Goal: Task Accomplishment & Management: Manage account settings

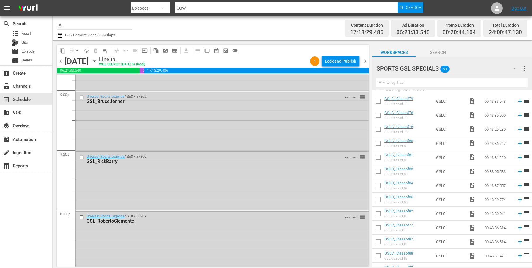
scroll to position [2671, 0]
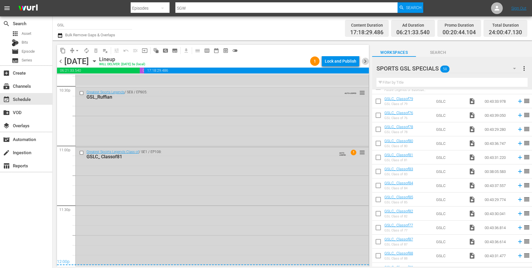
click at [366, 61] on span "chevron_right" at bounding box center [365, 61] width 7 height 7
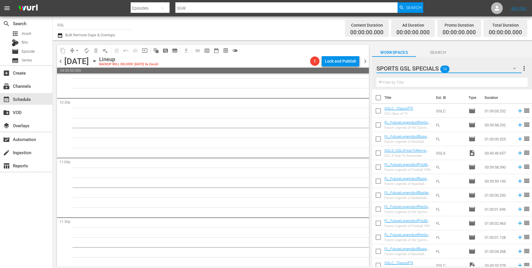
click at [509, 70] on button "button" at bounding box center [514, 68] width 14 height 14
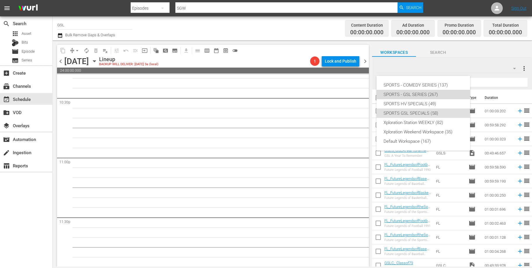
click at [415, 94] on div "SPORTS - GSL SERIES (267)" at bounding box center [422, 94] width 79 height 9
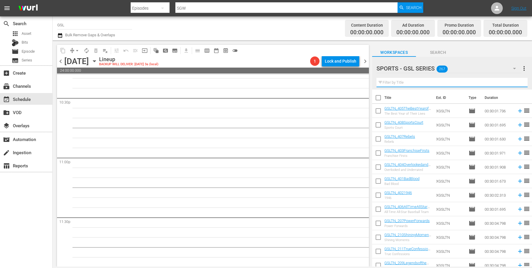
click at [403, 82] on input "text" at bounding box center [451, 82] width 151 height 9
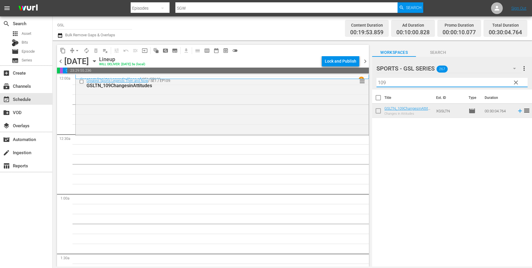
drag, startPoint x: 400, startPoint y: 86, endPoint x: 342, endPoint y: 74, distance: 59.7
click at [376, 78] on input "109" at bounding box center [451, 82] width 151 height 9
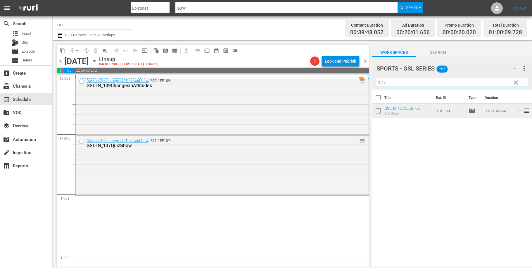
drag, startPoint x: 402, startPoint y: 82, endPoint x: 382, endPoint y: 77, distance: 20.6
click at [384, 80] on input "107" at bounding box center [451, 82] width 151 height 9
drag, startPoint x: 402, startPoint y: 82, endPoint x: 341, endPoint y: 71, distance: 61.7
click at [376, 78] on input "10104" at bounding box center [451, 82] width 151 height 9
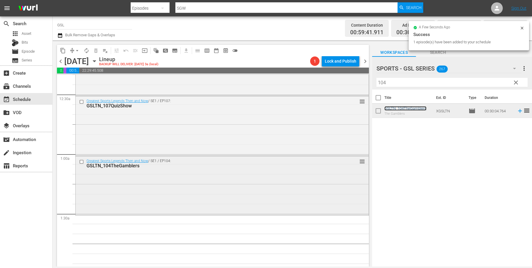
scroll to position [72, 0]
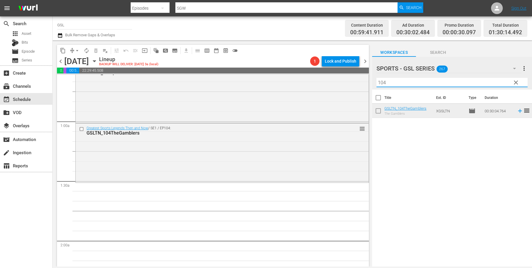
drag, startPoint x: 372, startPoint y: 80, endPoint x: 344, endPoint y: 79, distance: 27.5
click at [376, 79] on input "104" at bounding box center [451, 82] width 151 height 9
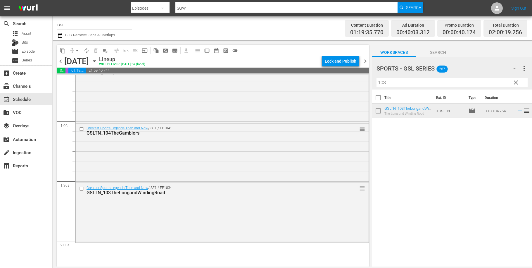
drag, startPoint x: 400, startPoint y: 83, endPoint x: 366, endPoint y: 79, distance: 34.4
click at [376, 79] on input "103" at bounding box center [451, 82] width 151 height 9
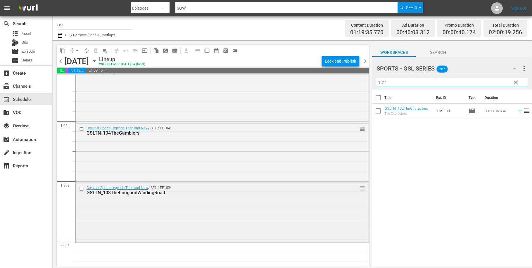
scroll to position [125, 0]
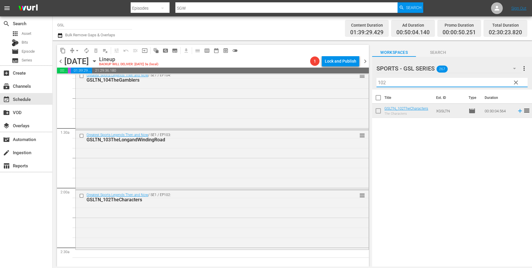
drag, startPoint x: 385, startPoint y: 81, endPoint x: 370, endPoint y: 78, distance: 14.6
click at [376, 78] on input "102" at bounding box center [451, 82] width 151 height 9
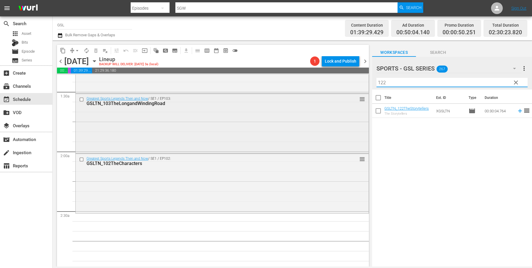
scroll to position [179, 0]
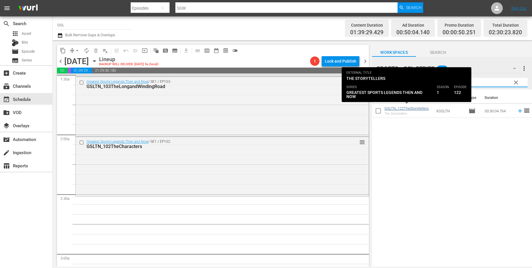
type input "122"
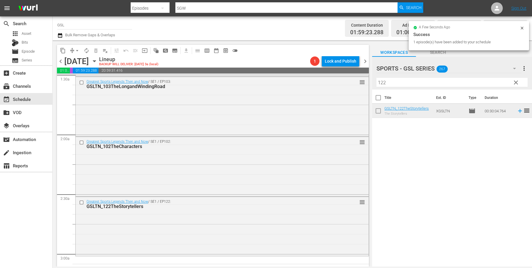
click at [512, 84] on button "clear" at bounding box center [515, 81] width 9 height 9
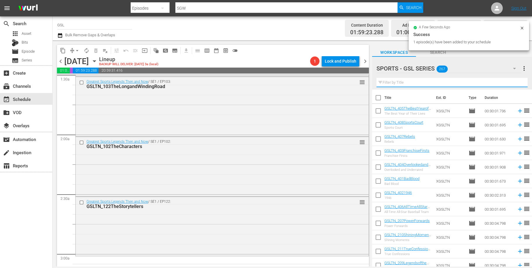
click at [514, 82] on input "text" at bounding box center [451, 82] width 151 height 9
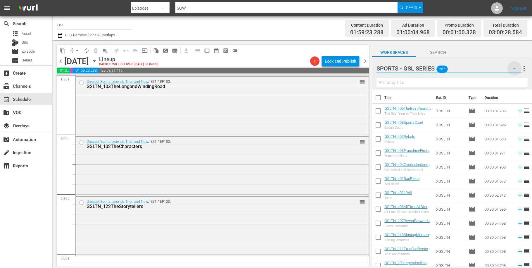
click at [513, 67] on icon "button" at bounding box center [514, 68] width 7 height 7
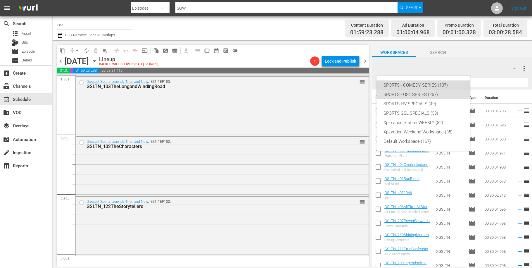
click at [432, 82] on div "SPORTS - COMEDY SERIES (137)" at bounding box center [422, 84] width 79 height 9
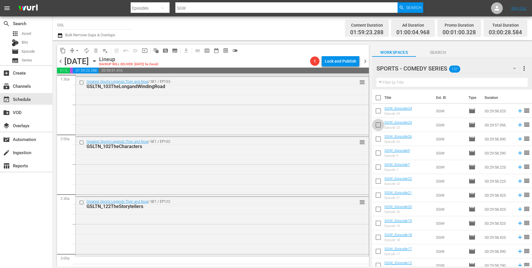
click at [380, 127] on input "checkbox" at bounding box center [378, 126] width 12 height 12
checkbox input "true"
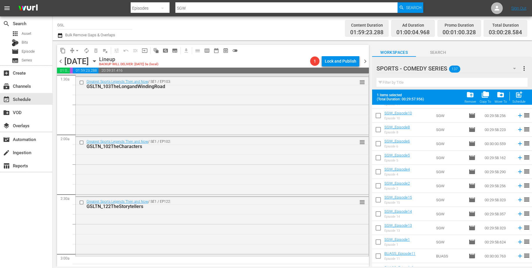
scroll to position [287, 0]
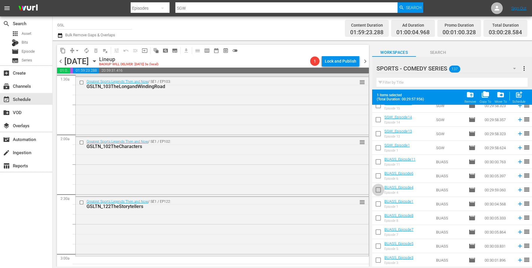
click at [380, 190] on input "checkbox" at bounding box center [378, 191] width 12 height 12
checkbox input "true"
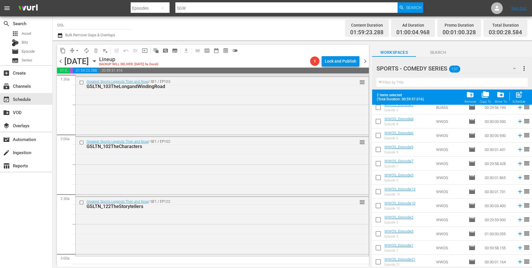
scroll to position [562, 0]
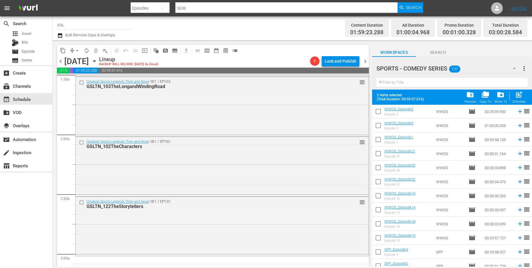
click at [381, 169] on input "checkbox" at bounding box center [378, 168] width 12 height 12
checkbox input "true"
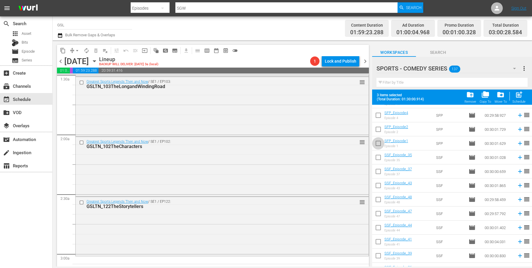
click at [381, 145] on input "checkbox" at bounding box center [378, 144] width 12 height 12
checkbox input "true"
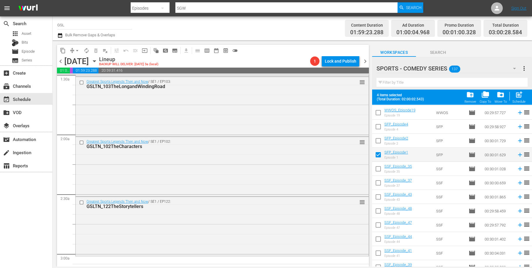
scroll to position [867, 0]
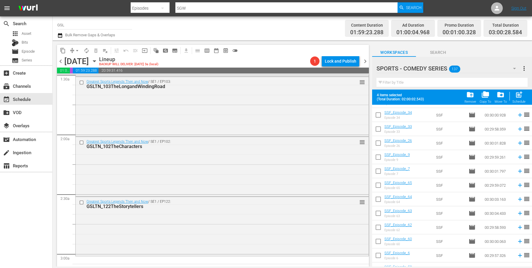
click at [378, 199] on input "checkbox" at bounding box center [378, 200] width 12 height 12
checkbox input "true"
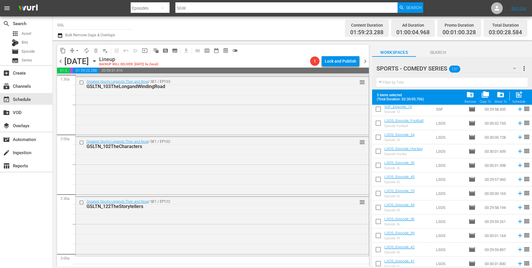
scroll to position [1519, 0]
drag, startPoint x: 382, startPoint y: 221, endPoint x: 386, endPoint y: 191, distance: 29.8
click at [382, 221] on input "checkbox" at bounding box center [378, 221] width 12 height 12
checkbox input "true"
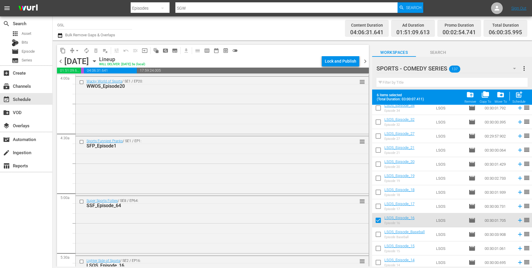
scroll to position [685, 0]
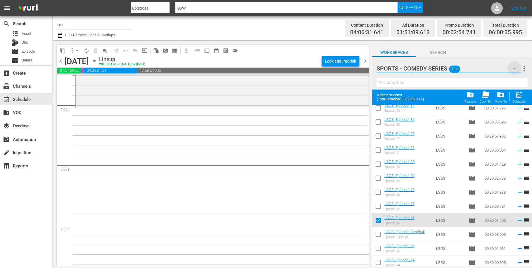
click at [512, 68] on icon "button" at bounding box center [514, 68] width 7 height 7
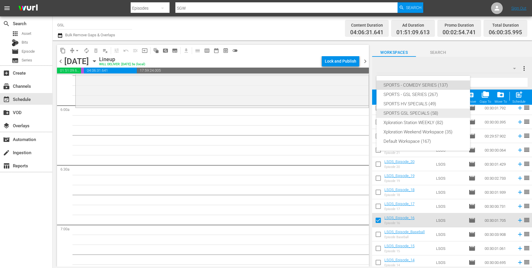
click at [435, 111] on div "SPORTS GSL SPECIALS (58)" at bounding box center [422, 112] width 79 height 9
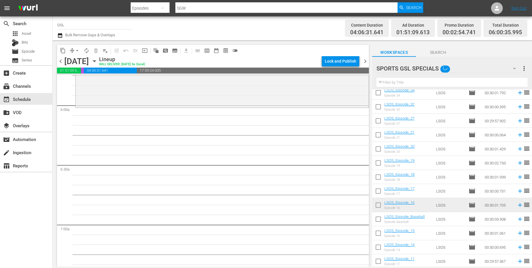
checkbox input "false"
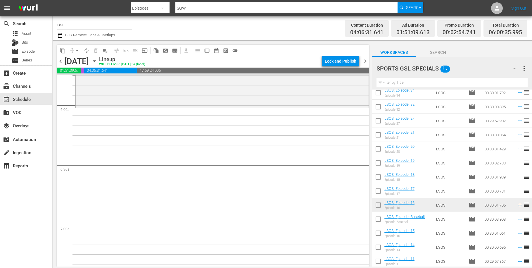
checkbox input "false"
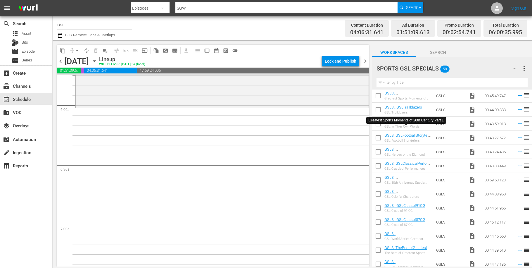
scroll to position [416, 0]
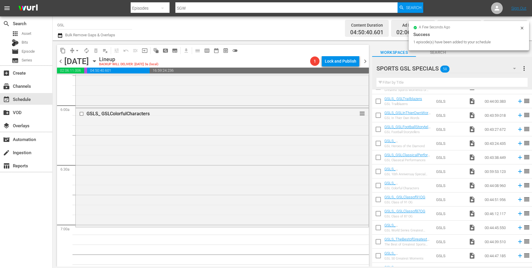
click at [513, 69] on icon "button" at bounding box center [514, 68] width 7 height 7
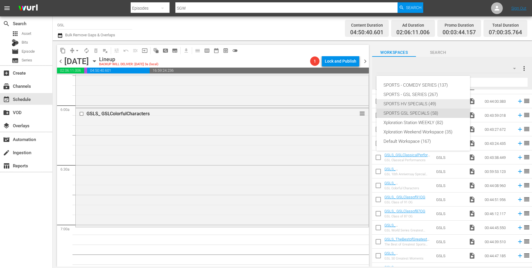
click at [414, 101] on div "SPORTS HV SPECIALS (49)" at bounding box center [422, 103] width 79 height 9
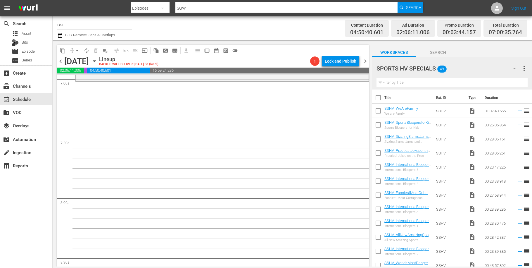
scroll to position [772, 0]
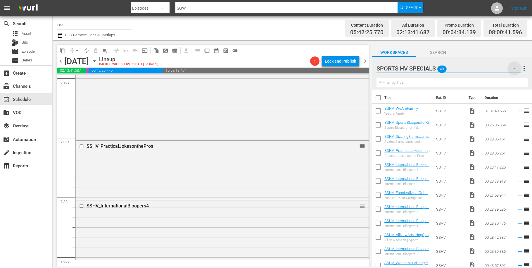
click at [513, 68] on icon "button" at bounding box center [514, 68] width 3 height 1
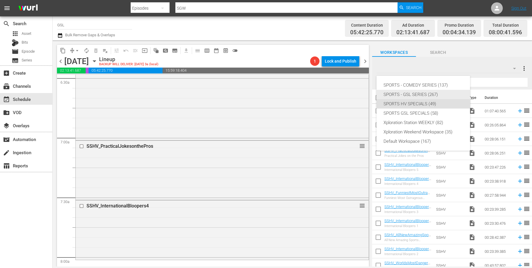
click at [393, 95] on div "SPORTS - GSL SERIES (267)" at bounding box center [422, 94] width 79 height 9
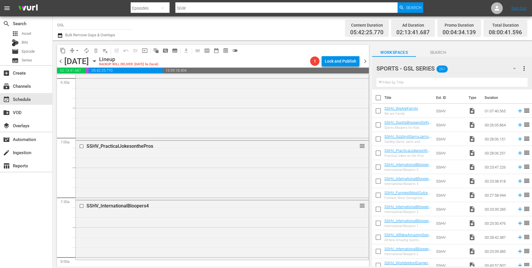
click at [393, 84] on input "text" at bounding box center [451, 82] width 151 height 9
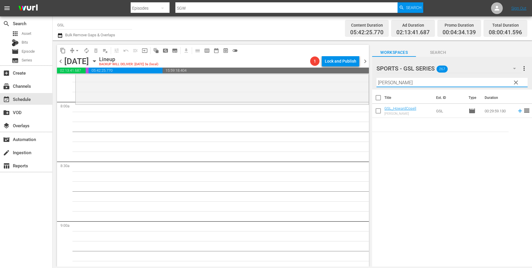
scroll to position [916, 0]
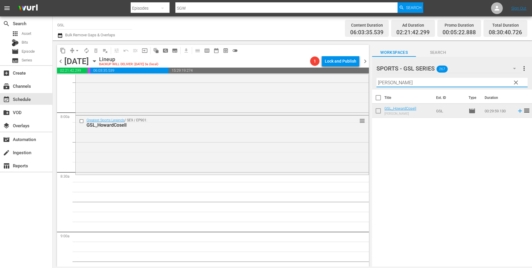
drag, startPoint x: 395, startPoint y: 83, endPoint x: 336, endPoint y: 73, distance: 59.5
click at [376, 78] on input "howard" at bounding box center [451, 82] width 151 height 9
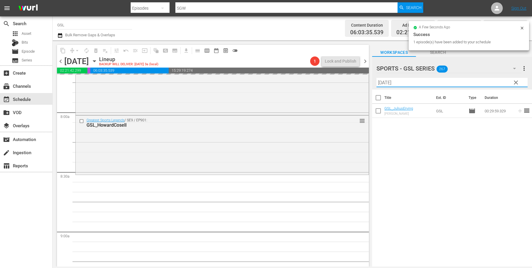
drag, startPoint x: 387, startPoint y: 85, endPoint x: 371, endPoint y: 79, distance: 16.8
click at [376, 79] on input "jul" at bounding box center [451, 82] width 151 height 9
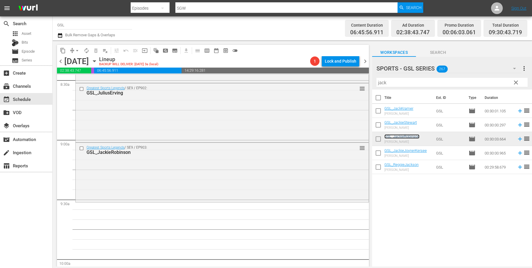
scroll to position [1051, 0]
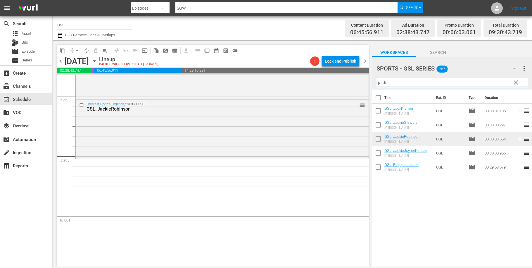
drag, startPoint x: 387, startPoint y: 81, endPoint x: 343, endPoint y: 80, distance: 44.1
click at [376, 80] on input "jack" at bounding box center [451, 82] width 151 height 9
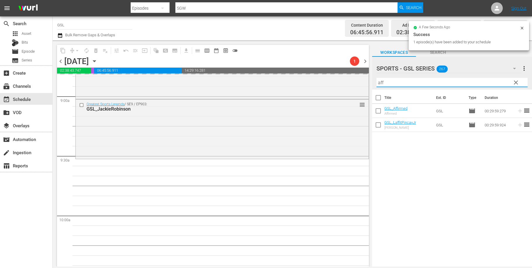
drag, startPoint x: 390, startPoint y: 81, endPoint x: 364, endPoint y: 79, distance: 26.1
click at [376, 79] on input "aff" at bounding box center [451, 82] width 151 height 9
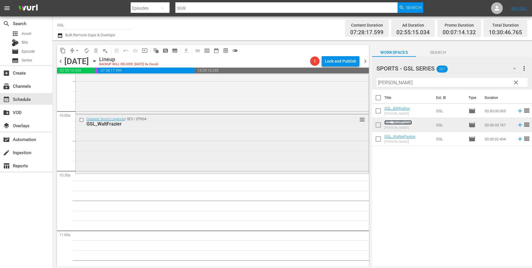
scroll to position [1162, 0]
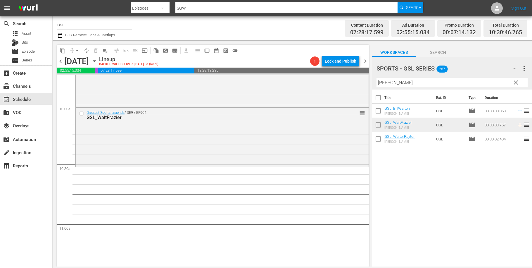
drag, startPoint x: 388, startPoint y: 84, endPoint x: 368, endPoint y: 80, distance: 20.5
click at [372, 80] on div "SPORTS - GSL SERIES 267 SPORTS - GSL SERIES more_vert clear Filter by Title wal…" at bounding box center [452, 163] width 160 height 213
drag, startPoint x: 390, startPoint y: 82, endPoint x: 362, endPoint y: 77, distance: 29.4
click at [376, 78] on input "walt" at bounding box center [451, 82] width 151 height 9
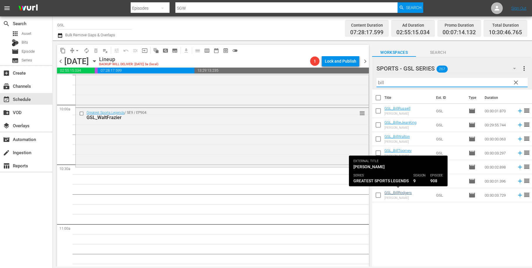
type input "bill"
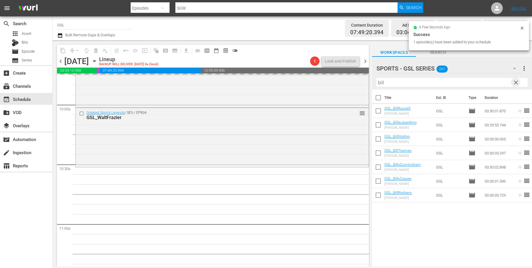
click at [517, 85] on span "clear" at bounding box center [515, 82] width 7 height 7
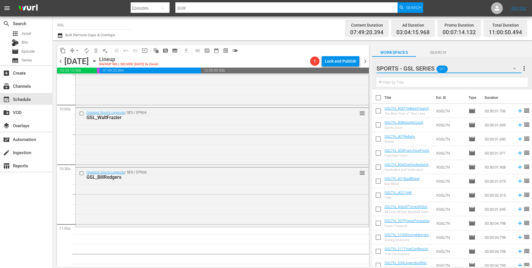
click at [514, 68] on icon "button" at bounding box center [514, 68] width 7 height 7
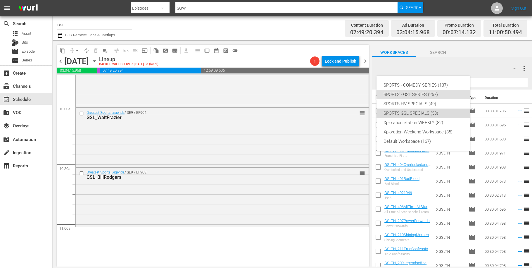
click at [444, 114] on div "SPORTS GSL SPECIALS (58)" at bounding box center [422, 112] width 79 height 9
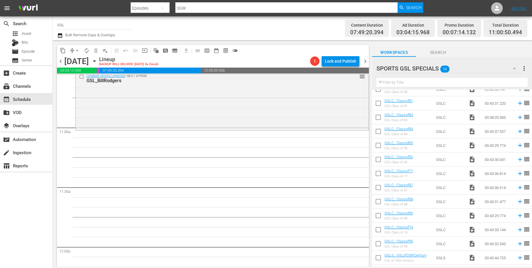
scroll to position [212, 0]
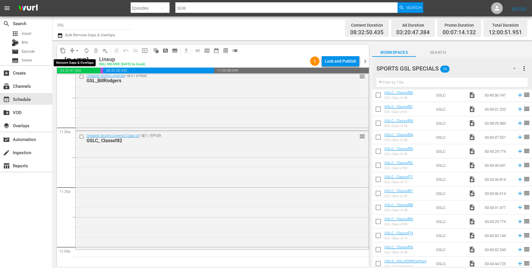
click at [75, 47] on button "arrow_drop_down" at bounding box center [76, 50] width 9 height 9
click at [79, 60] on li "Align to Midnight" at bounding box center [77, 63] width 61 height 10
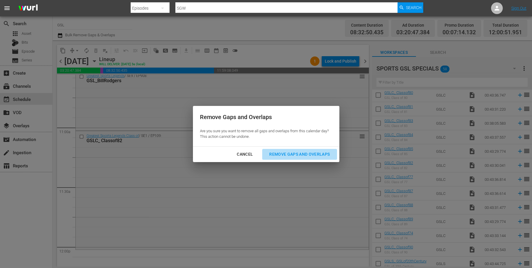
click at [279, 150] on button "Remove Gaps and Overlaps" at bounding box center [299, 154] width 75 height 11
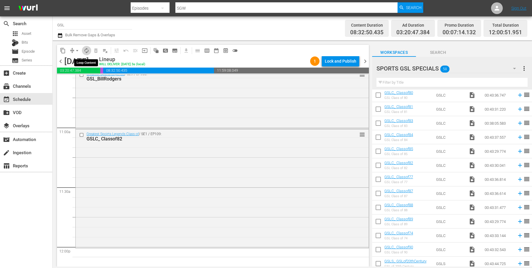
click at [84, 51] on span "autorenew_outlined" at bounding box center [87, 51] width 6 height 6
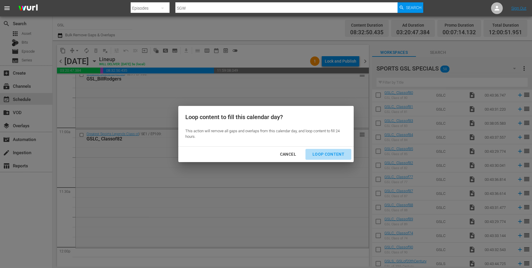
click at [334, 155] on div "Loop Content" at bounding box center [328, 154] width 41 height 7
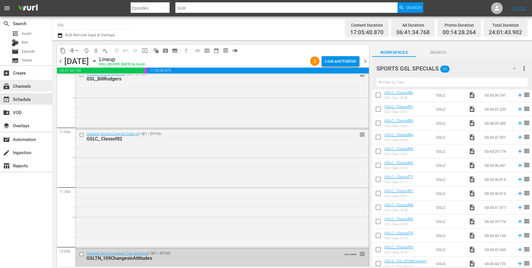
scroll to position [272, 0]
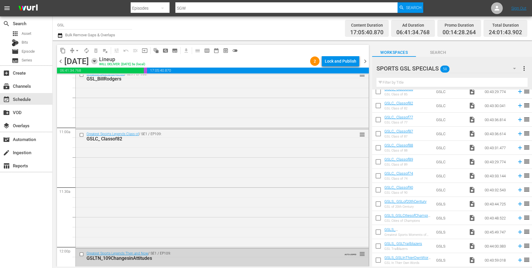
click at [98, 62] on icon "button" at bounding box center [94, 61] width 6 height 6
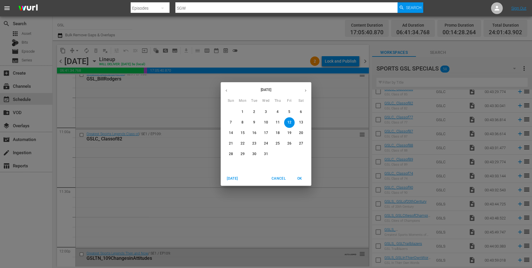
click at [243, 133] on p "15" at bounding box center [243, 132] width 4 height 5
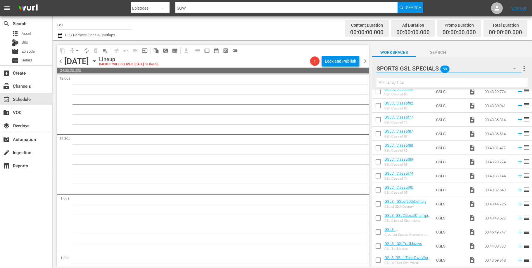
click at [514, 72] on button "button" at bounding box center [514, 68] width 14 height 14
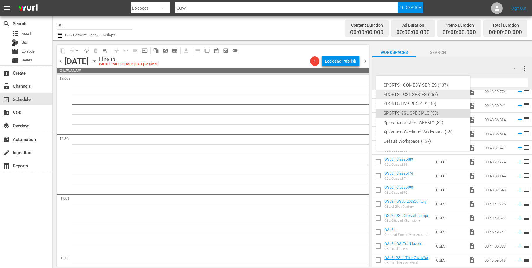
drag, startPoint x: 434, startPoint y: 93, endPoint x: 461, endPoint y: 96, distance: 27.9
click at [434, 93] on div "SPORTS - GSL SERIES (267)" at bounding box center [422, 94] width 79 height 9
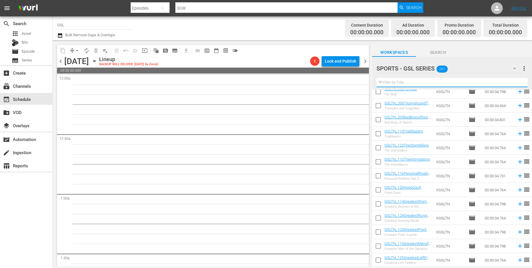
click at [416, 84] on input "text" at bounding box center [451, 82] width 151 height 9
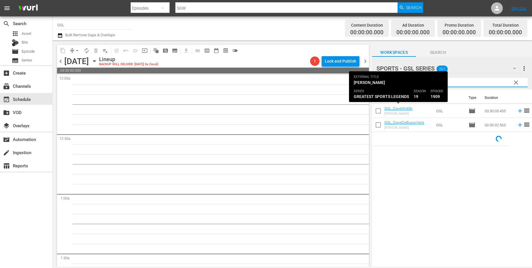
type input "dave"
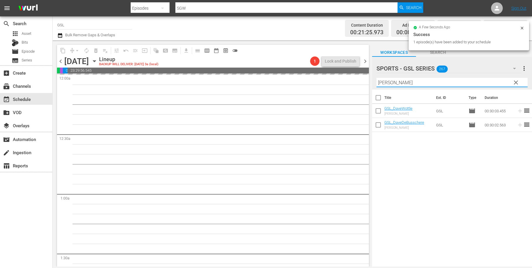
drag, startPoint x: 397, startPoint y: 84, endPoint x: 362, endPoint y: 79, distance: 35.3
click at [376, 79] on input "dave" at bounding box center [451, 82] width 151 height 9
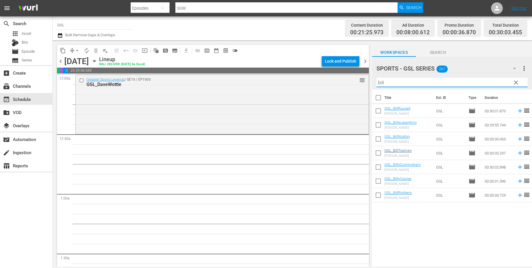
type input "bill"
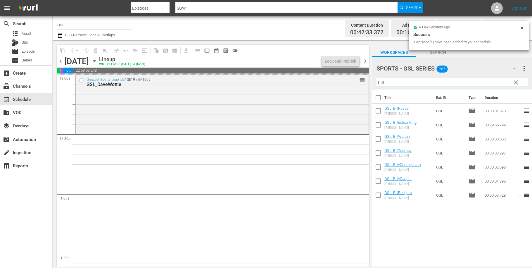
drag, startPoint x: 415, startPoint y: 79, endPoint x: 362, endPoint y: 82, distance: 53.9
click at [376, 82] on input "bill" at bounding box center [451, 82] width 151 height 9
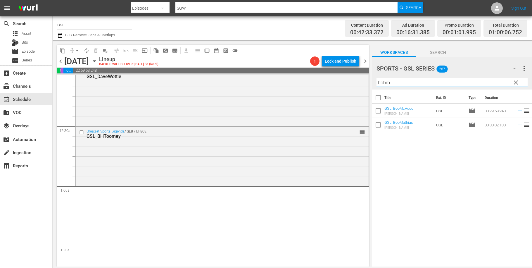
scroll to position [39, 0]
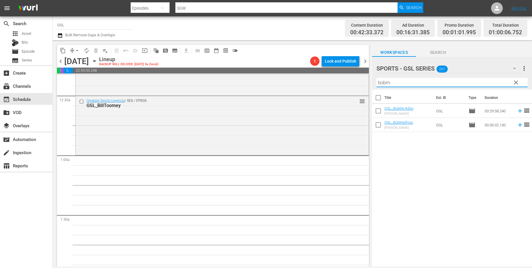
type input "bobm"
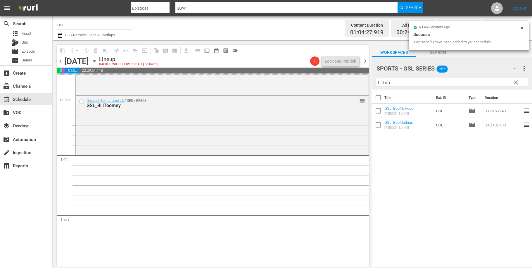
drag, startPoint x: 398, startPoint y: 83, endPoint x: 348, endPoint y: 69, distance: 52.2
click at [376, 78] on input "bobm" at bounding box center [451, 82] width 151 height 9
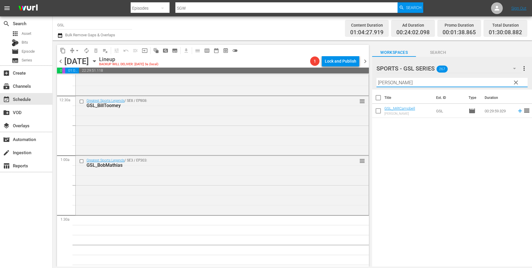
type input "milt"
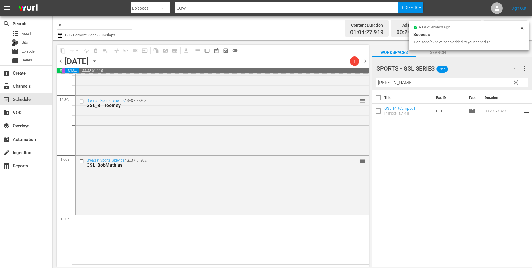
scroll to position [212, 0]
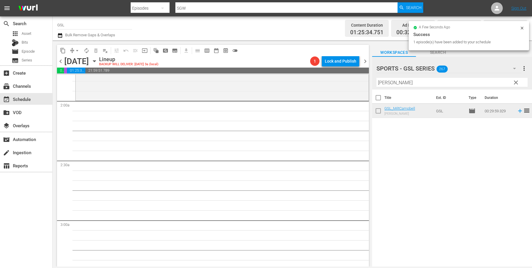
drag, startPoint x: 519, startPoint y: 84, endPoint x: 422, endPoint y: 85, distance: 96.7
click at [519, 84] on span "clear" at bounding box center [515, 82] width 7 height 7
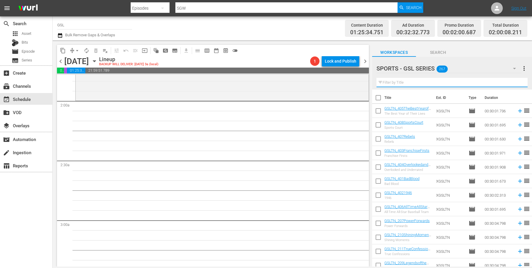
drag, startPoint x: 399, startPoint y: 82, endPoint x: 357, endPoint y: 81, distance: 41.2
click at [376, 81] on input "text" at bounding box center [451, 82] width 151 height 9
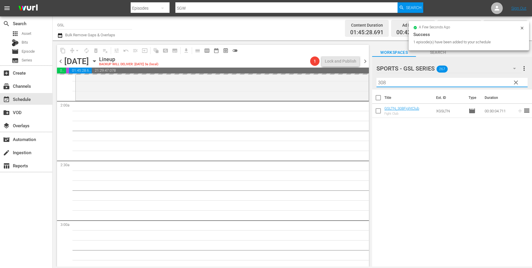
click at [376, 80] on input "308" at bounding box center [451, 82] width 151 height 9
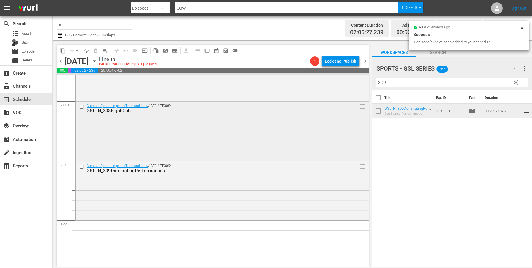
click at [81, 106] on input "checkbox" at bounding box center [82, 106] width 6 height 5
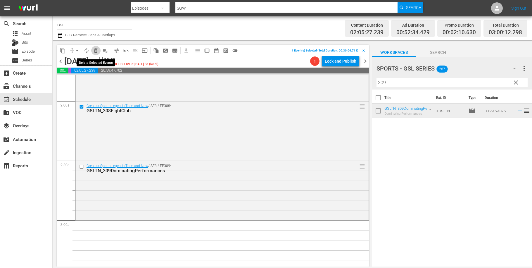
click at [96, 50] on span "delete_forever_outlined" at bounding box center [96, 51] width 6 height 6
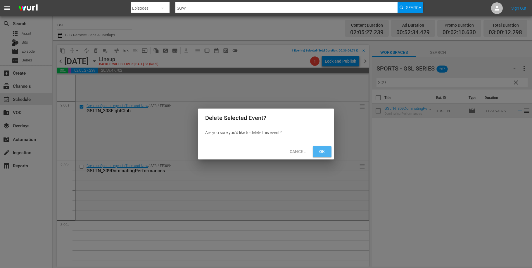
click at [321, 151] on span "Ok" at bounding box center [321, 151] width 9 height 7
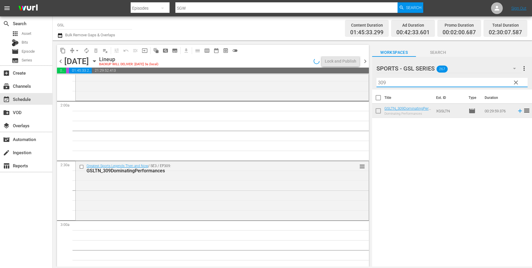
drag, startPoint x: 376, startPoint y: 79, endPoint x: 356, endPoint y: 78, distance: 20.5
click at [376, 78] on input "309" at bounding box center [451, 82] width 151 height 9
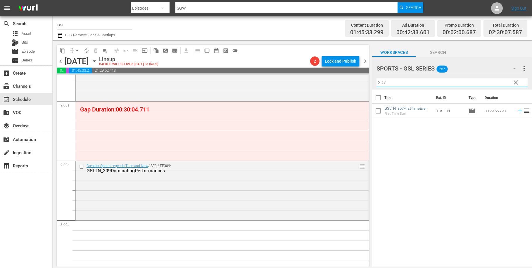
type input "307"
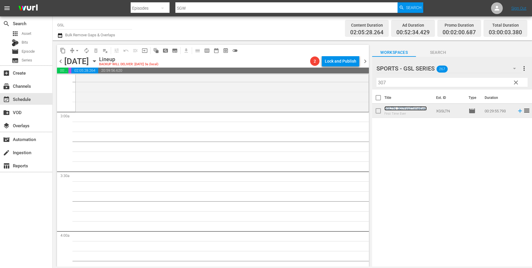
scroll to position [299, 0]
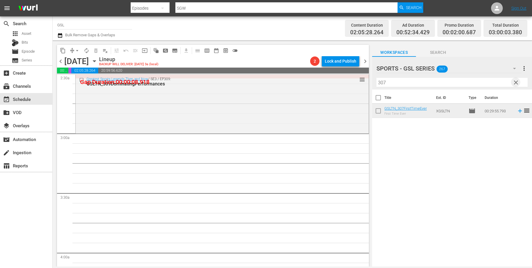
click at [517, 84] on span "clear" at bounding box center [515, 82] width 7 height 7
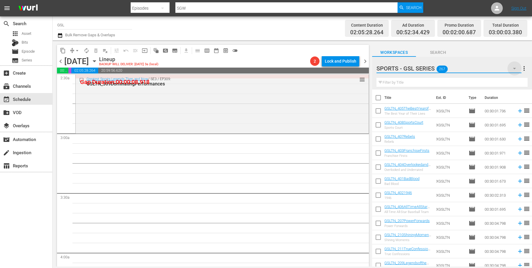
click at [512, 70] on icon "button" at bounding box center [514, 68] width 7 height 7
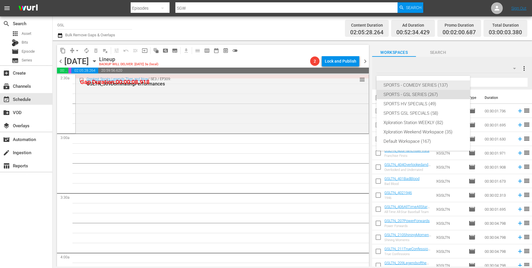
click at [425, 86] on div "SPORTS - COMEDY SERIES (137)" at bounding box center [422, 84] width 79 height 9
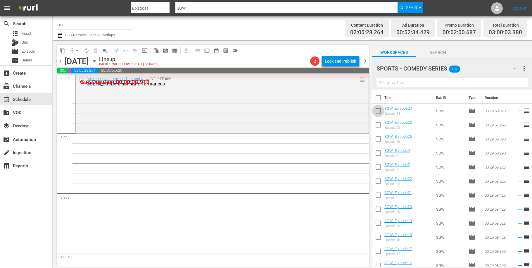
click at [383, 111] on input "checkbox" at bounding box center [378, 112] width 12 height 12
checkbox input "true"
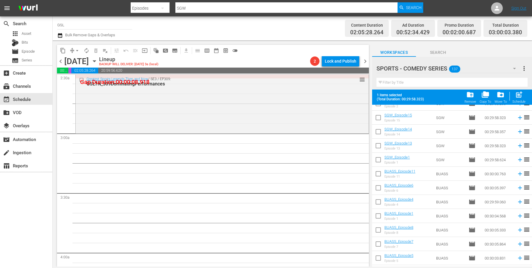
scroll to position [287, 0]
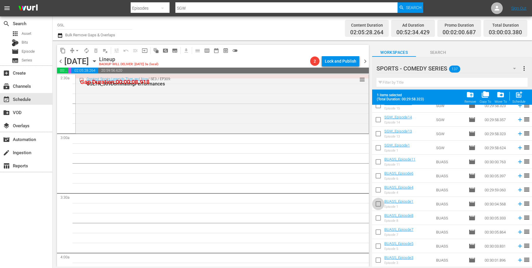
drag, startPoint x: 381, startPoint y: 205, endPoint x: 451, endPoint y: 172, distance: 77.1
click at [381, 205] on input "checkbox" at bounding box center [378, 205] width 12 height 12
checkbox input "true"
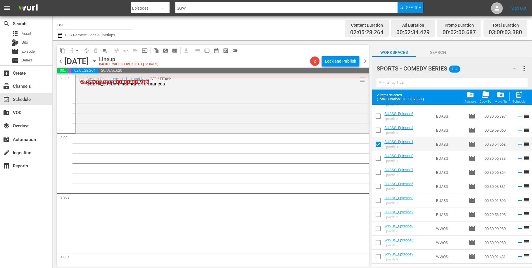
scroll to position [557, 0]
click at [378, 155] on input "checkbox" at bounding box center [378, 159] width 12 height 12
checkbox input "true"
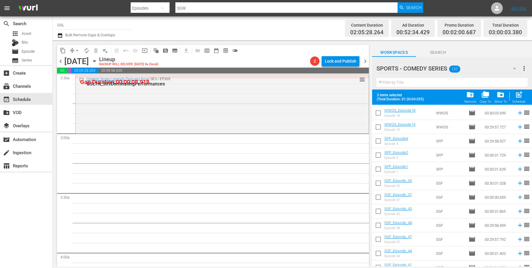
scroll to position [669, 0]
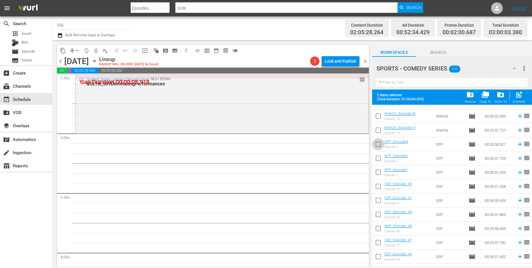
click at [379, 146] on input "checkbox" at bounding box center [378, 145] width 12 height 12
checkbox input "true"
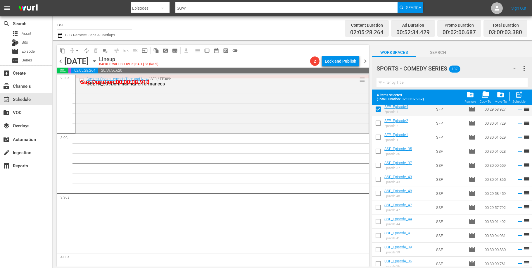
scroll to position [775, 0]
click at [378, 192] on input "checkbox" at bounding box center [378, 193] width 12 height 12
checkbox input "true"
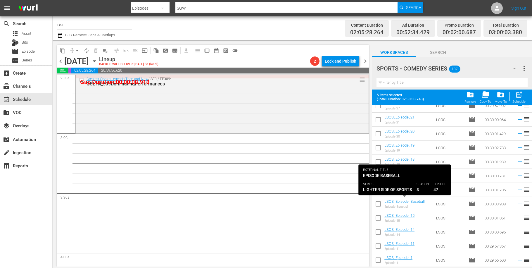
scroll to position [1774, 0]
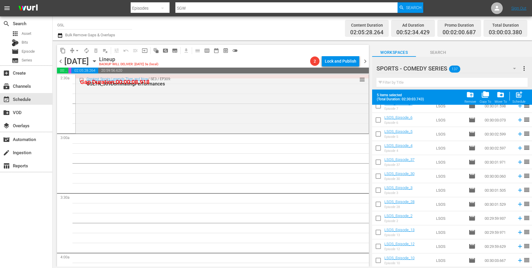
click at [380, 233] on input "checkbox" at bounding box center [378, 233] width 12 height 12
checkbox input "true"
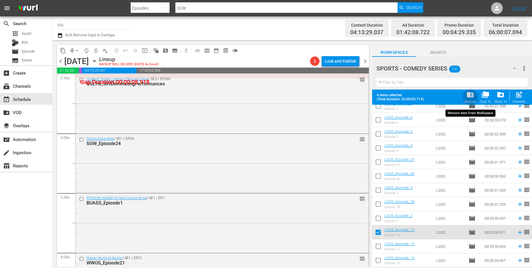
click at [471, 95] on span "folder_delete" at bounding box center [470, 95] width 8 height 8
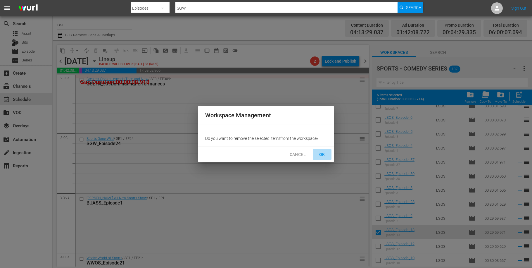
click at [319, 153] on span "OK" at bounding box center [321, 154] width 9 height 7
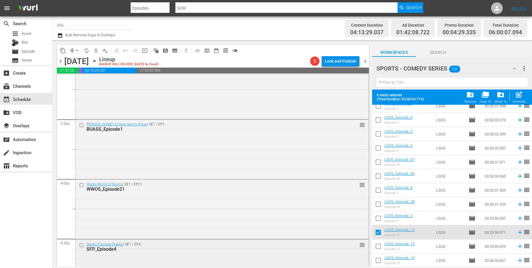
scroll to position [492, 0]
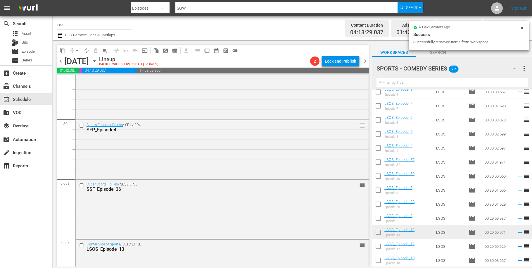
checkbox input "false"
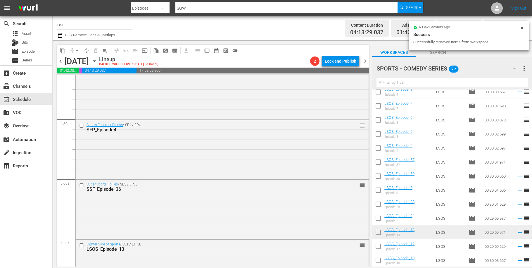
checkbox input "false"
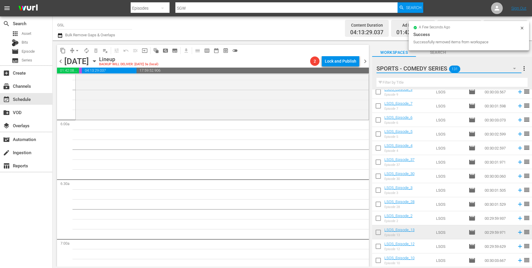
click at [515, 71] on icon "button" at bounding box center [514, 68] width 7 height 7
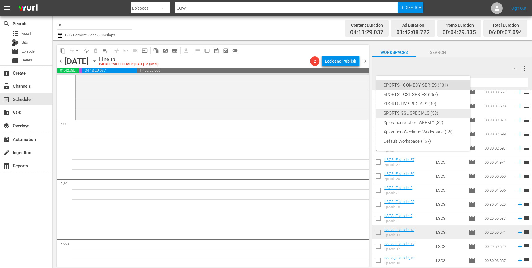
click at [428, 113] on div "SPORTS GSL SPECIALS (58)" at bounding box center [422, 112] width 79 height 9
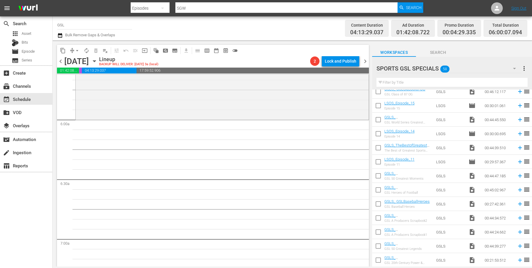
scroll to position [5, 0]
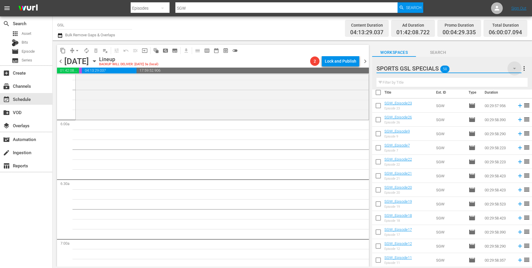
click at [515, 71] on icon "button" at bounding box center [514, 68] width 7 height 7
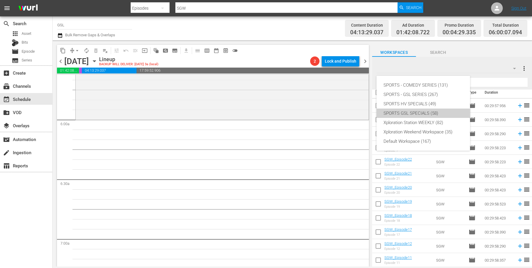
click at [425, 112] on div "SPORTS GSL SPECIALS (58)" at bounding box center [422, 112] width 79 height 9
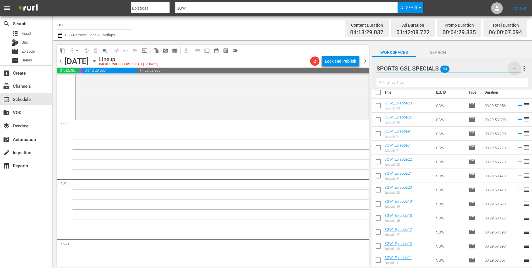
click at [514, 68] on icon "button" at bounding box center [514, 68] width 3 height 1
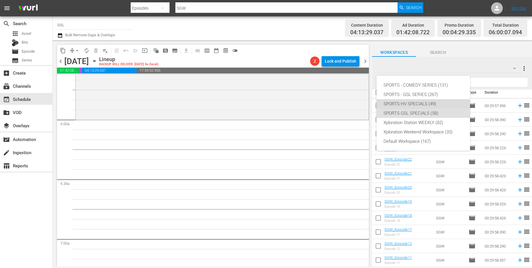
click at [422, 101] on div "SPORTS HV SPECIALS (49)" at bounding box center [422, 103] width 79 height 9
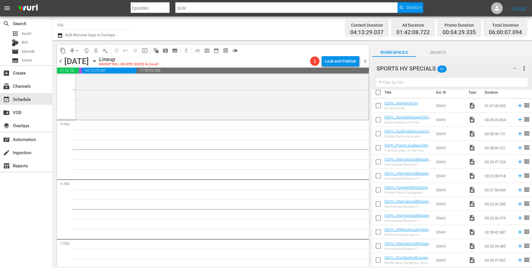
click at [513, 68] on icon "button" at bounding box center [514, 68] width 7 height 7
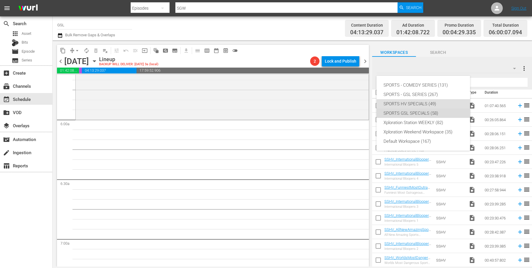
click at [435, 115] on div "SPORTS GSL SPECIALS (58)" at bounding box center [422, 112] width 79 height 9
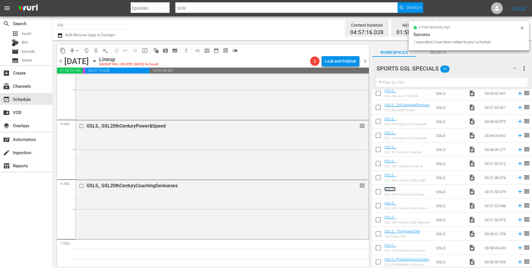
scroll to position [772, 0]
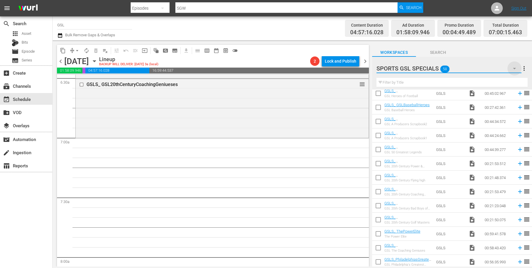
click at [512, 66] on icon "button" at bounding box center [514, 68] width 7 height 7
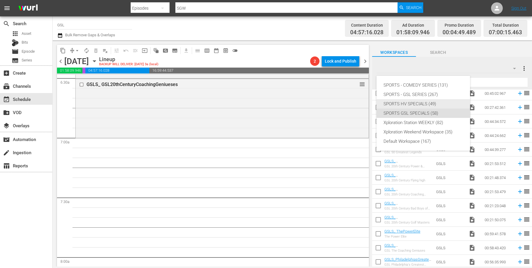
drag, startPoint x: 416, startPoint y: 98, endPoint x: 412, endPoint y: 106, distance: 8.3
click at [412, 106] on div "SPORTS - COMEDY SERIES (131) SPORTS - GSL SERIES (267) SPORTS HV SPECIALS (49) …" at bounding box center [423, 113] width 94 height 75
click at [413, 104] on div "SPORTS HV SPECIALS (49)" at bounding box center [422, 103] width 79 height 9
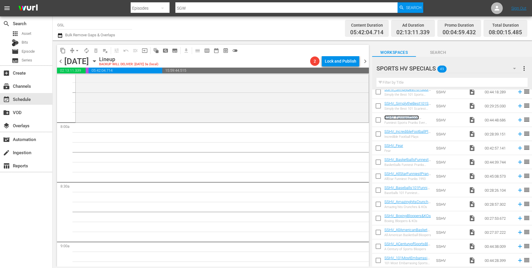
scroll to position [907, 0]
click at [515, 67] on icon "button" at bounding box center [514, 68] width 7 height 7
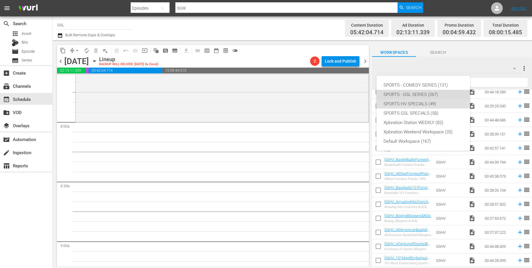
click at [422, 92] on div "SPORTS - GSL SERIES (267)" at bounding box center [422, 94] width 79 height 9
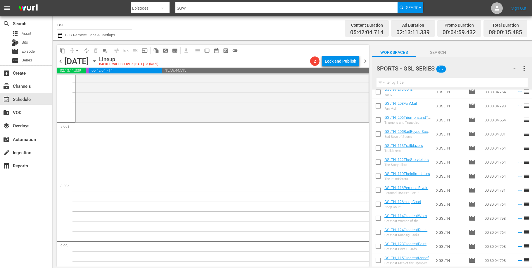
scroll to position [258, 0]
click at [400, 82] on input "text" at bounding box center [451, 82] width 151 height 9
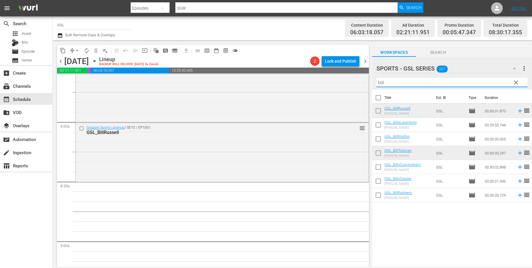
drag, startPoint x: 388, startPoint y: 82, endPoint x: 356, endPoint y: 78, distance: 33.0
click at [376, 78] on input "bill" at bounding box center [451, 82] width 151 height 9
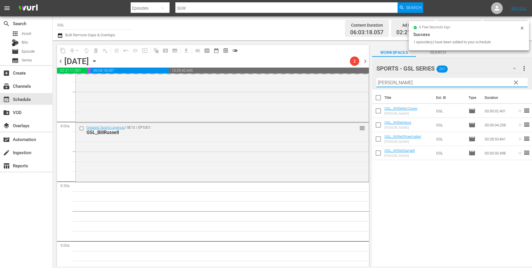
drag, startPoint x: 369, startPoint y: 79, endPoint x: 362, endPoint y: 78, distance: 8.0
click at [376, 78] on input "willie" at bounding box center [451, 82] width 151 height 9
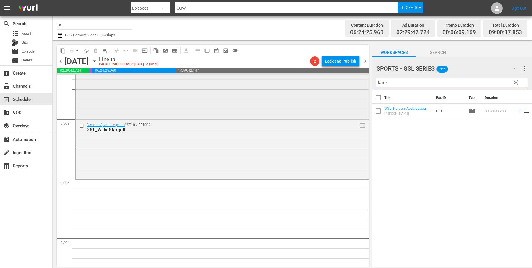
scroll to position [993, 0]
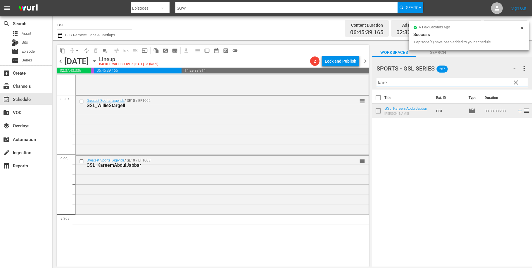
drag, startPoint x: 402, startPoint y: 85, endPoint x: 346, endPoint y: 82, distance: 55.3
click at [376, 82] on input "kare" at bounding box center [451, 82] width 151 height 9
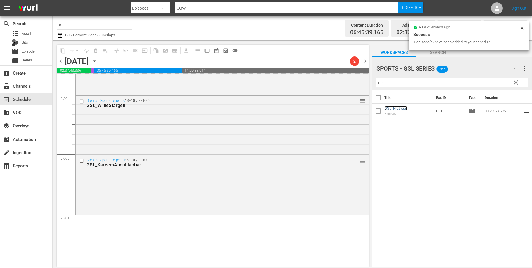
scroll to position [1148, 0]
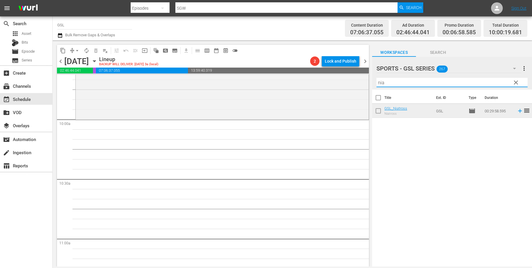
drag, startPoint x: 390, startPoint y: 82, endPoint x: 351, endPoint y: 82, distance: 38.6
click at [376, 82] on input "nia" at bounding box center [451, 82] width 151 height 9
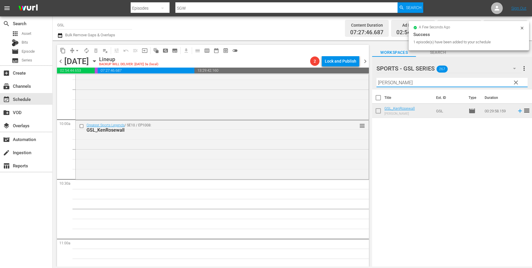
drag, startPoint x: 389, startPoint y: 85, endPoint x: 340, endPoint y: 79, distance: 49.8
click at [376, 79] on input "ken" at bounding box center [451, 82] width 151 height 9
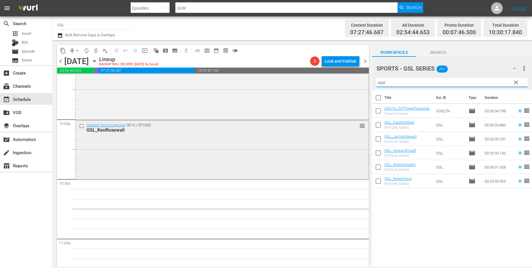
scroll to position [1191, 0]
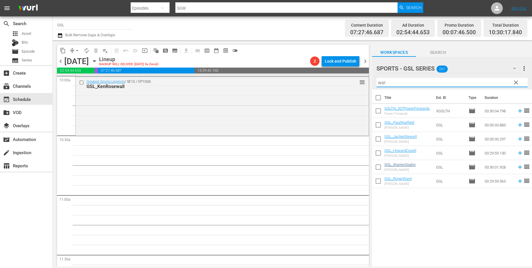
type input "war"
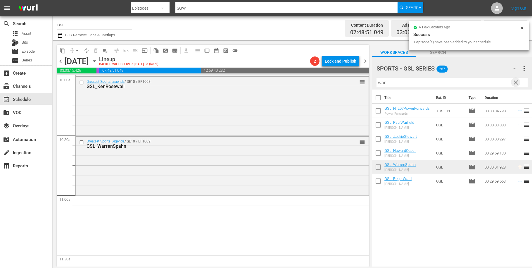
click at [517, 80] on span "clear" at bounding box center [515, 82] width 7 height 7
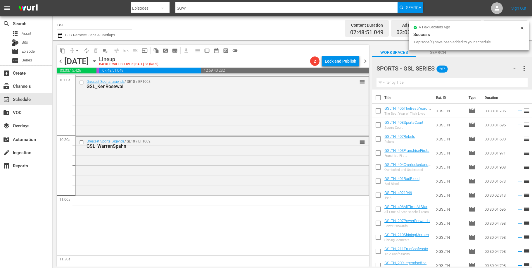
click at [515, 68] on icon "button" at bounding box center [514, 68] width 7 height 7
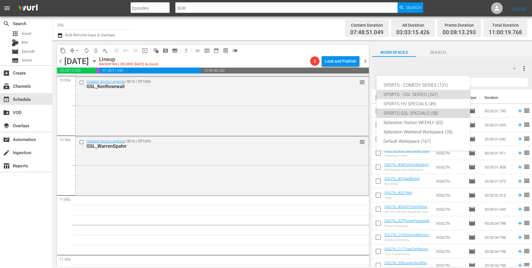
click at [435, 111] on div "SPORTS GSL SPECIALS (58)" at bounding box center [422, 112] width 79 height 9
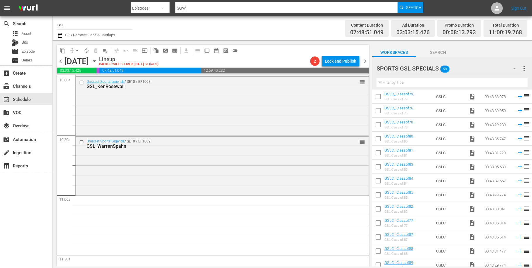
scroll to position [169, 0]
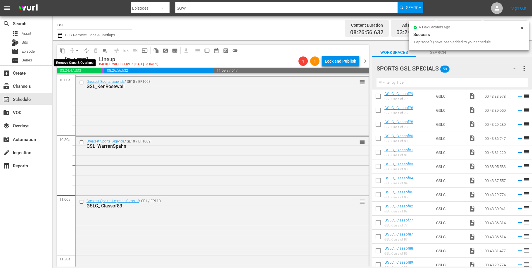
click at [78, 51] on span "arrow_drop_down" at bounding box center [77, 51] width 6 height 6
click at [76, 64] on li "Align to Midnight" at bounding box center [77, 63] width 48 height 10
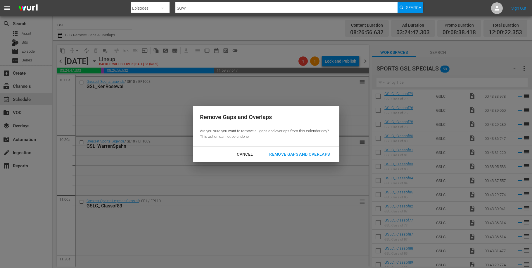
click at [291, 150] on div "Cancel Remove Gaps and Overlaps" at bounding box center [266, 153] width 146 height 15
click at [291, 155] on div "Remove Gaps and Overlaps" at bounding box center [299, 154] width 70 height 7
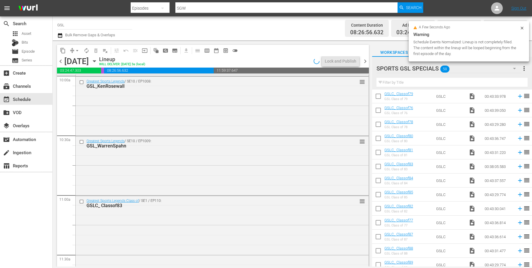
scroll to position [1307, 0]
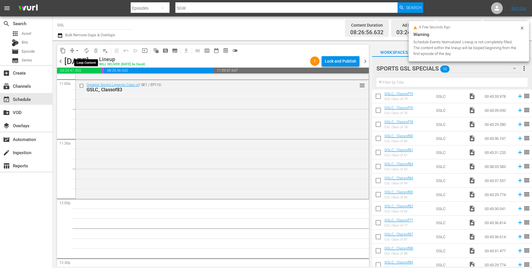
click at [84, 51] on span "autorenew_outlined" at bounding box center [87, 51] width 6 height 6
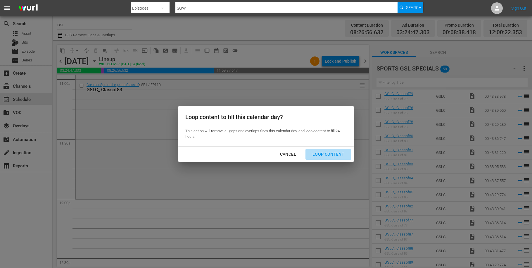
drag, startPoint x: 333, startPoint y: 159, endPoint x: 328, endPoint y: 154, distance: 6.4
click at [333, 159] on button "Loop Content" at bounding box center [328, 154] width 46 height 11
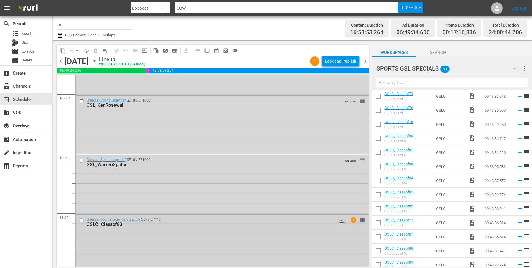
scroll to position [2671, 0]
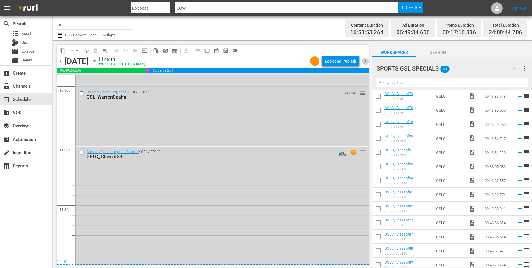
click at [364, 61] on span "chevron_right" at bounding box center [365, 61] width 7 height 7
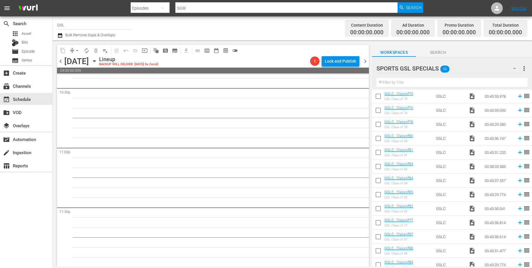
scroll to position [2659, 0]
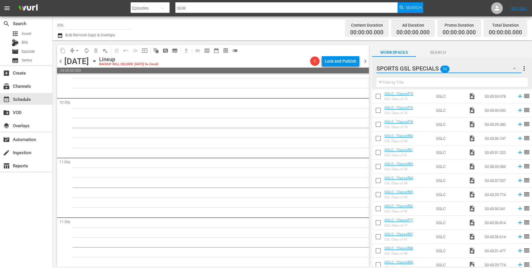
click at [513, 65] on button "button" at bounding box center [514, 68] width 14 height 14
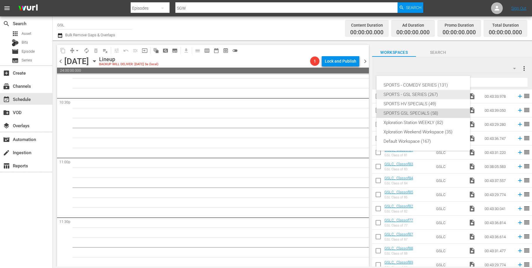
click at [411, 98] on div "SPORTS - GSL SERIES (267)" at bounding box center [422, 94] width 79 height 9
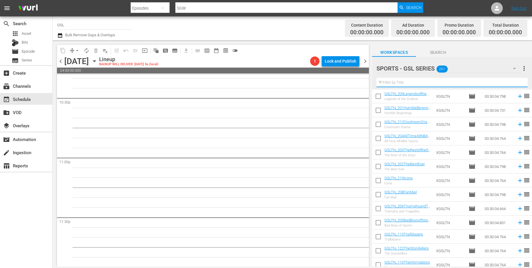
click at [395, 86] on input "text" at bounding box center [451, 82] width 151 height 9
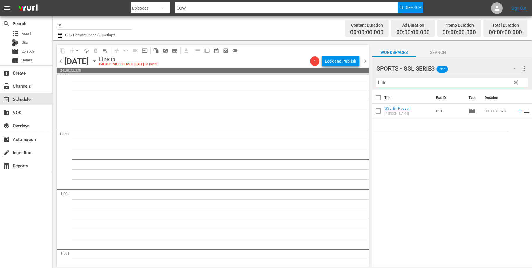
scroll to position [0, 0]
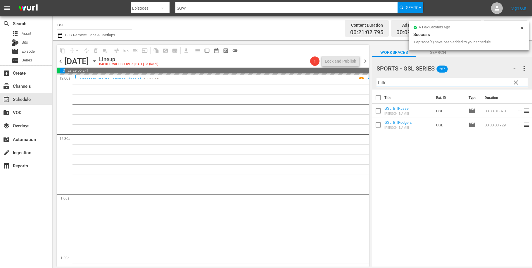
drag, startPoint x: 397, startPoint y: 82, endPoint x: 306, endPoint y: 54, distance: 95.1
click at [376, 78] on input "billr" at bounding box center [451, 82] width 151 height 9
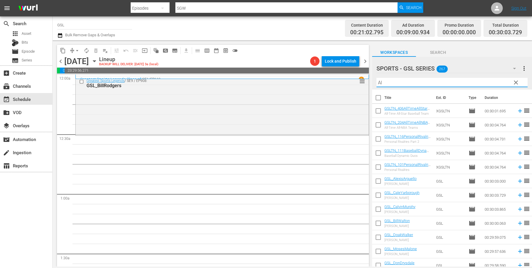
type input "A"
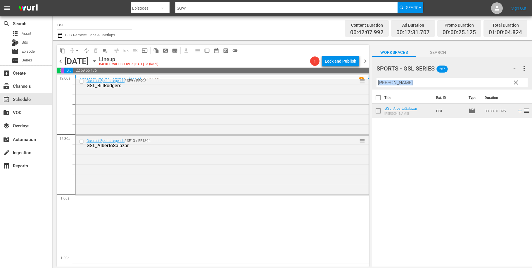
click at [394, 86] on div "Filter by Title Albert" at bounding box center [451, 82] width 151 height 14
drag, startPoint x: 387, startPoint y: 82, endPoint x: 365, endPoint y: 81, distance: 22.0
click at [376, 81] on input "Albert" at bounding box center [451, 82] width 151 height 9
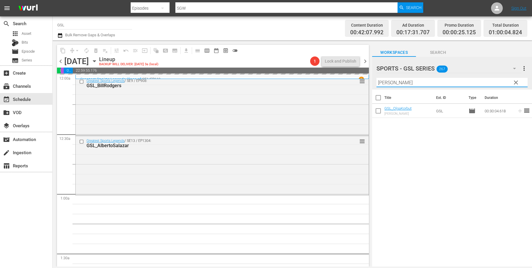
drag, startPoint x: 409, startPoint y: 83, endPoint x: 354, endPoint y: 81, distance: 55.3
click at [376, 82] on input "olga" at bounding box center [451, 82] width 151 height 9
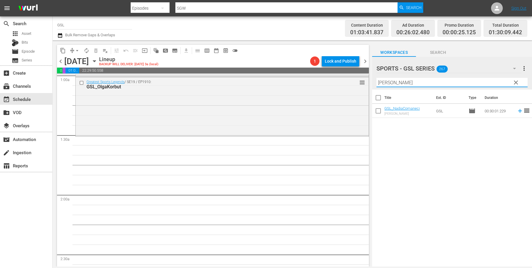
scroll to position [116, 0]
drag, startPoint x: 400, startPoint y: 86, endPoint x: 348, endPoint y: 78, distance: 52.6
click at [376, 78] on input "nadia" at bounding box center [451, 82] width 151 height 9
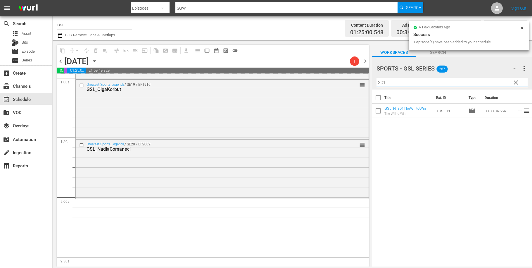
click at [376, 80] on input "301" at bounding box center [451, 82] width 151 height 9
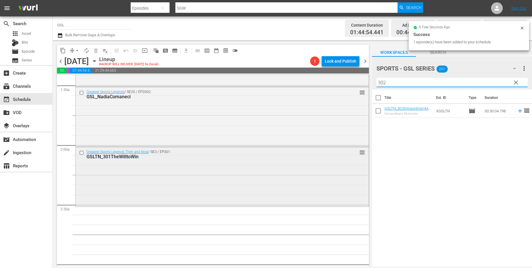
scroll to position [231, 0]
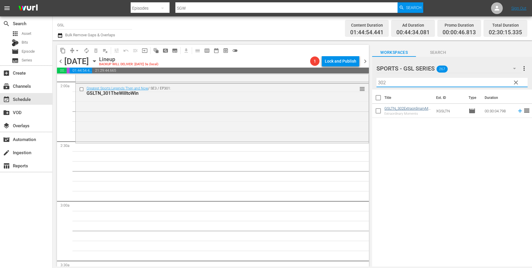
type input "302"
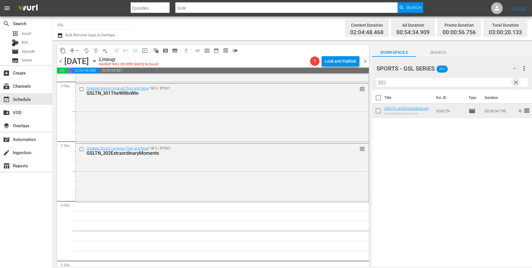
click at [518, 82] on span "clear" at bounding box center [515, 82] width 7 height 7
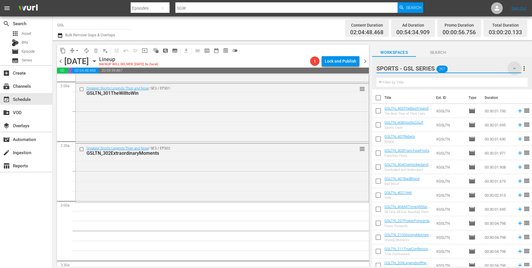
click at [513, 68] on icon "button" at bounding box center [514, 68] width 7 height 7
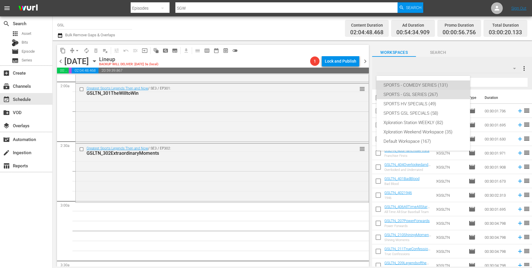
click at [424, 86] on div "SPORTS - COMEDY SERIES (131)" at bounding box center [422, 84] width 79 height 9
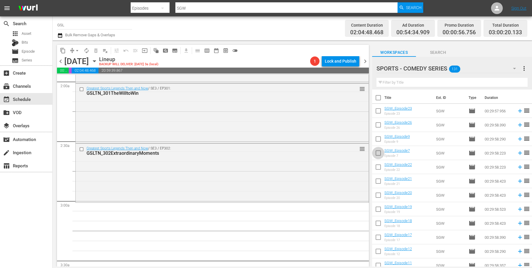
click at [382, 152] on input "checkbox" at bounding box center [378, 154] width 12 height 12
checkbox input "true"
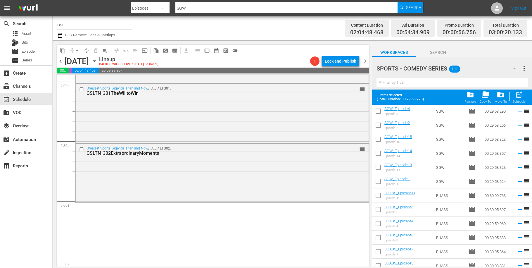
scroll to position [260, 0]
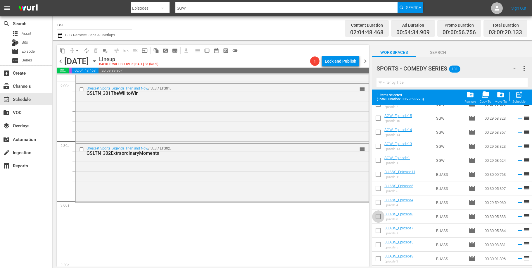
drag, startPoint x: 375, startPoint y: 218, endPoint x: 379, endPoint y: 218, distance: 4.1
click at [375, 218] on input "checkbox" at bounding box center [378, 217] width 12 height 12
checkbox input "true"
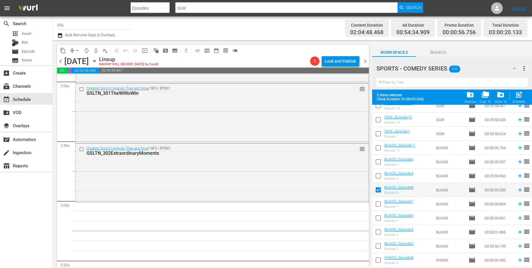
scroll to position [562, 0]
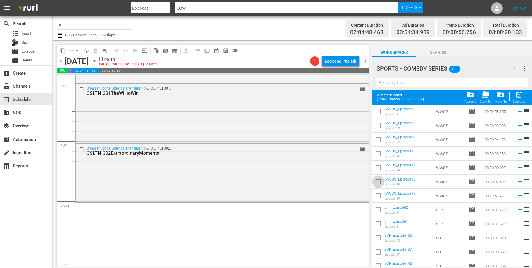
click at [378, 184] on input "checkbox" at bounding box center [378, 183] width 12 height 12
checkbox input "true"
click at [376, 210] on input "checkbox" at bounding box center [378, 211] width 12 height 12
checkbox input "true"
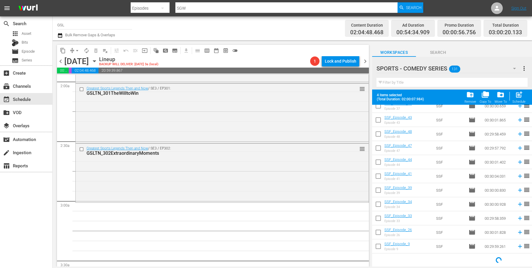
click at [378, 216] on input "checkbox" at bounding box center [378, 219] width 12 height 12
checkbox input "true"
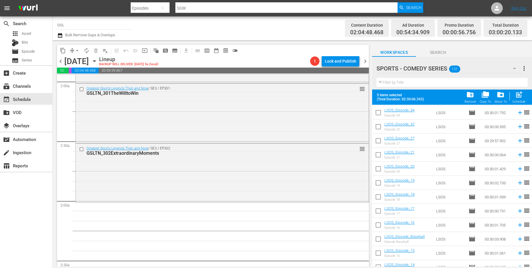
scroll to position [1514, 0]
click at [378, 237] on input "checkbox" at bounding box center [378, 240] width 12 height 12
checkbox input "true"
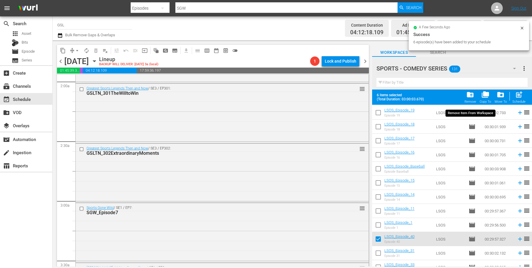
click at [468, 95] on span "folder_delete" at bounding box center [470, 95] width 8 height 8
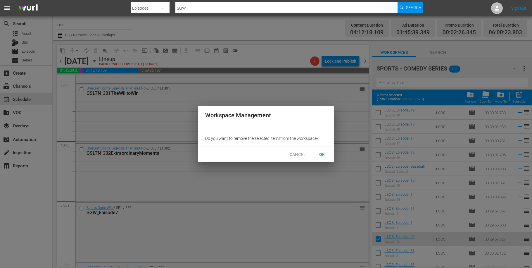
click at [324, 153] on span "OK" at bounding box center [321, 154] width 9 height 7
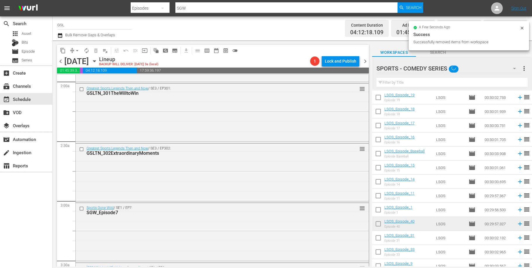
checkbox input "false"
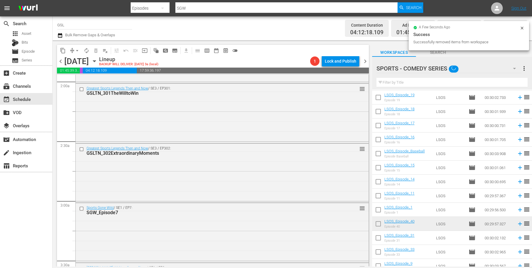
checkbox input "false"
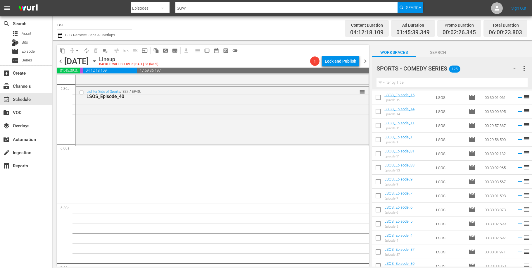
scroll to position [651, 0]
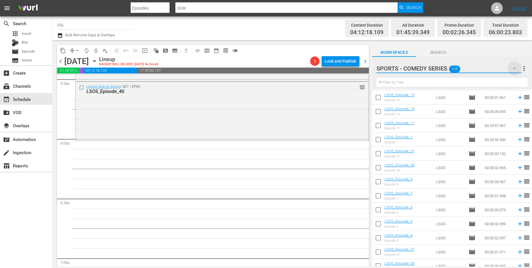
click at [513, 70] on icon "button" at bounding box center [514, 68] width 7 height 7
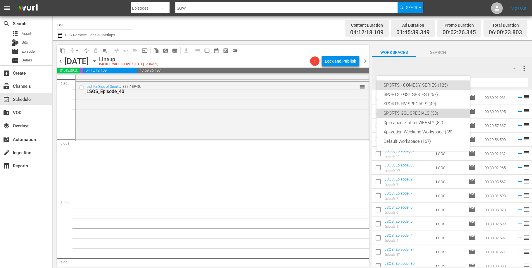
click at [421, 112] on div "SPORTS GSL SPECIALS (58)" at bounding box center [422, 112] width 79 height 9
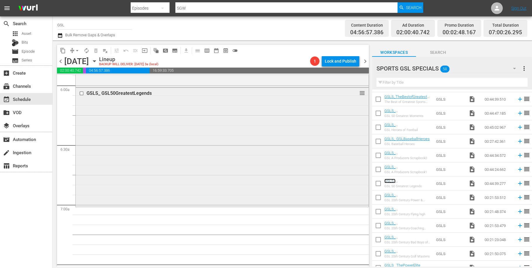
scroll to position [714, 0]
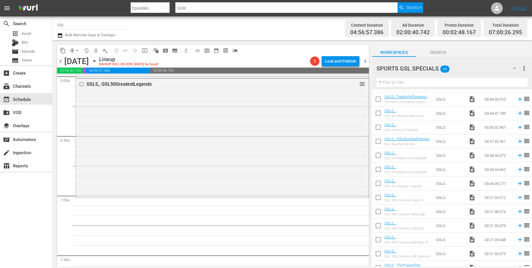
click at [513, 66] on icon "button" at bounding box center [514, 68] width 7 height 7
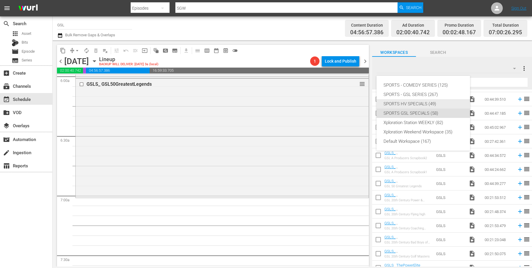
click at [421, 106] on div "SPORTS HV SPECIALS (49)" at bounding box center [422, 103] width 79 height 9
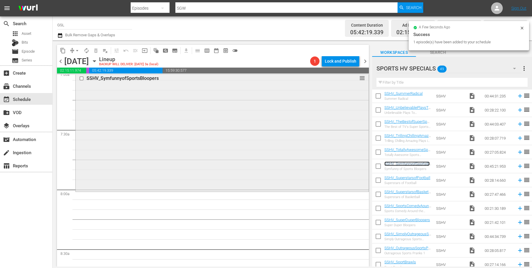
scroll to position [844, 0]
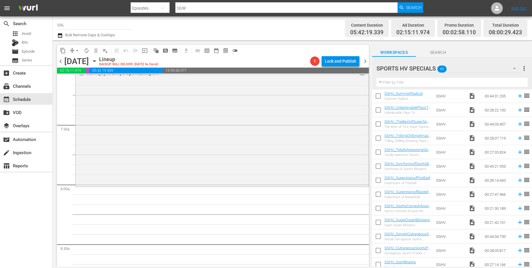
click at [513, 69] on icon "button" at bounding box center [514, 68] width 7 height 7
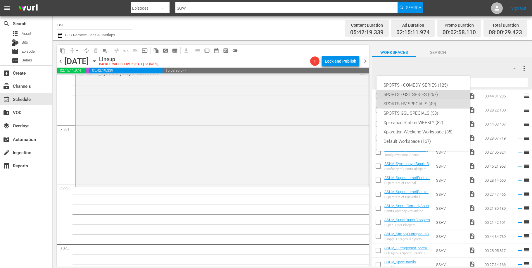
click at [415, 95] on div "SPORTS - GSL SERIES (267)" at bounding box center [422, 94] width 79 height 9
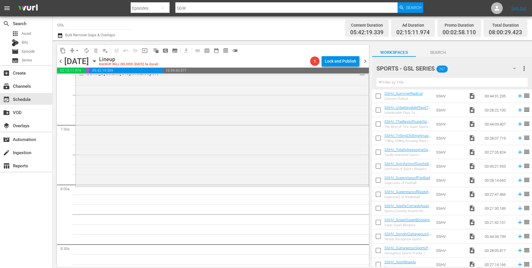
click at [415, 82] on input "text" at bounding box center [451, 82] width 151 height 9
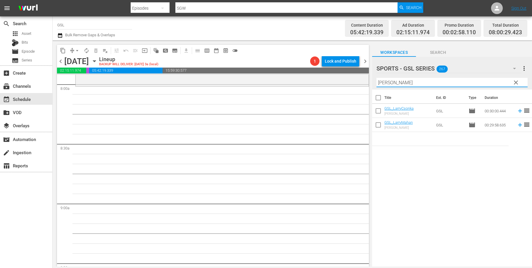
scroll to position [936, 0]
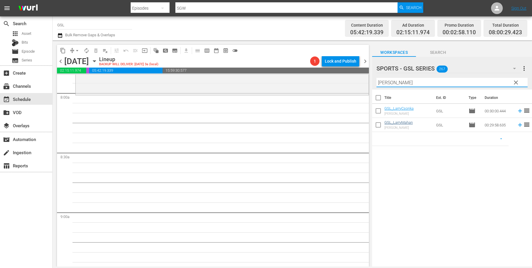
type input "larry"
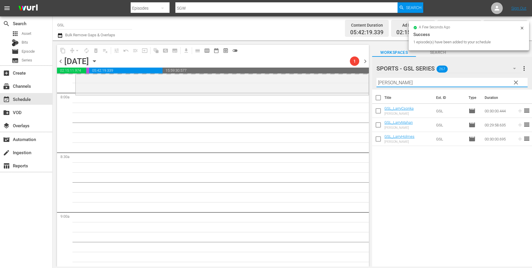
click at [376, 78] on input "larry" at bounding box center [451, 82] width 151 height 9
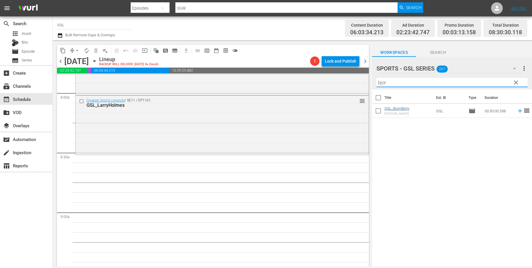
type input "bjor"
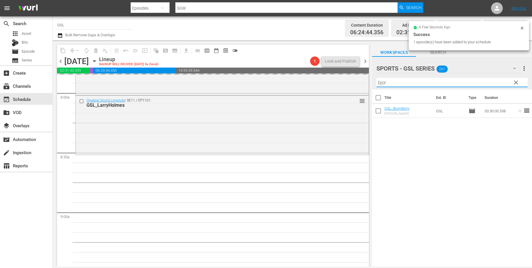
drag, startPoint x: 393, startPoint y: 85, endPoint x: 365, endPoint y: 81, distance: 28.1
click at [376, 81] on input "bjor" at bounding box center [451, 82] width 151 height 9
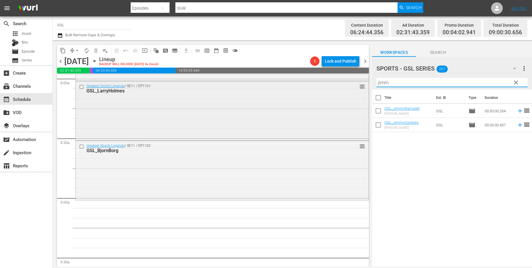
scroll to position [979, 0]
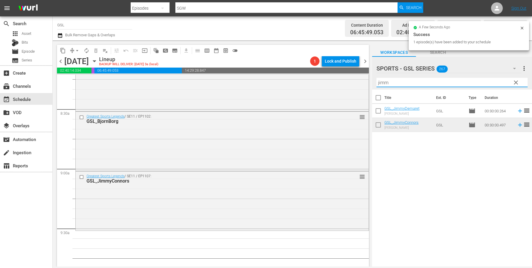
drag, startPoint x: 419, startPoint y: 82, endPoint x: 359, endPoint y: 78, distance: 60.0
click at [376, 78] on input "jimm" at bounding box center [451, 82] width 151 height 9
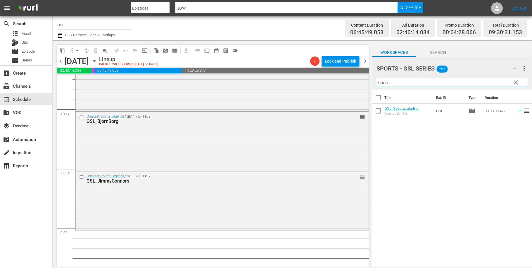
scroll to position [1032, 0]
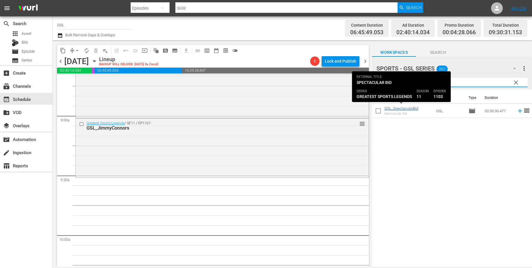
type input "spec"
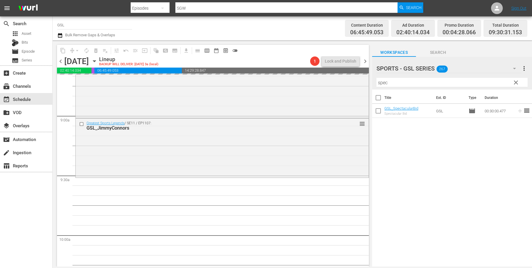
drag, startPoint x: 403, startPoint y: 84, endPoint x: 373, endPoint y: 80, distance: 29.5
click at [376, 80] on input "spec" at bounding box center [451, 82] width 151 height 9
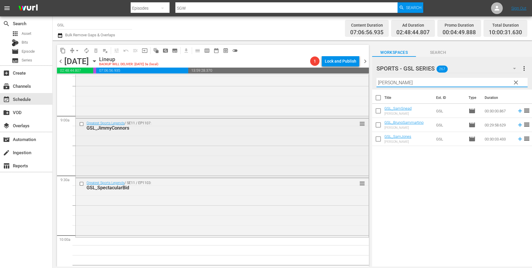
scroll to position [1138, 0]
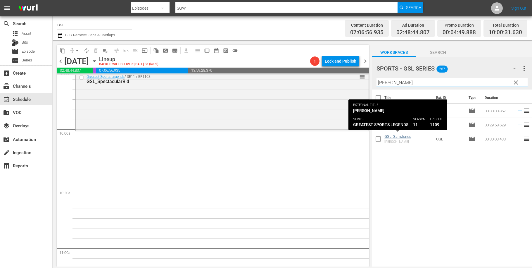
type input "sam"
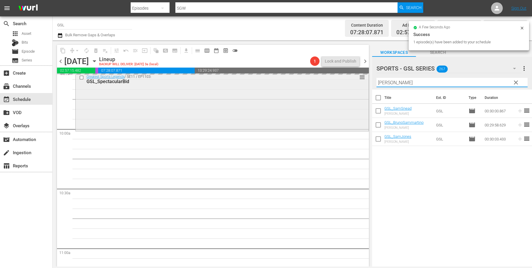
drag, startPoint x: 388, startPoint y: 80, endPoint x: 355, endPoint y: 77, distance: 33.4
click at [376, 79] on input "sam" at bounding box center [451, 82] width 151 height 9
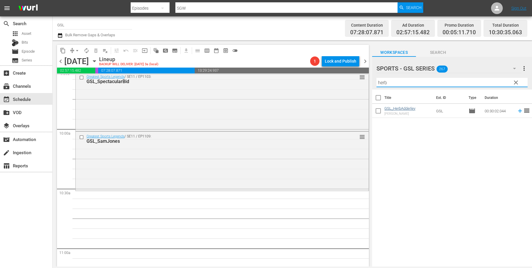
type input "herb"
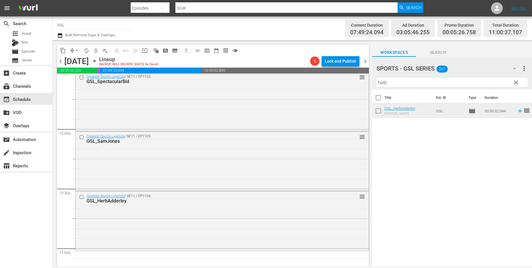
click at [519, 85] on span "clear" at bounding box center [515, 82] width 7 height 7
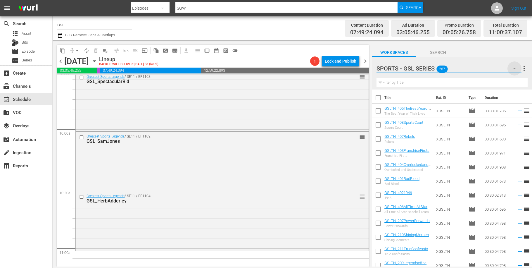
click at [516, 68] on icon "button" at bounding box center [514, 68] width 7 height 7
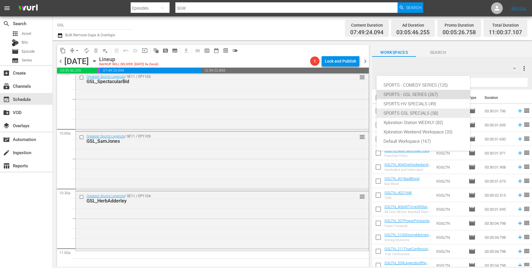
click at [419, 111] on div "SPORTS GSL SPECIALS (58)" at bounding box center [422, 112] width 79 height 9
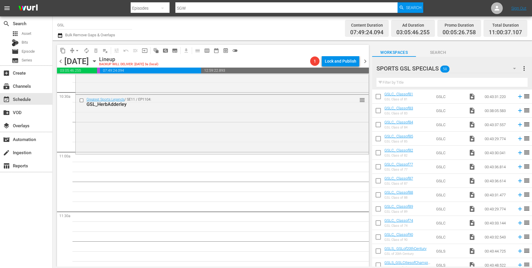
scroll to position [224, 0]
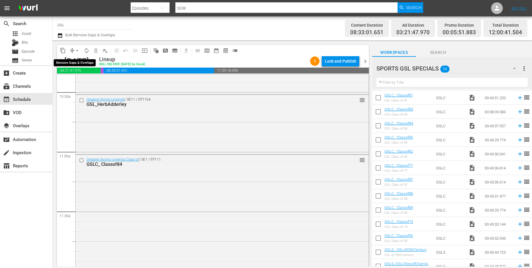
click at [74, 46] on div "arrow_drop_down" at bounding box center [76, 50] width 9 height 9
click at [74, 47] on button "compress" at bounding box center [72, 50] width 9 height 9
click at [79, 49] on span "arrow_drop_down" at bounding box center [77, 51] width 6 height 6
click at [84, 65] on li "Align to Midnight" at bounding box center [77, 63] width 61 height 10
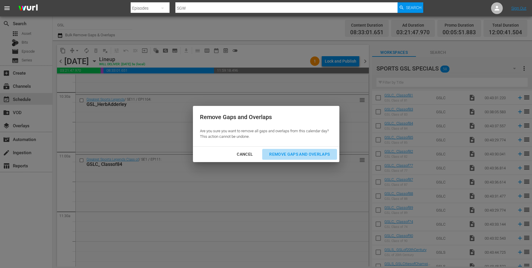
click at [314, 154] on div "Remove Gaps and Overlaps" at bounding box center [299, 154] width 70 height 7
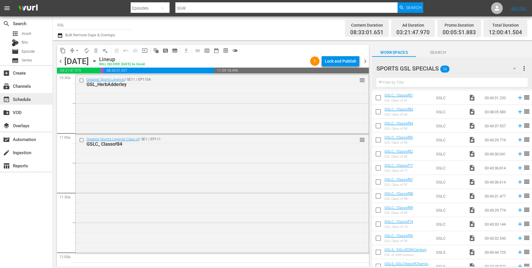
scroll to position [1267, 0]
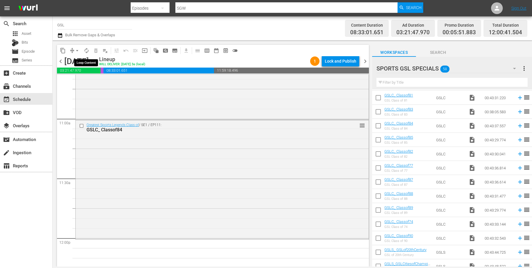
click at [88, 52] on span "autorenew_outlined" at bounding box center [87, 51] width 6 height 6
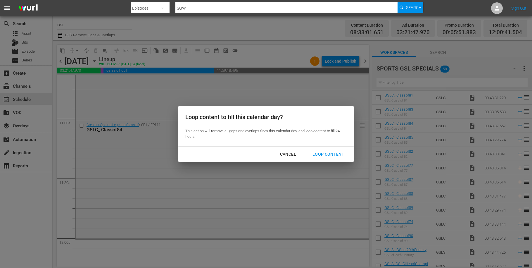
click at [337, 152] on div "Loop Content" at bounding box center [328, 154] width 41 height 7
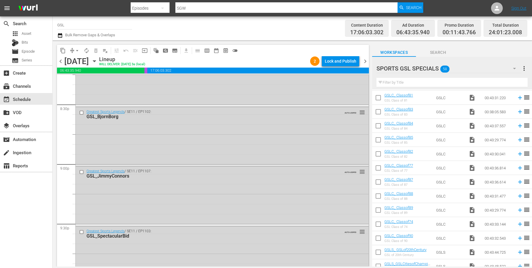
scroll to position [2673, 0]
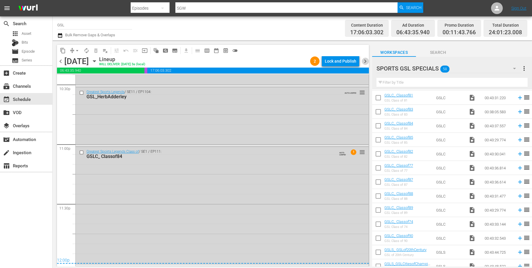
drag, startPoint x: 362, startPoint y: 64, endPoint x: 363, endPoint y: 62, distance: 3.0
click at [362, 64] on span "chevron_right" at bounding box center [365, 61] width 7 height 7
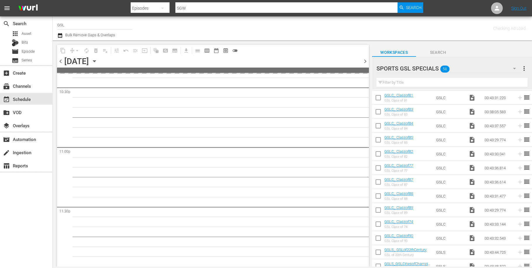
scroll to position [2669, 0]
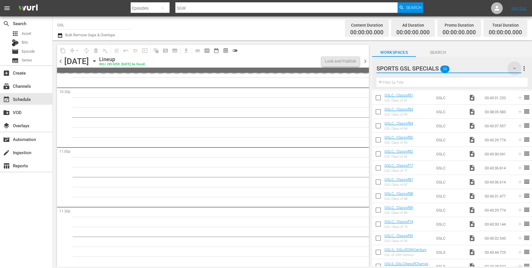
click at [516, 70] on icon "button" at bounding box center [514, 68] width 7 height 7
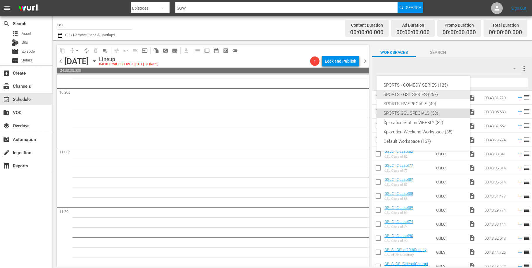
scroll to position [2659, 0]
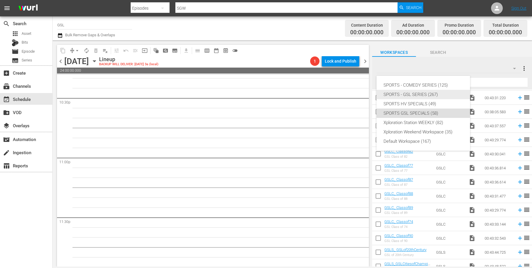
click at [417, 94] on div "SPORTS - GSL SERIES (267)" at bounding box center [422, 94] width 79 height 9
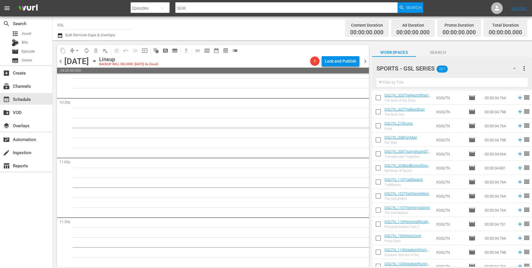
click at [393, 84] on input "text" at bounding box center [451, 82] width 151 height 9
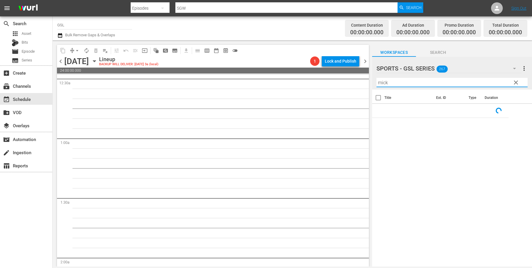
scroll to position [0, 0]
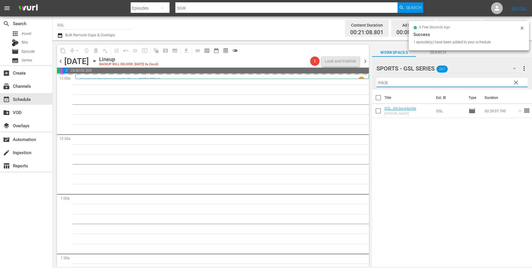
drag, startPoint x: 376, startPoint y: 81, endPoint x: 347, endPoint y: 78, distance: 29.7
click at [376, 78] on input "mick" at bounding box center [451, 82] width 151 height 9
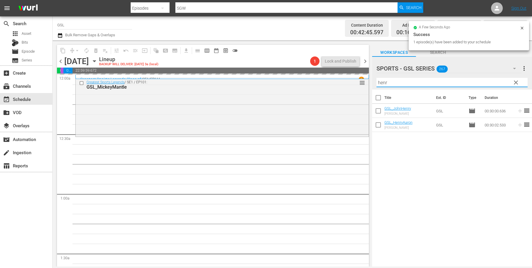
drag, startPoint x: 396, startPoint y: 81, endPoint x: 344, endPoint y: 77, distance: 52.5
click at [376, 78] on input "henr" at bounding box center [451, 82] width 151 height 9
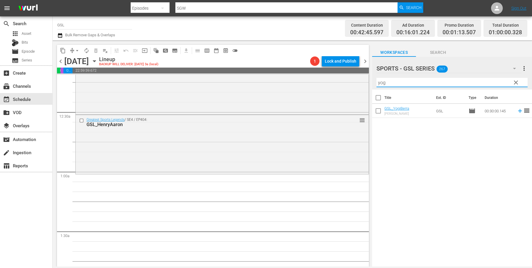
scroll to position [48, 0]
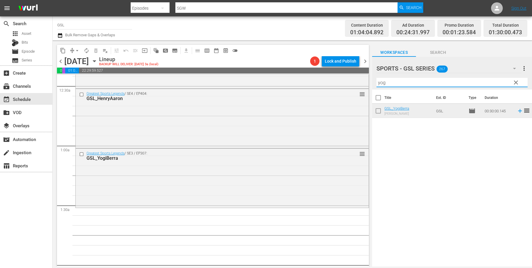
drag, startPoint x: 401, startPoint y: 84, endPoint x: 335, endPoint y: 74, distance: 66.5
click at [376, 78] on input "yog" at bounding box center [451, 82] width 151 height 9
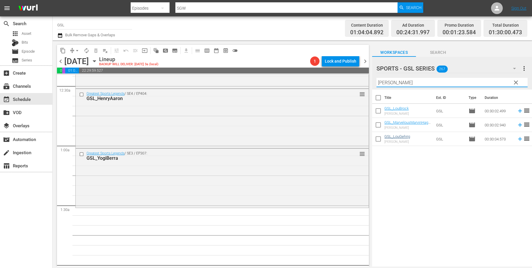
type input "lou"
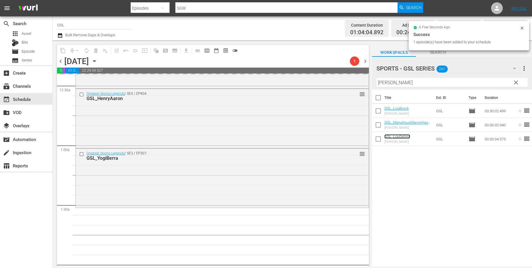
scroll to position [145, 0]
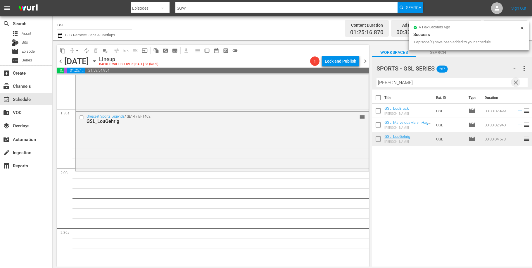
drag, startPoint x: 518, startPoint y: 85, endPoint x: 398, endPoint y: 84, distance: 120.7
click at [518, 85] on span "clear" at bounding box center [515, 82] width 7 height 7
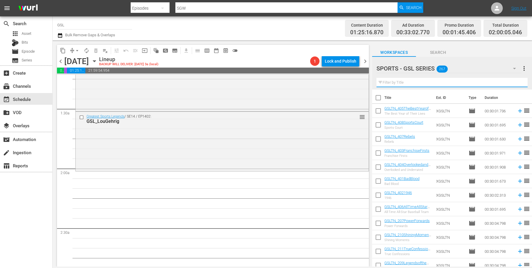
click at [384, 81] on input "text" at bounding box center [451, 82] width 151 height 9
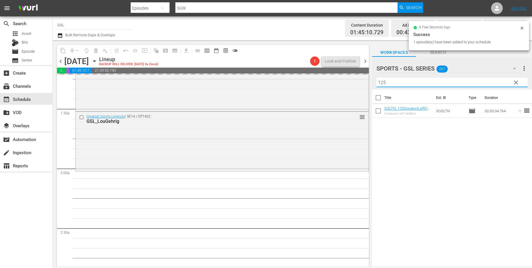
drag, startPoint x: 390, startPoint y: 81, endPoint x: 358, endPoint y: 75, distance: 33.3
click at [376, 78] on input "125" at bounding box center [451, 82] width 151 height 9
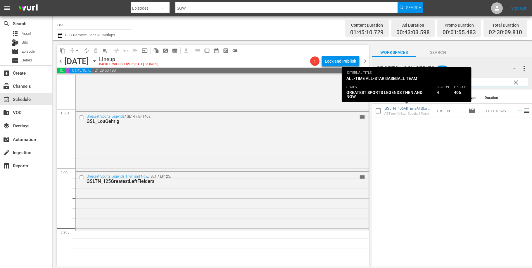
type input "406"
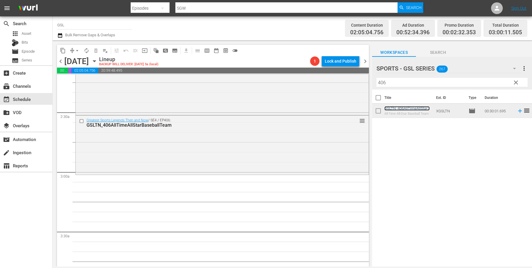
scroll to position [246, 0]
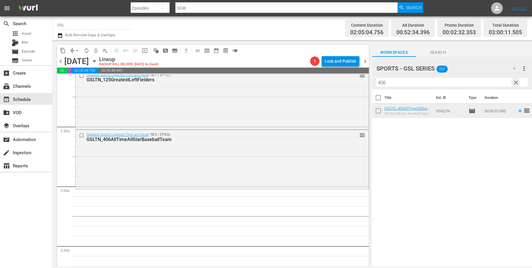
drag, startPoint x: 516, startPoint y: 80, endPoint x: 516, endPoint y: 69, distance: 11.7
click at [516, 81] on span "clear" at bounding box center [515, 82] width 7 height 7
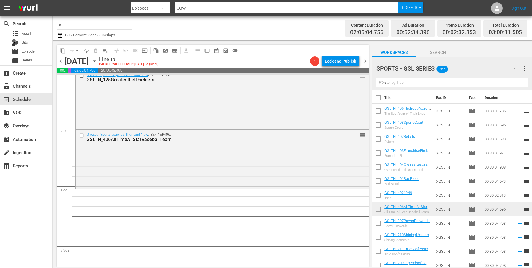
click at [516, 69] on icon "button" at bounding box center [514, 68] width 7 height 7
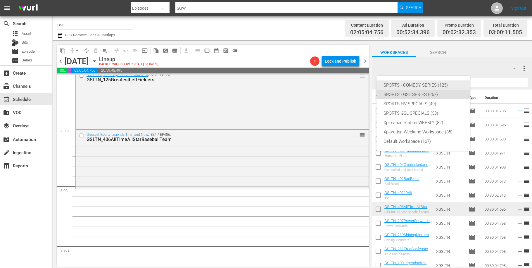
click at [426, 84] on div "SPORTS - COMEDY SERIES (125)" at bounding box center [422, 84] width 79 height 9
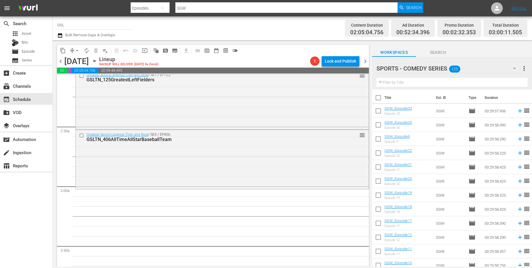
drag, startPoint x: 379, startPoint y: 123, endPoint x: 383, endPoint y: 132, distance: 9.5
click at [379, 123] on input "checkbox" at bounding box center [378, 126] width 12 height 12
checkbox input "true"
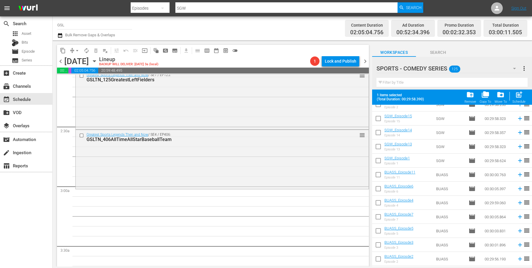
drag, startPoint x: 379, startPoint y: 177, endPoint x: 385, endPoint y: 175, distance: 6.1
click at [380, 177] on input "checkbox" at bounding box center [378, 176] width 12 height 12
checkbox input "true"
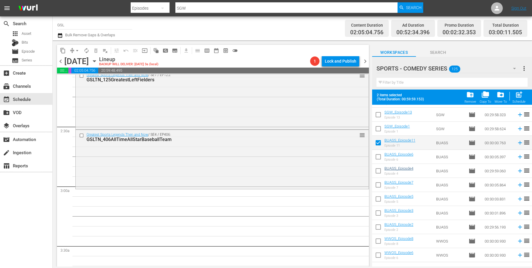
scroll to position [287, 0]
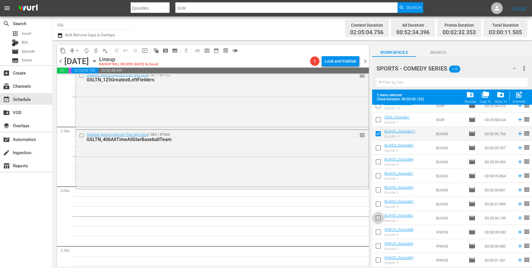
click at [378, 219] on input "checkbox" at bounding box center [378, 219] width 12 height 12
drag, startPoint x: 378, startPoint y: 219, endPoint x: 377, endPoint y: 237, distance: 18.1
click at [378, 219] on input "checkbox" at bounding box center [378, 219] width 12 height 12
checkbox input "false"
click at [378, 236] on input "checkbox" at bounding box center [378, 233] width 12 height 12
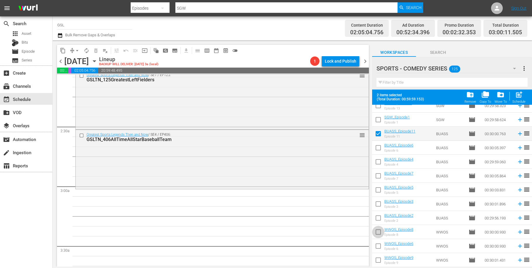
checkbox input "true"
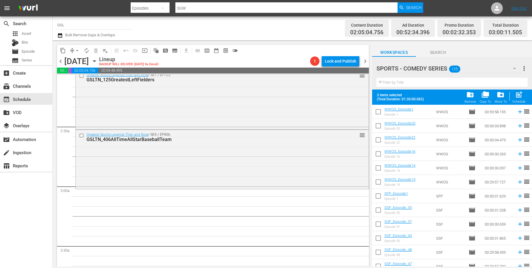
scroll to position [542, 0]
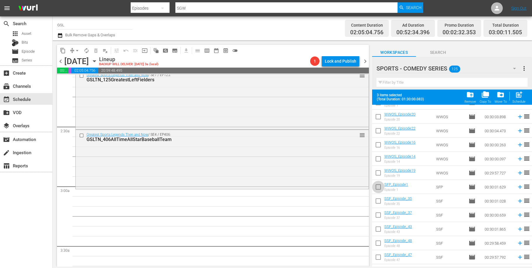
click at [381, 184] on input "checkbox" at bounding box center [378, 188] width 12 height 12
checkbox input "true"
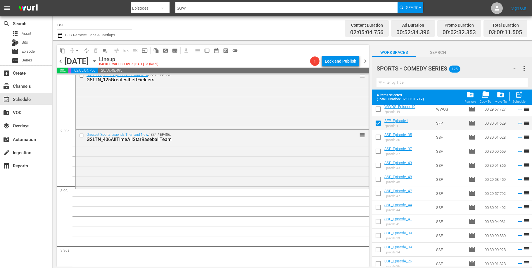
scroll to position [610, 0]
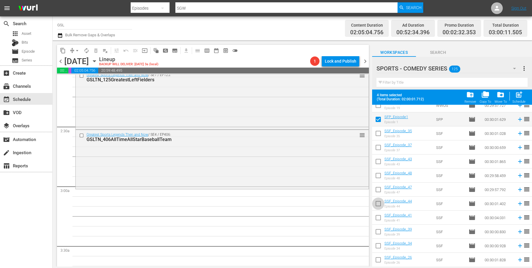
drag, startPoint x: 380, startPoint y: 207, endPoint x: 391, endPoint y: 207, distance: 10.8
click at [381, 207] on input "checkbox" at bounding box center [378, 204] width 12 height 12
checkbox input "true"
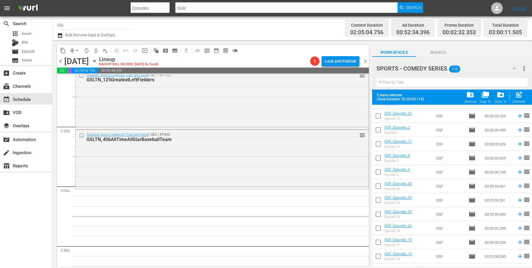
scroll to position [1098, 0]
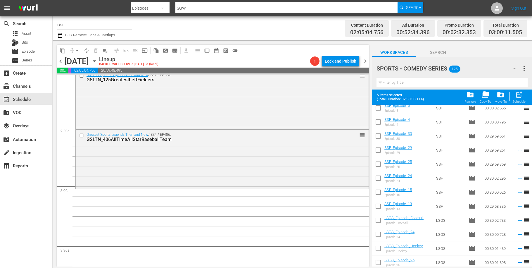
click at [381, 236] on input "checkbox" at bounding box center [378, 235] width 12 height 12
checkbox input "true"
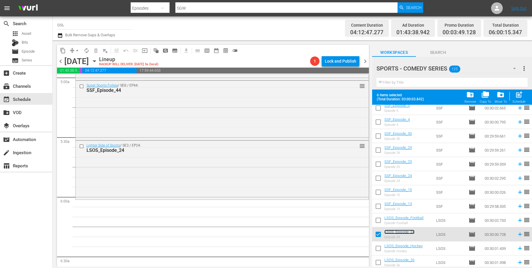
scroll to position [617, 0]
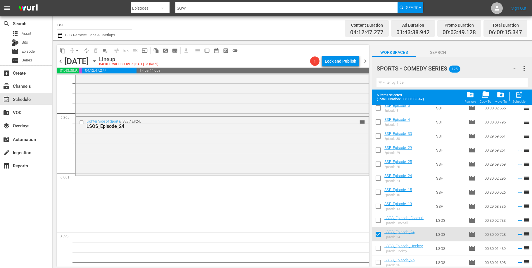
click at [468, 98] on span "folder_delete" at bounding box center [470, 95] width 8 height 8
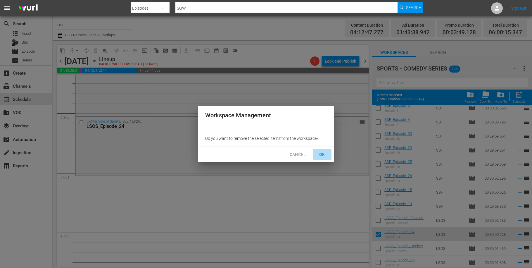
click at [322, 157] on span "OK" at bounding box center [321, 154] width 9 height 7
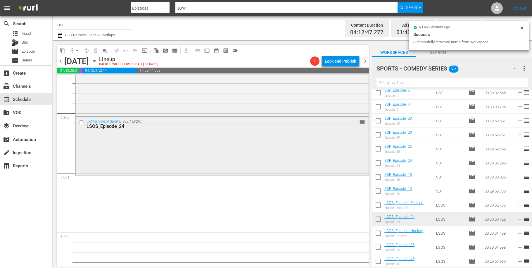
checkbox input "false"
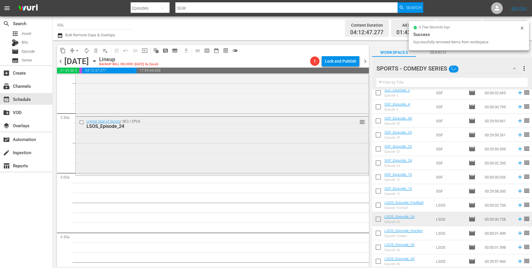
checkbox input "false"
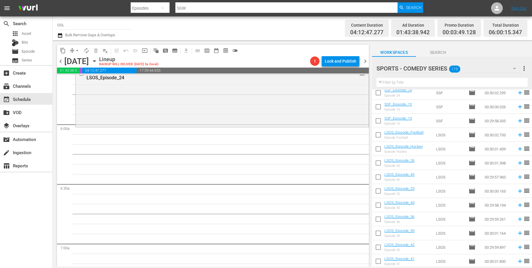
scroll to position [665, 0]
click at [511, 69] on button "button" at bounding box center [514, 68] width 14 height 14
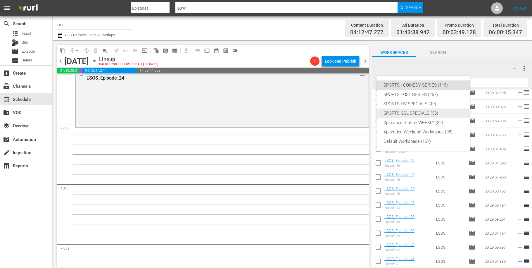
click at [426, 111] on div "SPORTS GSL SPECIALS (58)" at bounding box center [422, 112] width 79 height 9
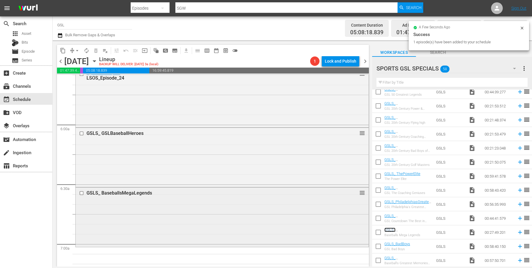
scroll to position [767, 0]
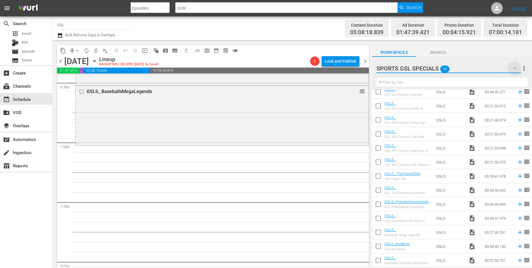
click at [517, 70] on icon "button" at bounding box center [514, 68] width 7 height 7
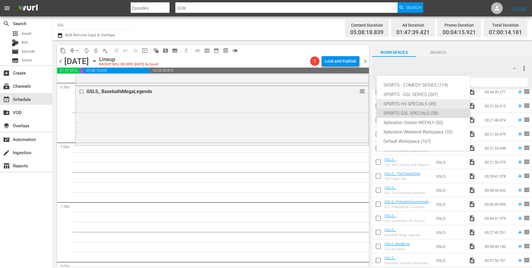
click at [427, 102] on div "SPORTS HV SPECIALS (49)" at bounding box center [422, 103] width 79 height 9
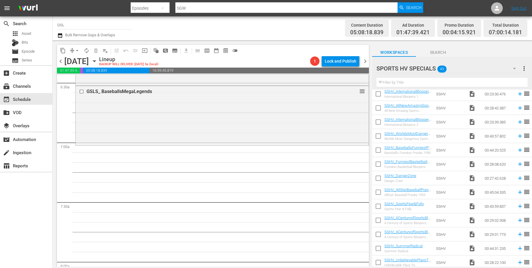
scroll to position [100, 0]
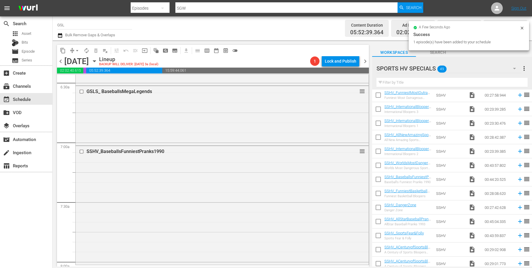
click at [515, 69] on icon "button" at bounding box center [514, 68] width 7 height 7
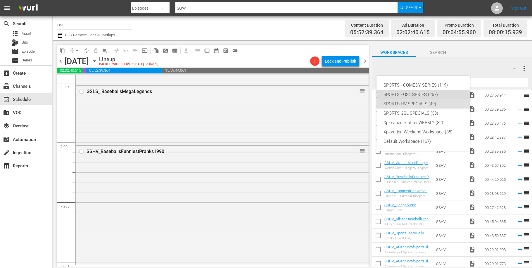
click at [435, 92] on div "SPORTS - GSL SERIES (267)" at bounding box center [422, 94] width 79 height 9
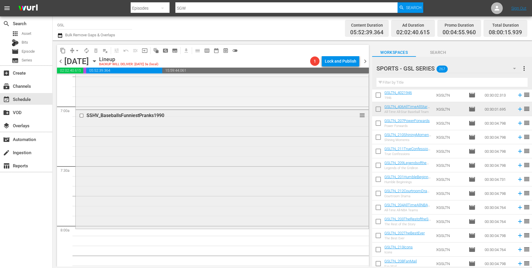
scroll to position [907, 0]
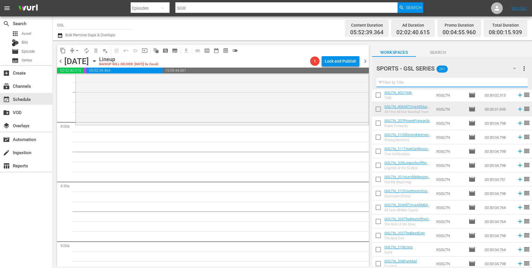
click at [418, 86] on input "text" at bounding box center [451, 82] width 151 height 9
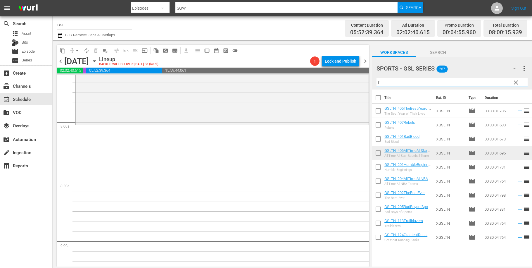
scroll to position [0, 0]
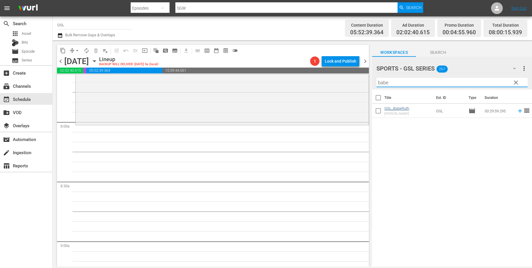
type input "babe"
drag, startPoint x: 395, startPoint y: 79, endPoint x: 362, endPoint y: 79, distance: 33.6
click at [376, 79] on input "babe" at bounding box center [451, 82] width 151 height 9
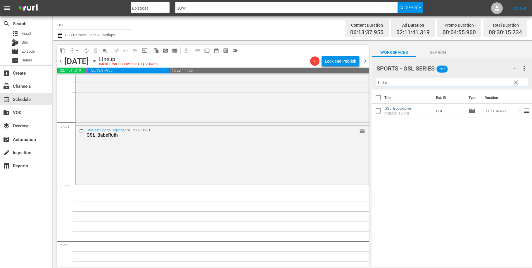
type input "bobu"
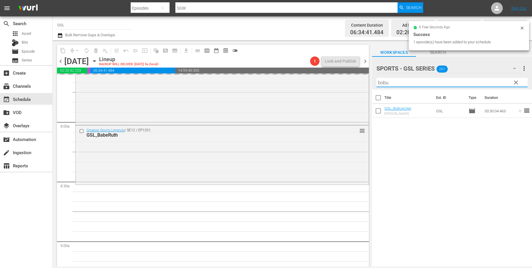
drag, startPoint x: 397, startPoint y: 86, endPoint x: 368, endPoint y: 82, distance: 28.6
click at [376, 82] on input "bobu" at bounding box center [451, 82] width 151 height 9
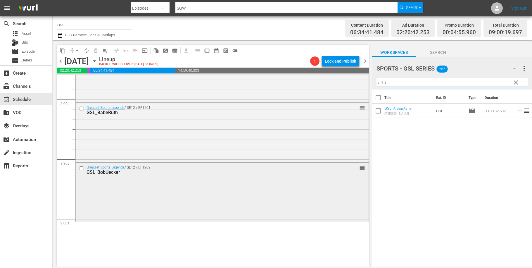
scroll to position [1018, 0]
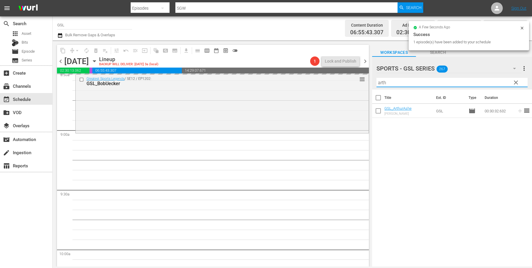
drag, startPoint x: 399, startPoint y: 82, endPoint x: 326, endPoint y: 74, distance: 72.9
click at [376, 78] on input "arth" at bounding box center [451, 82] width 151 height 9
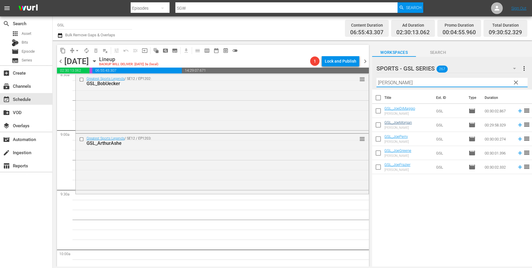
type input "joe"
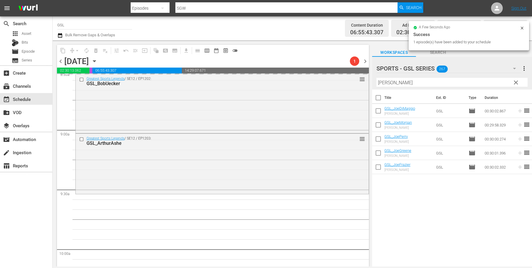
drag, startPoint x: 376, startPoint y: 81, endPoint x: 352, endPoint y: 75, distance: 24.6
click at [376, 78] on input "joe" at bounding box center [451, 82] width 151 height 9
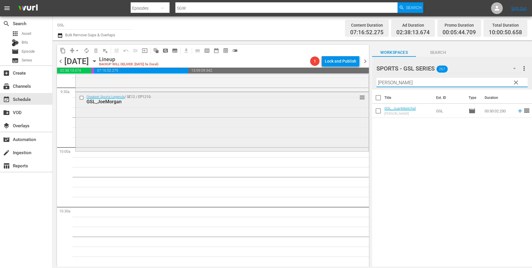
scroll to position [1138, 0]
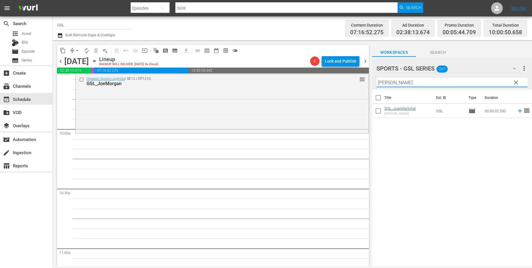
type input "juan"
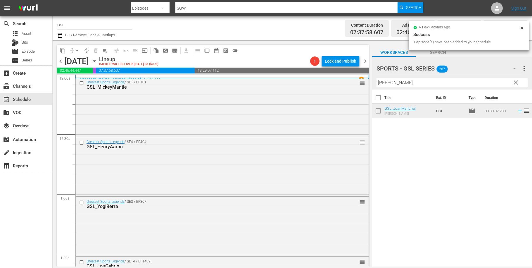
scroll to position [1138, 0]
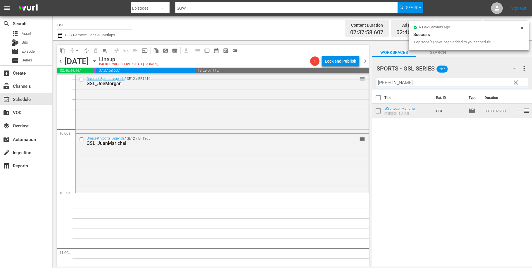
drag, startPoint x: 377, startPoint y: 78, endPoint x: 348, endPoint y: 75, distance: 29.1
click at [376, 78] on input "juan" at bounding box center [451, 82] width 151 height 9
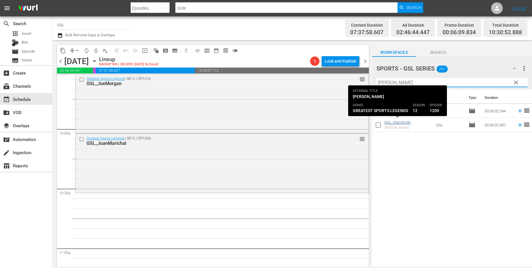
type input "[PERSON_NAME]"
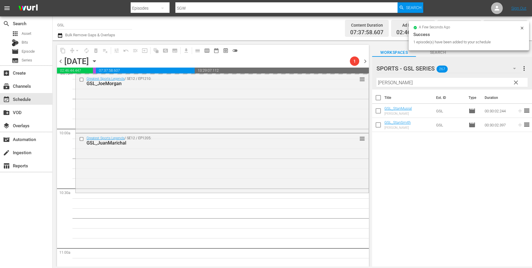
click at [519, 85] on span "clear" at bounding box center [515, 82] width 7 height 7
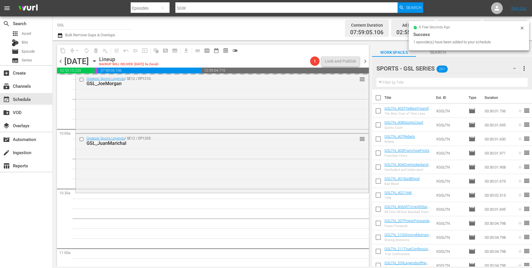
click at [514, 67] on icon "button" at bounding box center [514, 68] width 7 height 7
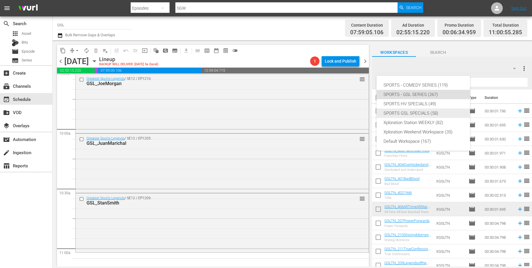
click at [434, 113] on div "SPORTS GSL SPECIALS (58)" at bounding box center [422, 112] width 79 height 9
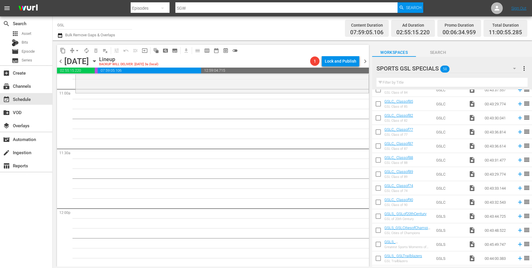
scroll to position [228, 0]
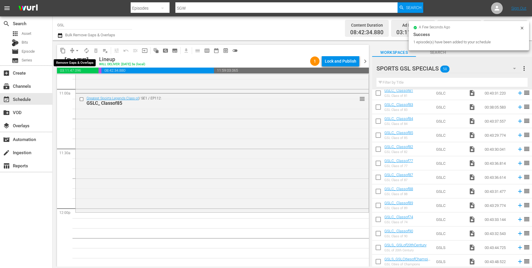
click at [76, 49] on span "arrow_drop_down" at bounding box center [77, 51] width 6 height 6
click at [75, 63] on li "Align to Midnight" at bounding box center [77, 63] width 61 height 10
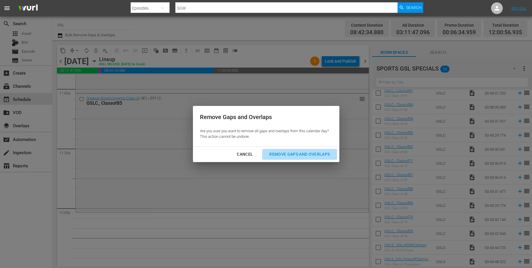
click at [297, 155] on div "Remove Gaps and Overlaps" at bounding box center [299, 154] width 70 height 7
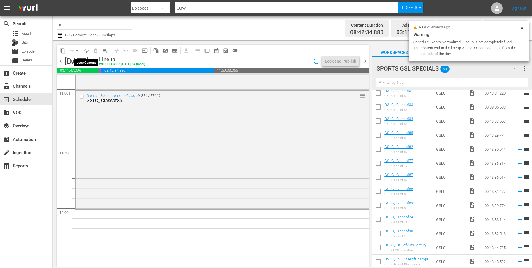
scroll to position [1496, 0]
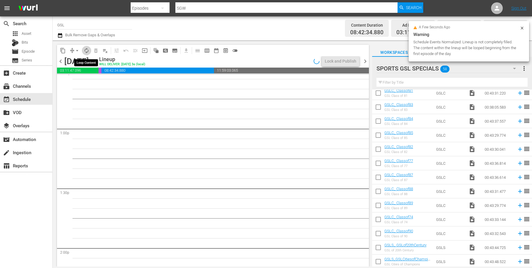
click at [86, 51] on span "autorenew_outlined" at bounding box center [87, 51] width 6 height 6
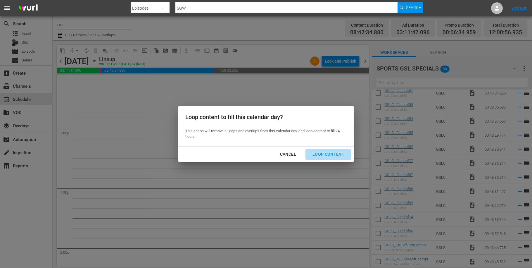
click at [328, 155] on div "Loop Content" at bounding box center [328, 154] width 41 height 7
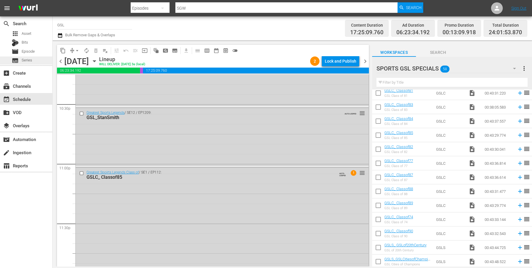
scroll to position [2674, 0]
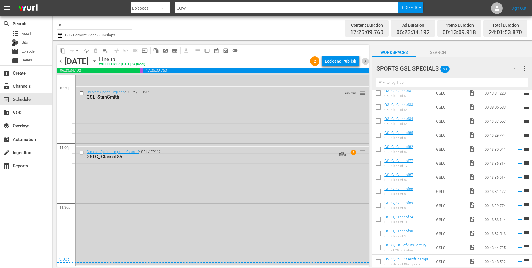
click at [366, 62] on span "chevron_right" at bounding box center [365, 61] width 7 height 7
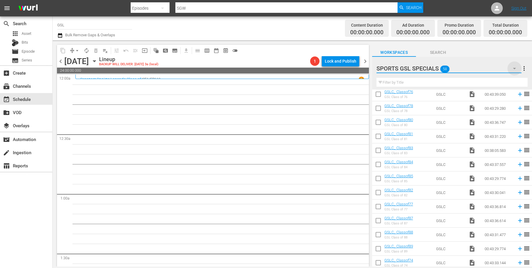
click at [513, 68] on icon "button" at bounding box center [514, 68] width 7 height 7
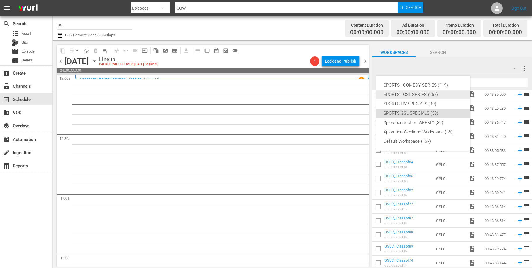
click at [416, 91] on div "SPORTS - GSL SERIES (267)" at bounding box center [422, 94] width 79 height 9
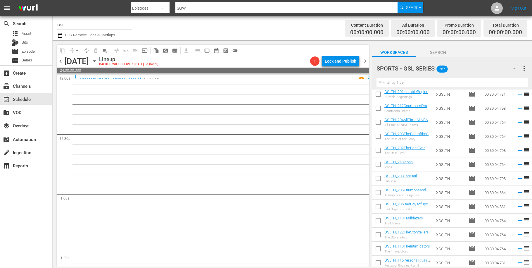
click at [397, 83] on input "text" at bounding box center [451, 82] width 151 height 9
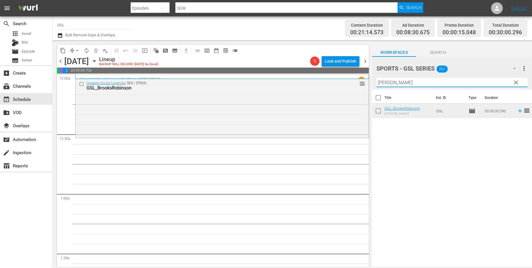
drag, startPoint x: 435, startPoint y: 83, endPoint x: 355, endPoint y: 75, distance: 79.8
click at [376, 79] on input "Brooks" at bounding box center [451, 82] width 151 height 9
click at [390, 142] on div "Title Ext. ID Type Duration GSL_MauryWills Maury Wills GSL movie 00:30:01.809 r…" at bounding box center [452, 178] width 160 height 178
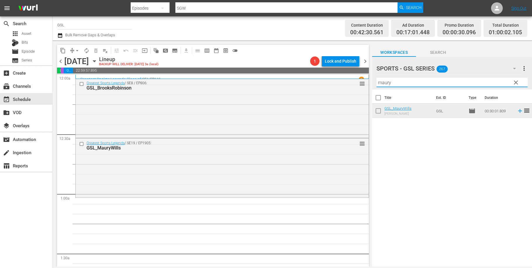
drag, startPoint x: 407, startPoint y: 83, endPoint x: 344, endPoint y: 82, distance: 62.6
click at [376, 82] on input "maury" at bounding box center [451, 82] width 151 height 9
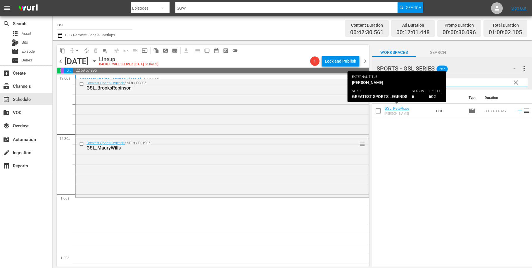
type input "pete"
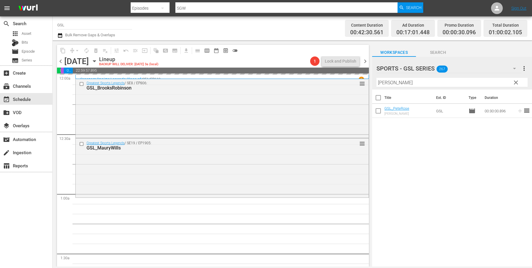
drag, startPoint x: 392, startPoint y: 80, endPoint x: 391, endPoint y: 87, distance: 6.4
click at [391, 86] on input "pete" at bounding box center [451, 82] width 151 height 9
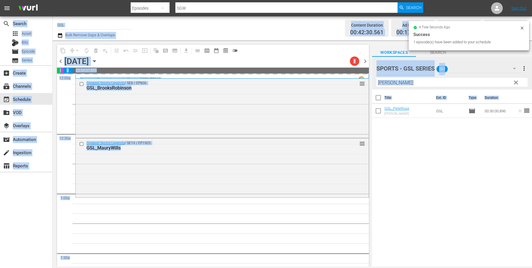
drag, startPoint x: 391, startPoint y: 87, endPoint x: 388, endPoint y: 86, distance: 3.7
click at [452, 87] on hr at bounding box center [452, 87] width 0 height 1
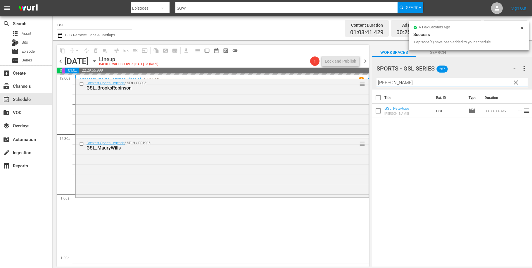
drag, startPoint x: 393, startPoint y: 81, endPoint x: 368, endPoint y: 79, distance: 25.8
click at [376, 79] on input "pete" at bounding box center [451, 82] width 151 height 9
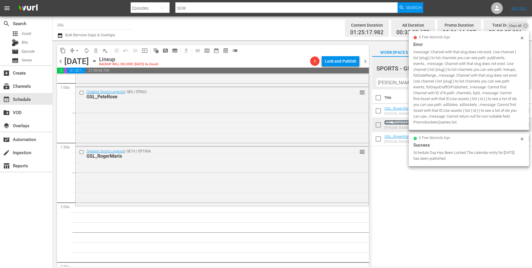
scroll to position [125, 0]
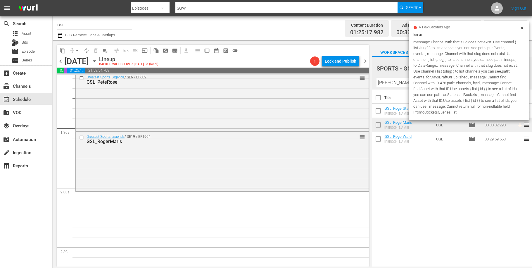
click at [387, 195] on div "Title Ext. ID Type Duration GSL_RogerStaubach Roger Staubach GSL movie 00:30:01…" at bounding box center [452, 178] width 160 height 178
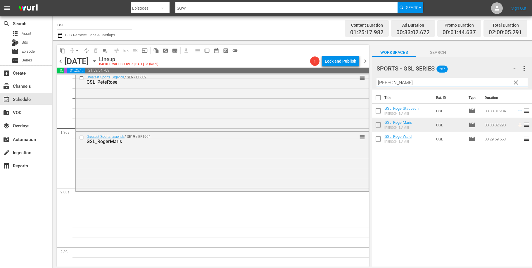
drag, startPoint x: 393, startPoint y: 84, endPoint x: 358, endPoint y: 78, distance: 35.7
click at [376, 78] on input "roger" at bounding box center [451, 82] width 151 height 9
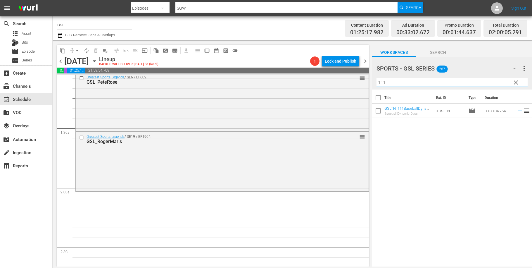
type input "111"
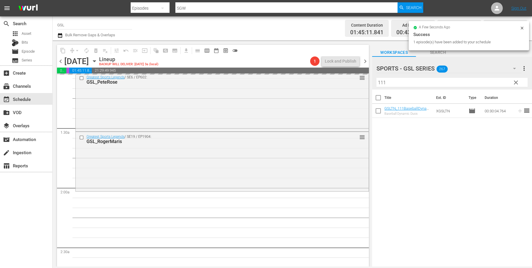
click at [517, 86] on button "clear" at bounding box center [515, 81] width 9 height 9
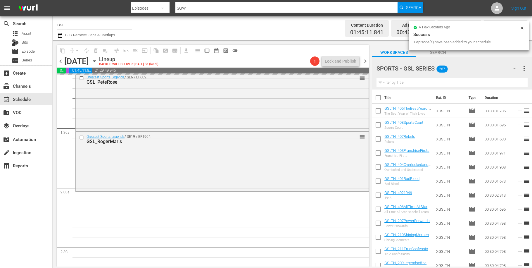
click at [516, 69] on icon "button" at bounding box center [514, 68] width 7 height 7
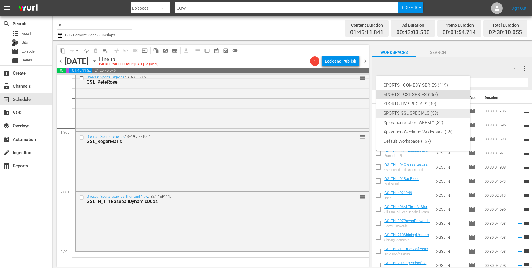
click at [433, 115] on div "SPORTS GSL SPECIALS (58)" at bounding box center [422, 112] width 79 height 9
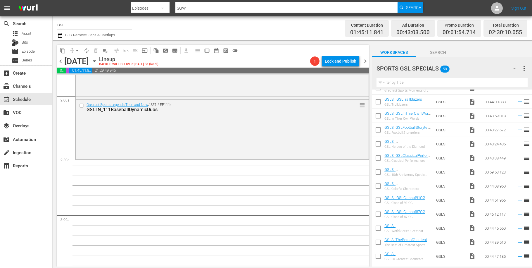
scroll to position [651, 0]
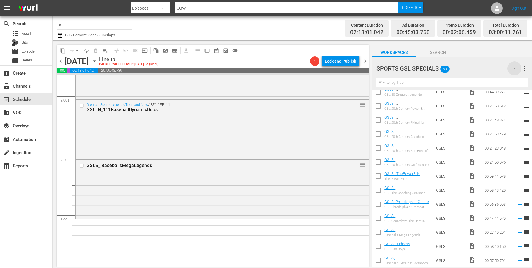
click at [516, 70] on icon "button" at bounding box center [514, 68] width 7 height 7
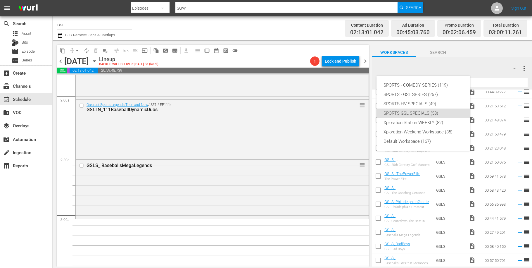
click at [437, 80] on div "SPORTS - COMEDY SERIES (119) SPORTS - GSL SERIES (267) SPORTS HV SPECIALS (49) …" at bounding box center [423, 113] width 94 height 75
click at [439, 84] on div "SPORTS - COMEDY SERIES (119)" at bounding box center [422, 84] width 79 height 9
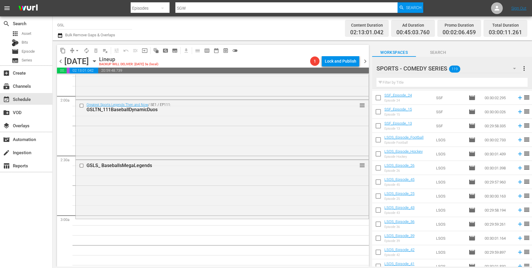
scroll to position [1053, 0]
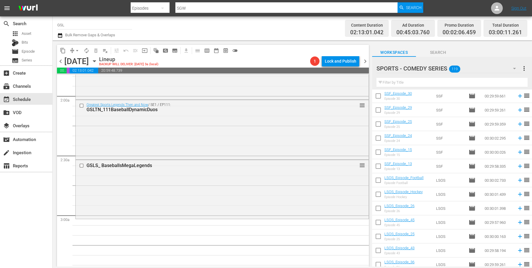
click at [497, 68] on div "SPORTS - COMEDY SERIES 119" at bounding box center [448, 68] width 145 height 16
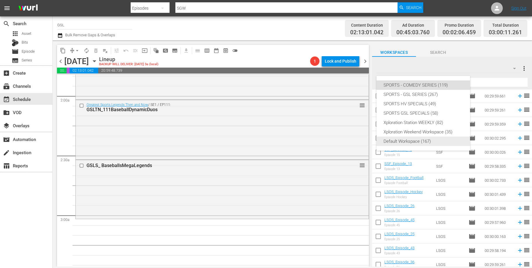
click at [413, 143] on div "Default Workspace (167)" at bounding box center [422, 140] width 79 height 9
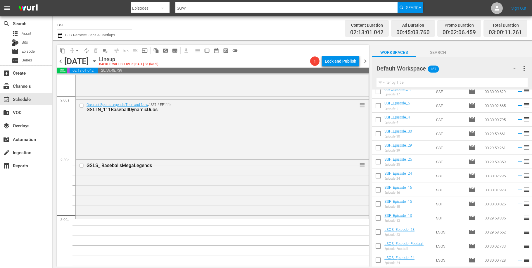
scroll to position [1910, 0]
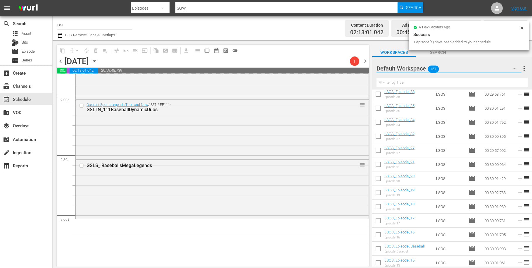
click at [513, 70] on icon "button" at bounding box center [514, 68] width 7 height 7
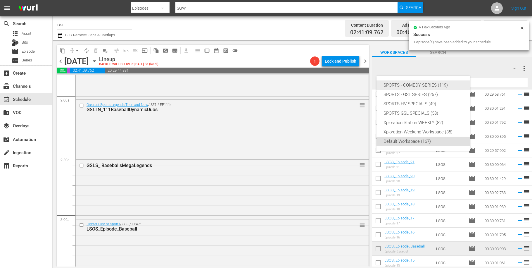
click at [428, 85] on div "SPORTS - COMEDY SERIES (119)" at bounding box center [422, 84] width 79 height 9
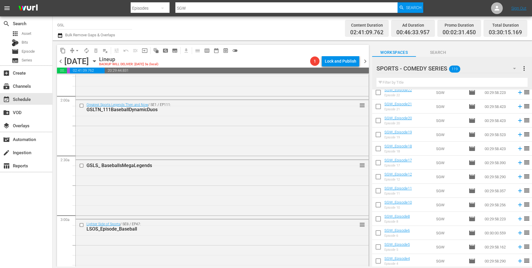
scroll to position [0, 0]
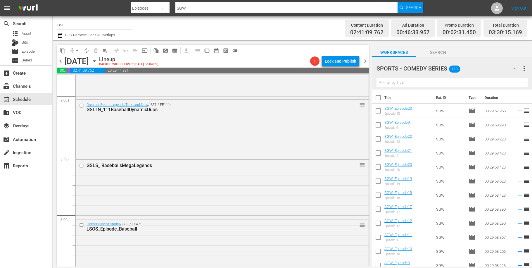
click at [380, 140] on input "checkbox" at bounding box center [378, 140] width 12 height 12
checkbox input "true"
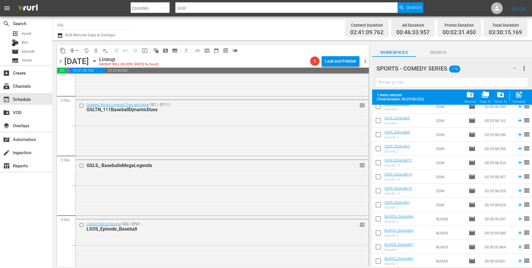
scroll to position [371, 0]
click at [380, 176] on input "checkbox" at bounding box center [378, 176] width 12 height 12
checkbox input "true"
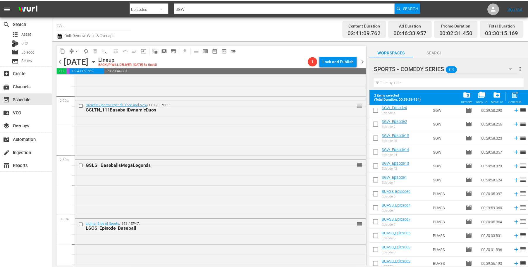
scroll to position [212, 0]
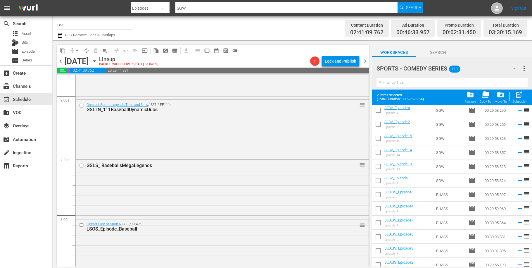
drag, startPoint x: 377, startPoint y: 197, endPoint x: 404, endPoint y: 197, distance: 27.5
click at [377, 197] on input "checkbox" at bounding box center [378, 195] width 12 height 12
checkbox input "true"
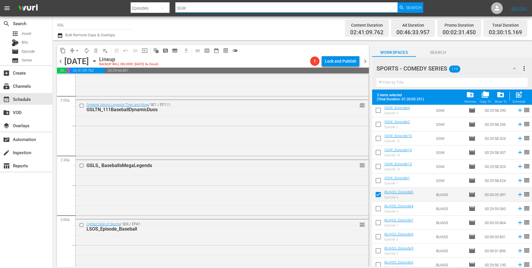
drag, startPoint x: 193, startPoint y: 10, endPoint x: 173, endPoint y: 6, distance: 20.4
click at [175, 6] on input "SGW" at bounding box center [286, 8] width 222 height 14
type input "SFP"
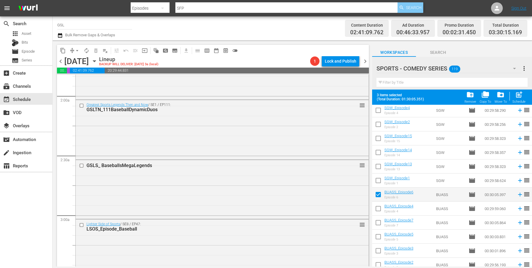
click at [409, 6] on span "Search" at bounding box center [413, 7] width 15 height 11
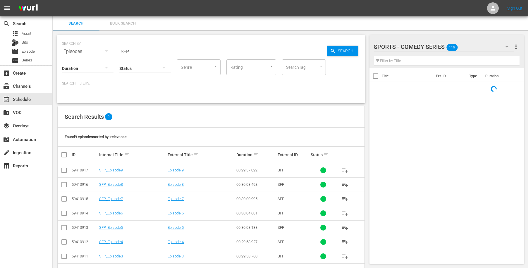
scroll to position [35, 0]
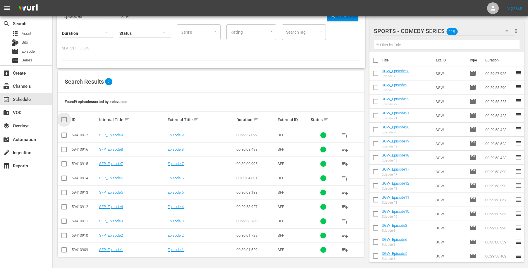
click at [63, 117] on input "checkbox" at bounding box center [66, 119] width 12 height 7
checkbox input "true"
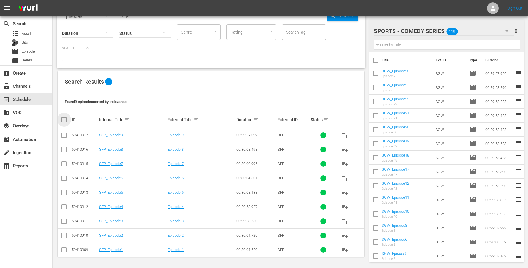
checkbox input "true"
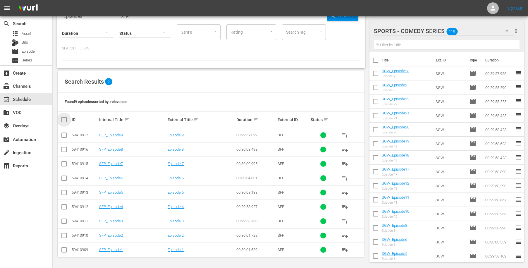
checkbox input "true"
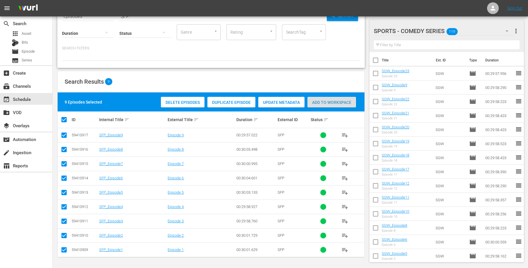
click at [333, 102] on span "Add to Workspace" at bounding box center [331, 102] width 49 height 5
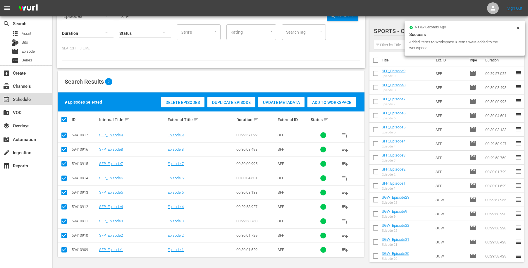
click at [27, 99] on div "event_available Schedule" at bounding box center [16, 98] width 33 height 5
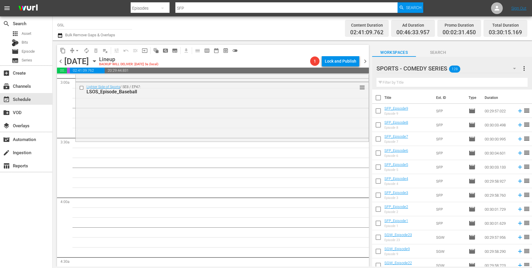
scroll to position [333, 0]
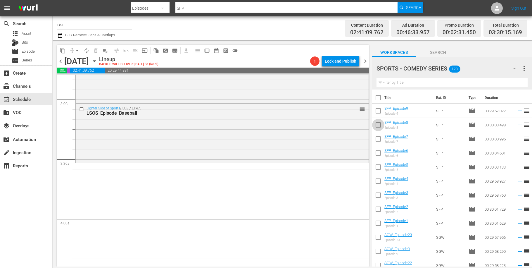
click at [376, 125] on input "checkbox" at bounding box center [378, 126] width 12 height 12
checkbox input "true"
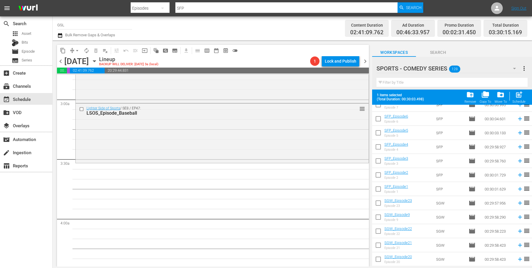
scroll to position [111, 0]
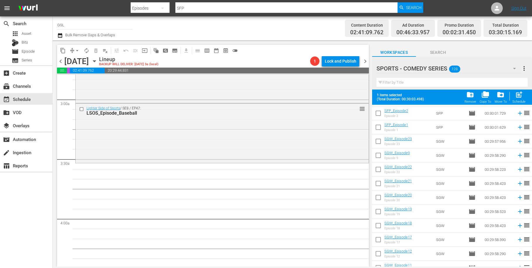
click at [381, 185] on input "checkbox" at bounding box center [378, 184] width 12 height 12
checkbox input "true"
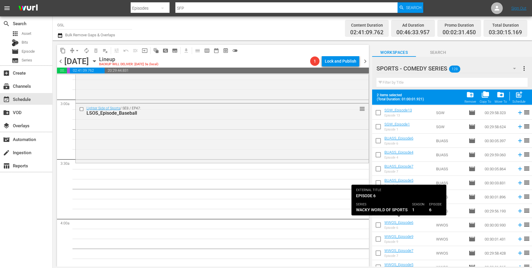
scroll to position [393, 0]
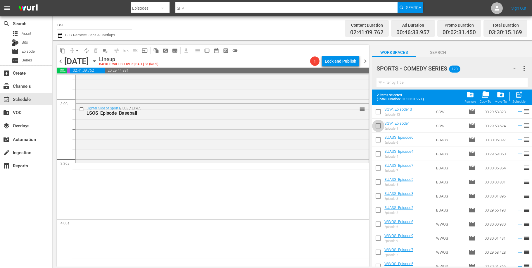
click at [376, 133] on input "checkbox" at bounding box center [378, 127] width 12 height 12
click at [377, 129] on input "checkbox" at bounding box center [378, 127] width 12 height 12
checkbox input "false"
click at [381, 141] on input "checkbox" at bounding box center [378, 141] width 12 height 12
checkbox input "true"
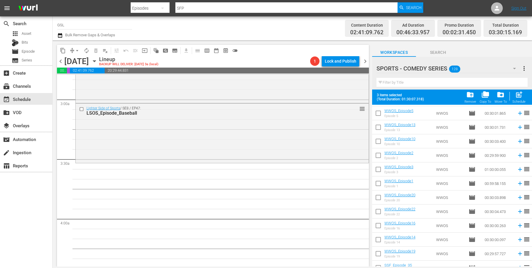
scroll to position [562, 0]
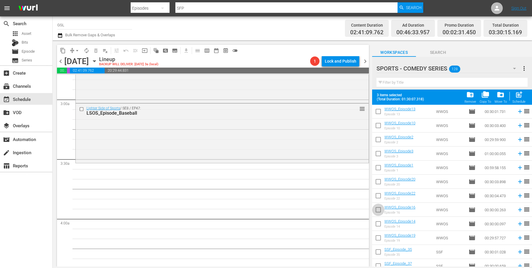
click at [378, 211] on input "checkbox" at bounding box center [378, 211] width 12 height 12
checkbox input "true"
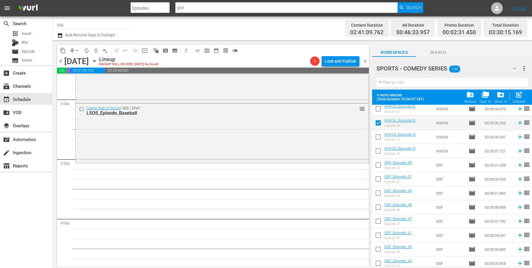
scroll to position [708, 0]
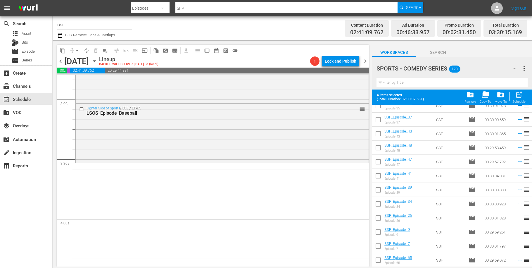
click at [377, 233] on input "checkbox" at bounding box center [378, 233] width 12 height 12
checkbox input "true"
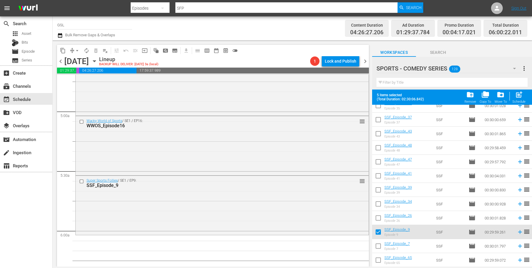
scroll to position [574, 0]
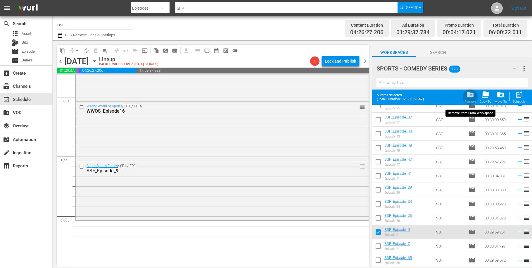
click at [472, 96] on span "folder_delete" at bounding box center [470, 95] width 8 height 8
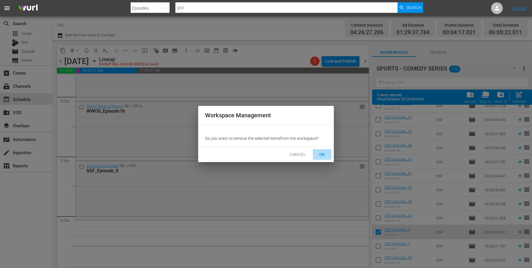
click at [323, 157] on span "OK" at bounding box center [321, 154] width 9 height 7
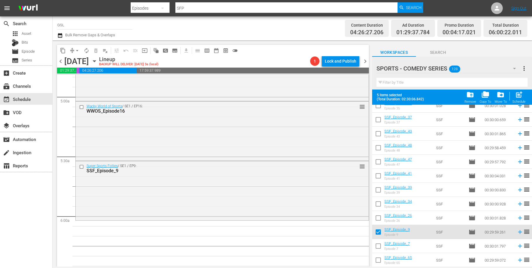
checkbox input "false"
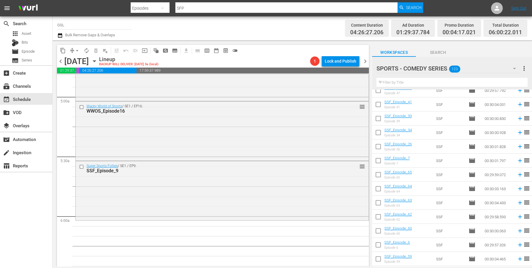
click at [515, 71] on icon "button" at bounding box center [514, 68] width 7 height 7
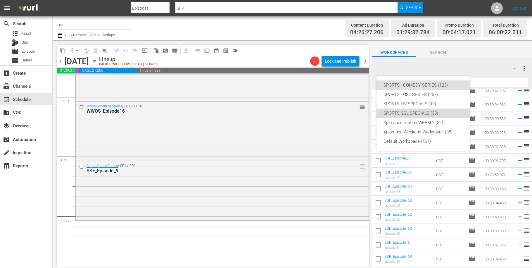
click at [433, 116] on div "SPORTS GSL SPECIALS (58)" at bounding box center [422, 112] width 79 height 9
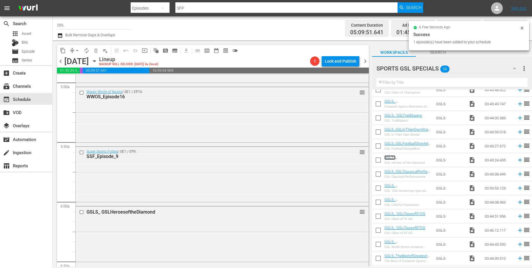
scroll to position [781, 0]
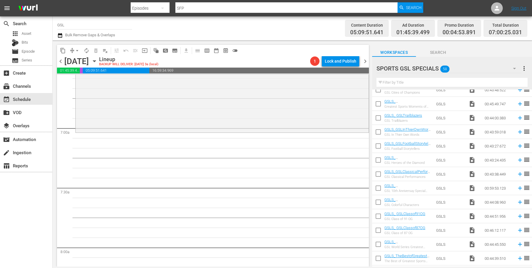
click at [514, 68] on icon "button" at bounding box center [514, 68] width 7 height 7
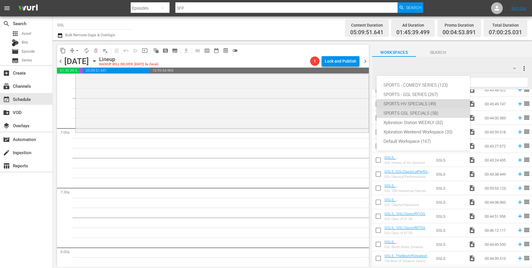
click at [430, 102] on div "SPORTS HV SPECIALS (49)" at bounding box center [422, 103] width 79 height 9
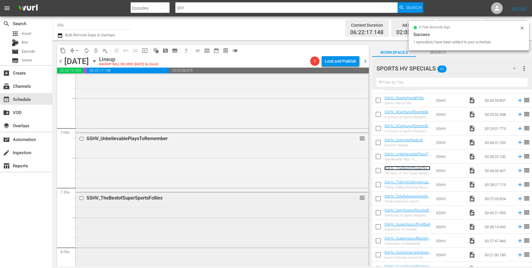
scroll to position [969, 0]
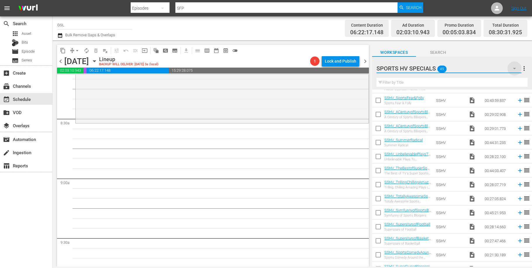
click at [511, 71] on icon "button" at bounding box center [514, 68] width 7 height 7
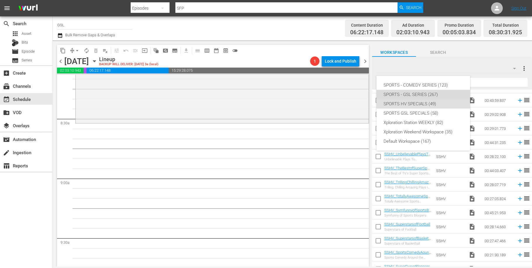
click at [416, 91] on div "SPORTS - GSL SERIES (267)" at bounding box center [422, 94] width 79 height 9
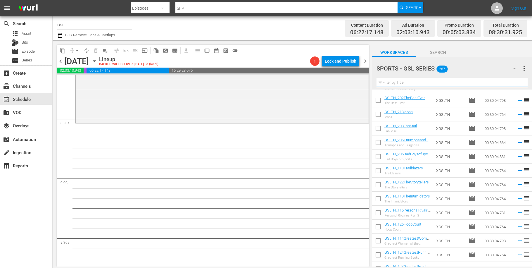
click at [393, 82] on input "text" at bounding box center [451, 82] width 151 height 9
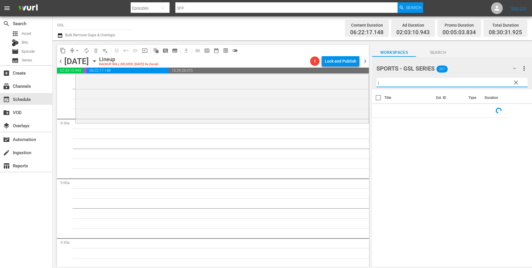
scroll to position [0, 0]
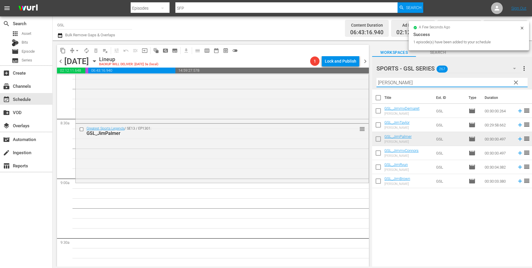
drag, startPoint x: 376, startPoint y: 82, endPoint x: 351, endPoint y: 79, distance: 24.7
click at [376, 79] on input "[PERSON_NAME]" at bounding box center [451, 82] width 151 height 9
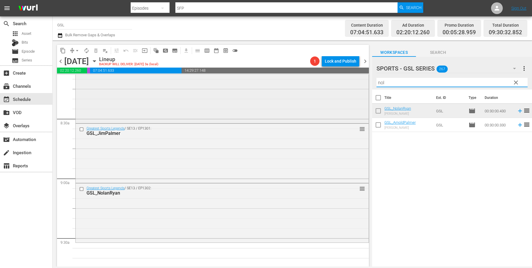
drag, startPoint x: 396, startPoint y: 81, endPoint x: 354, endPoint y: 75, distance: 43.2
click at [376, 78] on input "nol" at bounding box center [451, 82] width 151 height 9
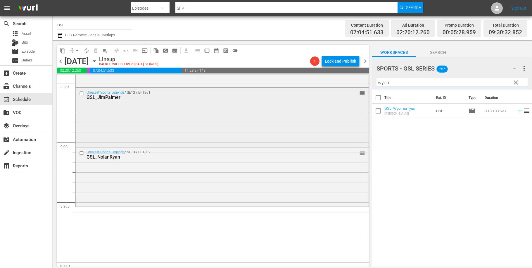
scroll to position [1022, 0]
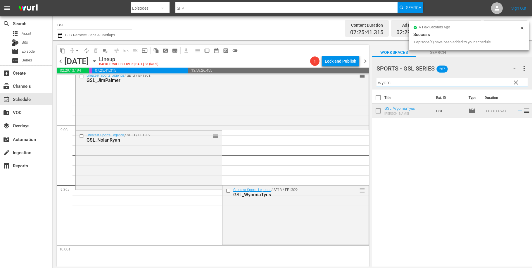
drag, startPoint x: 396, startPoint y: 84, endPoint x: 365, endPoint y: 81, distance: 31.1
click at [376, 81] on input "wyom" at bounding box center [451, 82] width 151 height 9
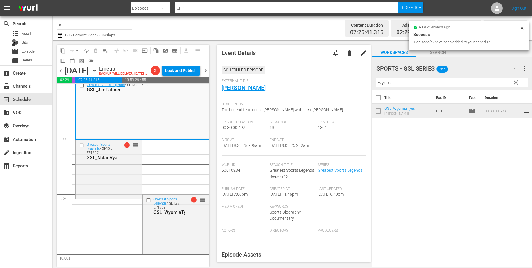
drag, startPoint x: 399, startPoint y: 85, endPoint x: 358, endPoint y: 81, distance: 40.9
click at [376, 81] on input "wyom" at bounding box center [451, 82] width 151 height 9
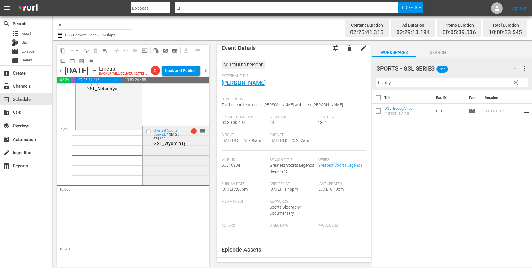
scroll to position [1119, 0]
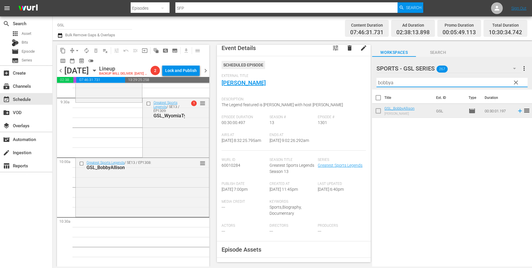
drag, startPoint x: 393, startPoint y: 87, endPoint x: 360, endPoint y: 77, distance: 34.0
click at [376, 78] on input "bobbya" at bounding box center [451, 82] width 151 height 9
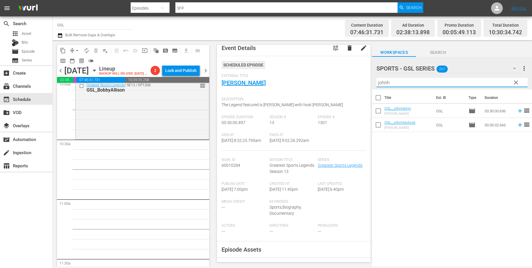
scroll to position [1206, 0]
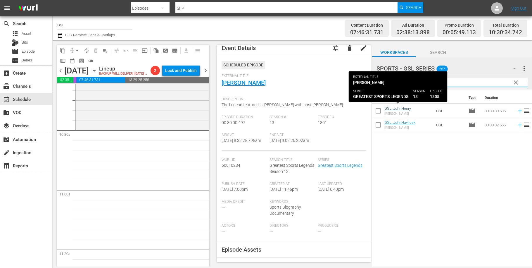
type input "johnh"
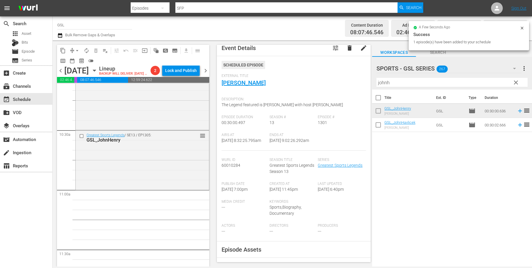
drag, startPoint x: 515, startPoint y: 82, endPoint x: 515, endPoint y: 66, distance: 16.1
click at [515, 82] on span "clear" at bounding box center [515, 82] width 7 height 7
click at [515, 66] on icon "button" at bounding box center [514, 68] width 7 height 7
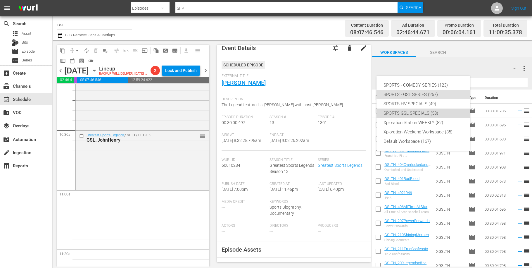
click at [423, 113] on div "SPORTS GSL SPECIALS (58)" at bounding box center [422, 112] width 79 height 9
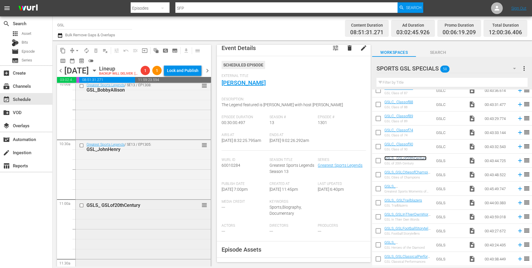
scroll to position [1317, 0]
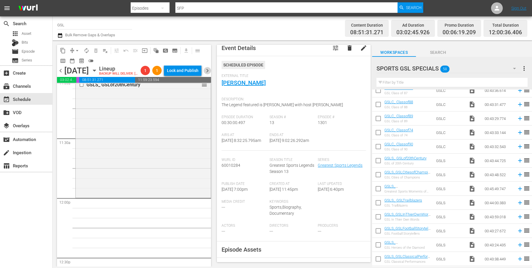
click at [209, 74] on span "chevron_right" at bounding box center [207, 70] width 7 height 7
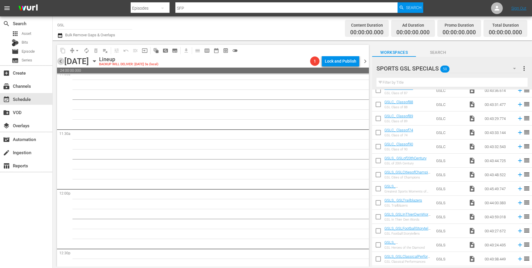
click at [61, 63] on span "chevron_left" at bounding box center [60, 61] width 7 height 7
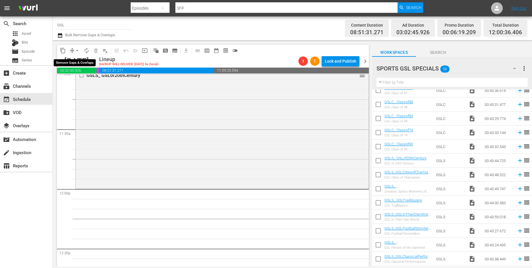
click at [77, 49] on span "arrow_drop_down" at bounding box center [77, 51] width 6 height 6
click at [75, 63] on li "Align to Midnight" at bounding box center [77, 63] width 61 height 10
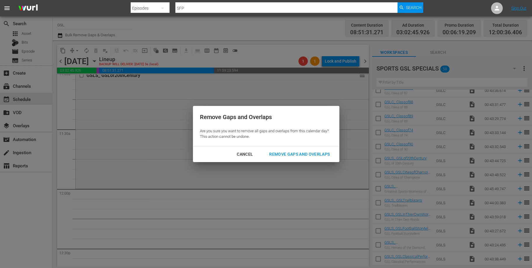
click at [283, 147] on div "Remove Gaps and Overlaps Are you sure you want to remove all gaps and overlaps …" at bounding box center [266, 134] width 146 height 56
click at [283, 152] on div "Remove Gaps and Overlaps" at bounding box center [299, 154] width 70 height 7
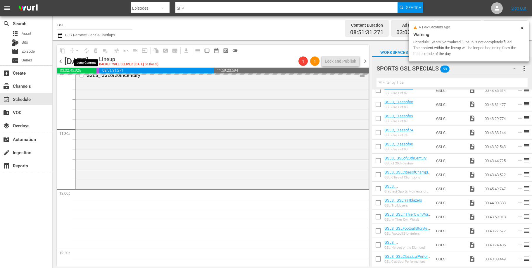
click at [89, 50] on span "autorenew_outlined" at bounding box center [87, 51] width 6 height 6
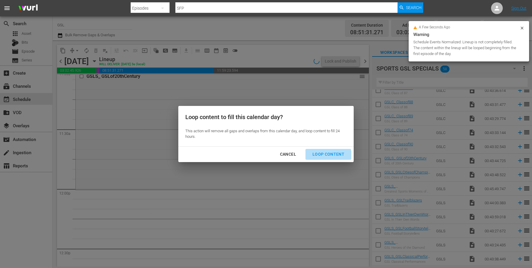
click at [326, 155] on div "Loop Content" at bounding box center [328, 154] width 41 height 7
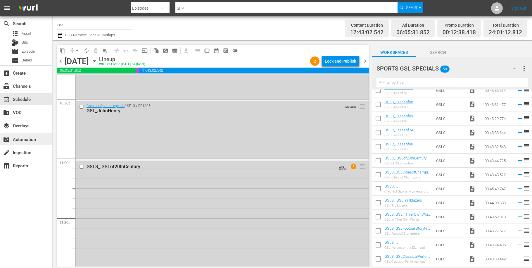
scroll to position [2672, 0]
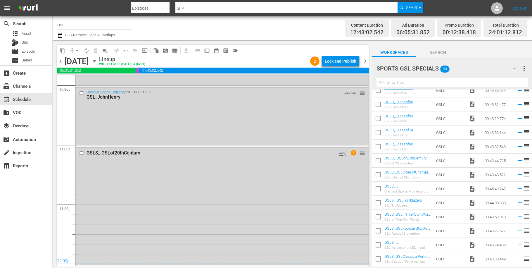
click at [365, 60] on span "chevron_right" at bounding box center [365, 61] width 7 height 7
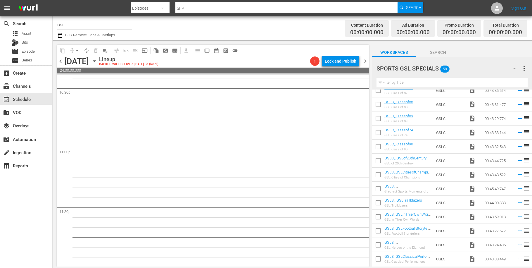
scroll to position [2659, 0]
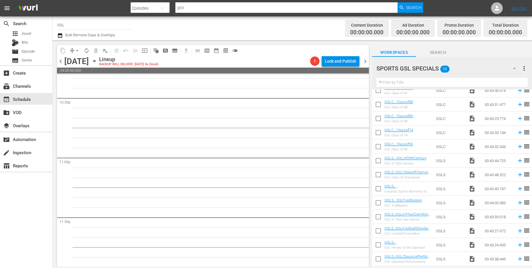
click at [511, 69] on icon "button" at bounding box center [514, 68] width 7 height 7
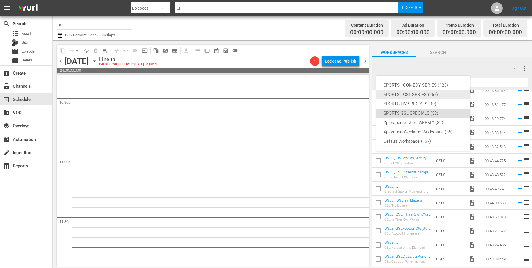
click at [432, 93] on div "SPORTS - GSL SERIES (267)" at bounding box center [422, 94] width 79 height 9
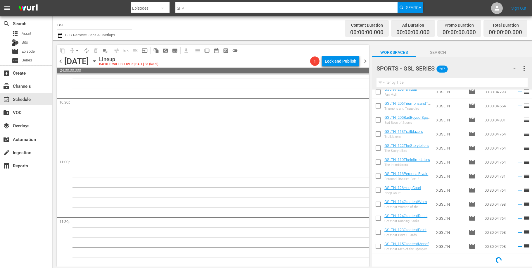
scroll to position [272, 0]
click at [425, 85] on input "text" at bounding box center [451, 82] width 151 height 9
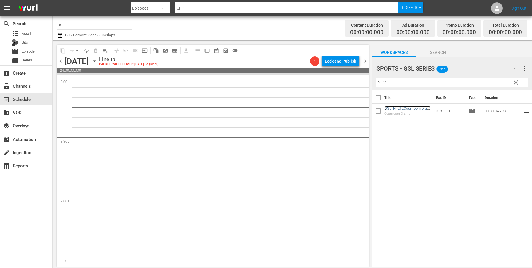
scroll to position [0, 0]
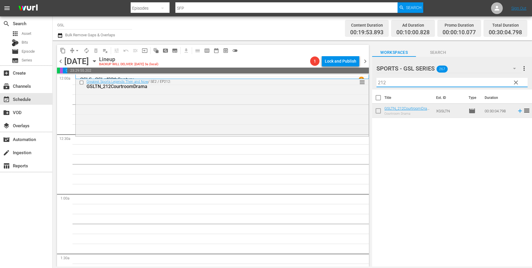
drag, startPoint x: 415, startPoint y: 79, endPoint x: 342, endPoint y: 81, distance: 73.1
click at [376, 81] on input "212" at bounding box center [451, 82] width 151 height 9
type input "126"
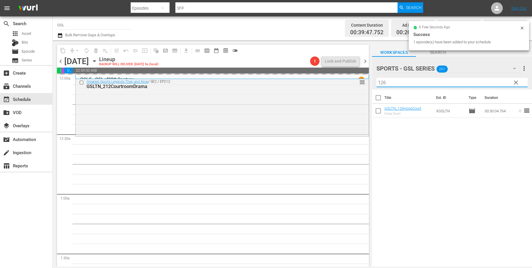
drag, startPoint x: 377, startPoint y: 80, endPoint x: 359, endPoint y: 78, distance: 18.2
click at [376, 78] on input "126" at bounding box center [451, 82] width 151 height 9
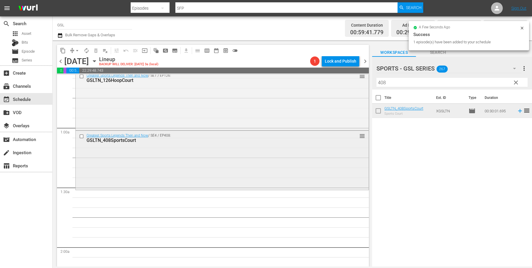
scroll to position [77, 0]
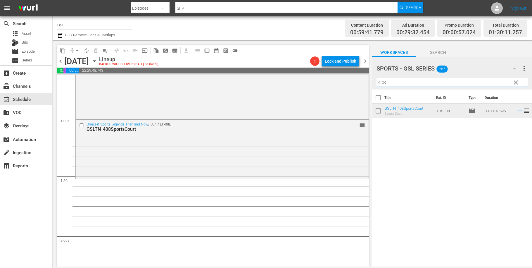
drag, startPoint x: 392, startPoint y: 85, endPoint x: 376, endPoint y: 81, distance: 17.5
click at [376, 81] on input "408" at bounding box center [451, 82] width 151 height 9
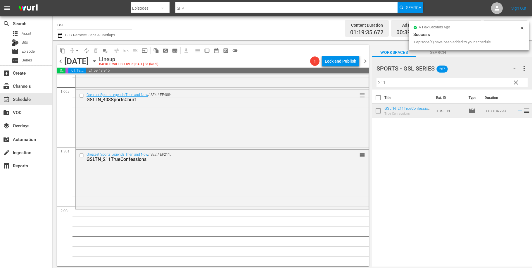
scroll to position [203, 0]
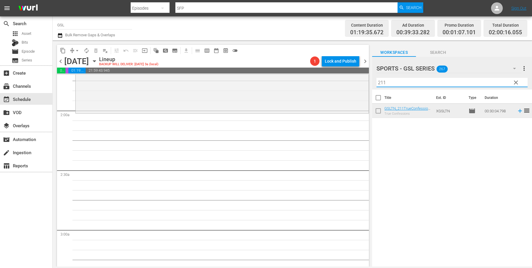
drag, startPoint x: 409, startPoint y: 87, endPoint x: 347, endPoint y: 75, distance: 62.1
click at [376, 78] on input "211" at bounding box center [451, 82] width 151 height 9
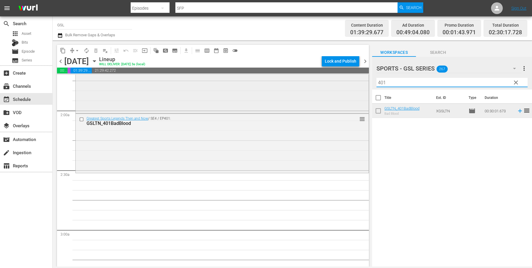
drag, startPoint x: 395, startPoint y: 82, endPoint x: 349, endPoint y: 79, distance: 45.7
click at [376, 78] on input "401" at bounding box center [451, 82] width 151 height 9
type input "1"
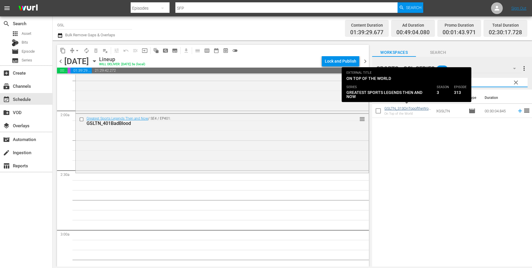
type input "313"
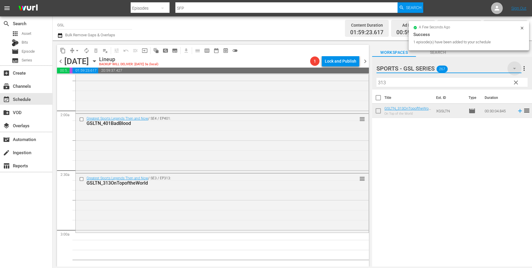
click at [514, 70] on icon "button" at bounding box center [514, 68] width 7 height 7
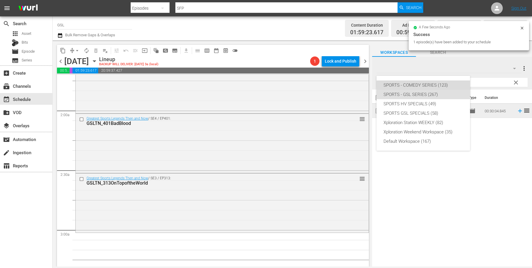
click at [457, 84] on div "SPORTS - COMEDY SERIES (123)" at bounding box center [422, 84] width 79 height 9
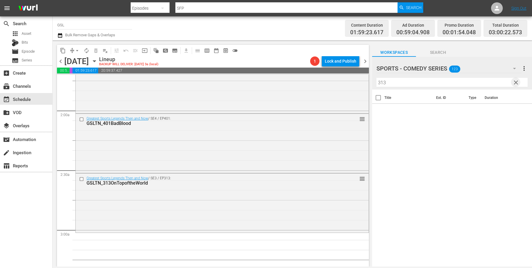
click at [516, 82] on span "clear" at bounding box center [515, 82] width 7 height 7
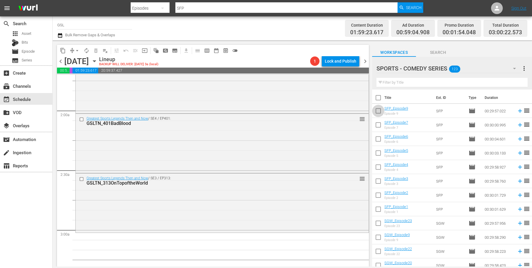
drag, startPoint x: 382, startPoint y: 108, endPoint x: 419, endPoint y: 148, distance: 54.0
click at [383, 110] on input "checkbox" at bounding box center [378, 112] width 12 height 12
checkbox input "true"
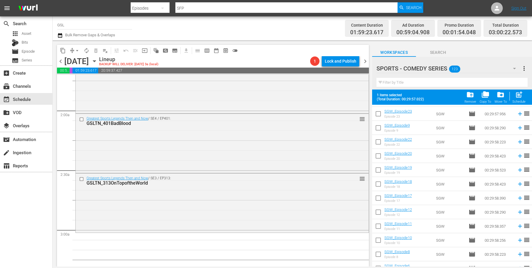
scroll to position [164, 0]
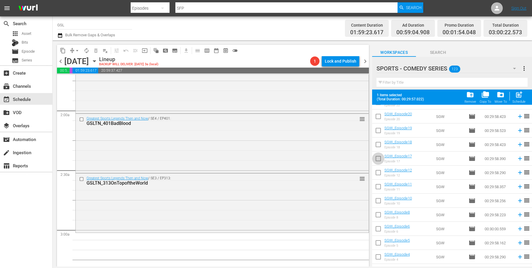
drag, startPoint x: 377, startPoint y: 159, endPoint x: 430, endPoint y: 157, distance: 53.8
click at [377, 159] on input "checkbox" at bounding box center [378, 159] width 12 height 12
checkbox input "true"
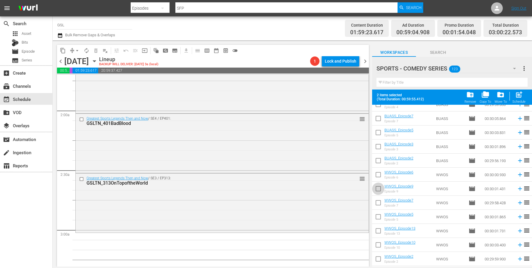
click at [376, 184] on input "checkbox" at bounding box center [378, 190] width 12 height 12
checkbox input "true"
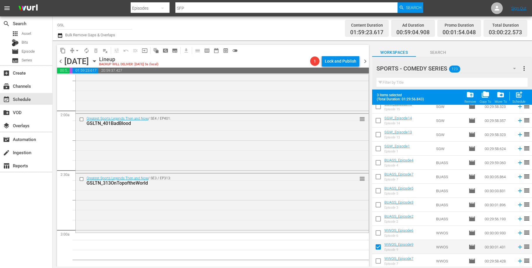
scroll to position [371, 0]
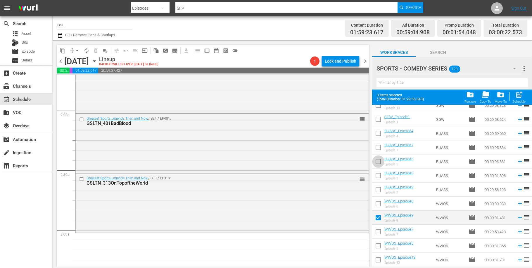
click at [377, 162] on input "checkbox" at bounding box center [378, 162] width 12 height 12
checkbox input "true"
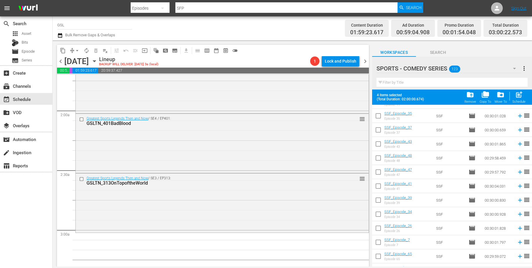
click at [381, 204] on input "checkbox" at bounding box center [378, 201] width 12 height 12
checkbox input "true"
drag, startPoint x: 382, startPoint y: 216, endPoint x: 380, endPoint y: 214, distance: 3.3
click at [382, 216] on input "checkbox" at bounding box center [378, 215] width 12 height 12
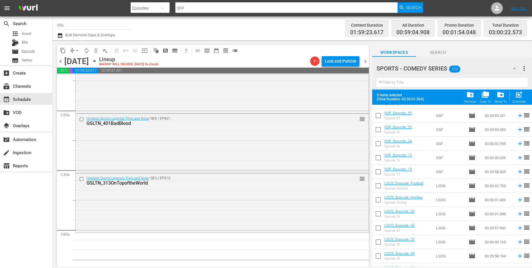
checkbox input "true"
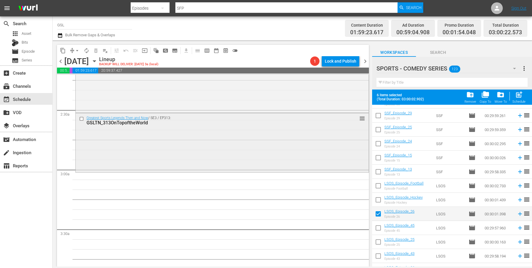
scroll to position [289, 0]
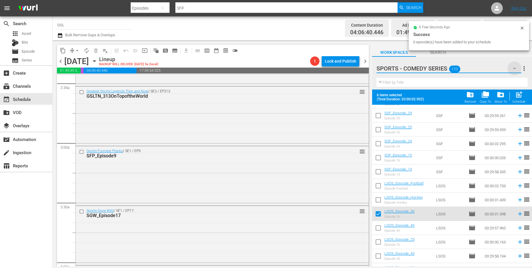
click at [514, 68] on icon "button" at bounding box center [514, 68] width 7 height 7
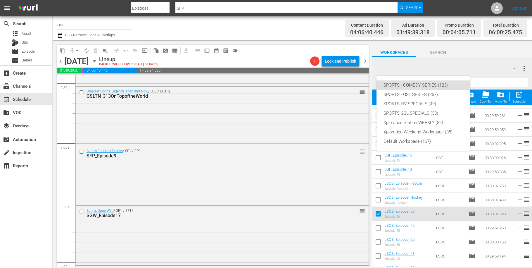
click at [498, 73] on div "SPORTS - COMEDY SERIES (123) SPORTS - GSL SERIES (267) SPORTS HV SPECIALS (49) …" at bounding box center [266, 134] width 532 height 268
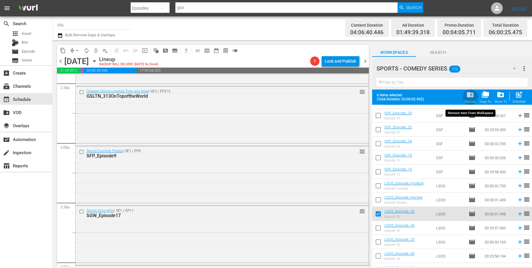
click at [472, 93] on span "folder_delete" at bounding box center [470, 95] width 8 height 8
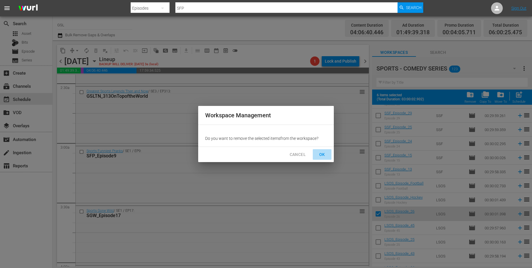
click at [327, 154] on button "OK" at bounding box center [322, 154] width 19 height 11
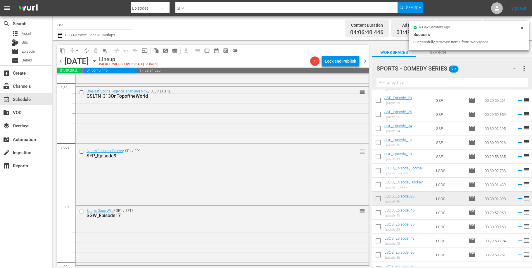
checkbox input "false"
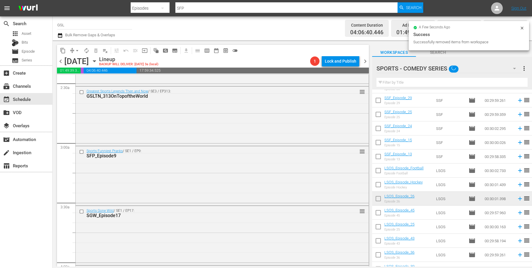
checkbox input "false"
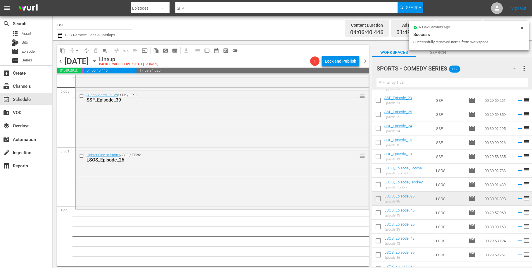
click at [518, 71] on icon "button" at bounding box center [514, 68] width 7 height 7
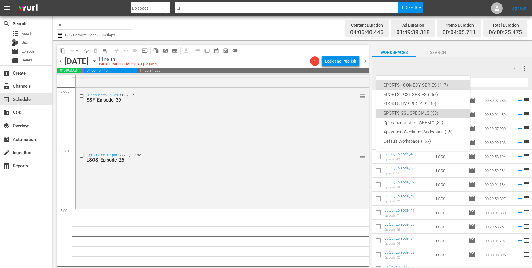
click at [430, 114] on div "SPORTS GSL SPECIALS (58)" at bounding box center [422, 112] width 79 height 9
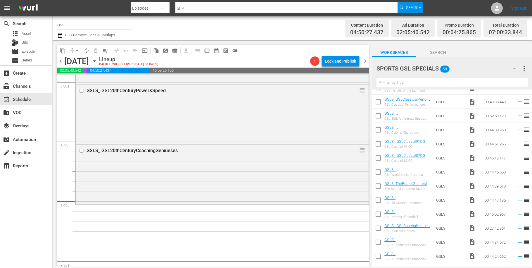
scroll to position [709, 0]
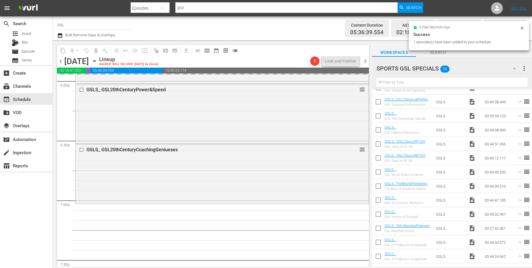
click at [516, 70] on icon "button" at bounding box center [514, 68] width 7 height 7
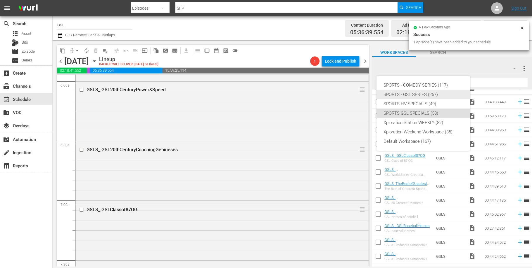
click at [404, 96] on div "SPORTS - GSL SERIES (267)" at bounding box center [422, 94] width 79 height 9
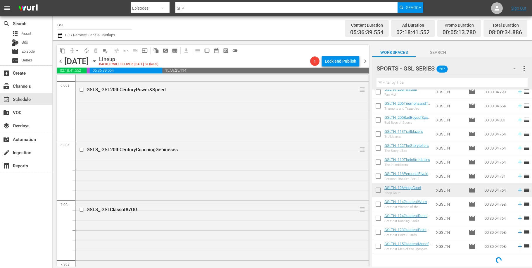
scroll to position [272, 0]
drag, startPoint x: 394, startPoint y: 77, endPoint x: 395, endPoint y: 82, distance: 4.4
click at [394, 79] on div "Filter by Title" at bounding box center [451, 82] width 151 height 14
click at [395, 82] on input "text" at bounding box center [451, 82] width 151 height 9
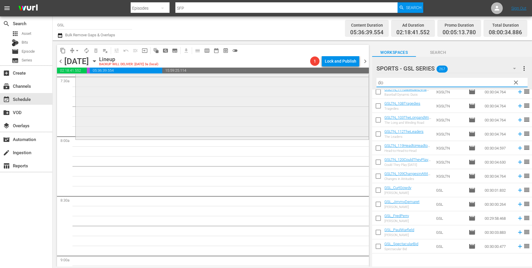
scroll to position [0, 0]
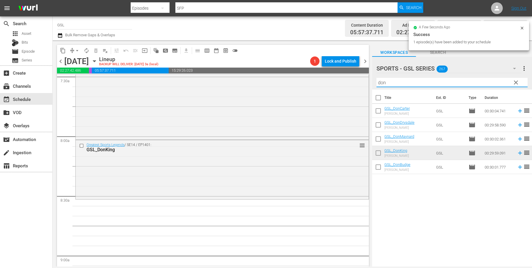
drag, startPoint x: 401, startPoint y: 87, endPoint x: 332, endPoint y: 72, distance: 70.6
click at [376, 78] on input "don" at bounding box center [451, 82] width 151 height 9
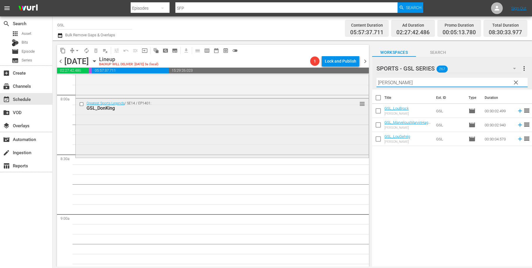
scroll to position [960, 0]
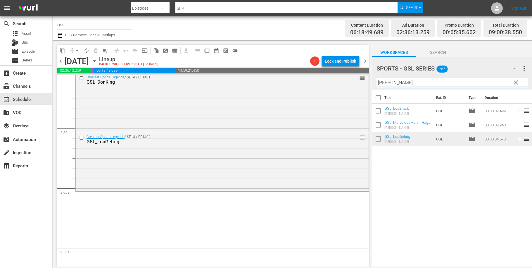
drag, startPoint x: 388, startPoint y: 84, endPoint x: 358, endPoint y: 80, distance: 30.9
click at [376, 80] on input "Lou" at bounding box center [451, 82] width 151 height 9
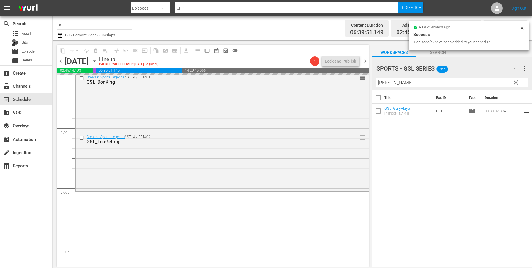
drag, startPoint x: 383, startPoint y: 82, endPoint x: 361, endPoint y: 77, distance: 22.1
click at [376, 78] on input "gary" at bounding box center [451, 82] width 151 height 9
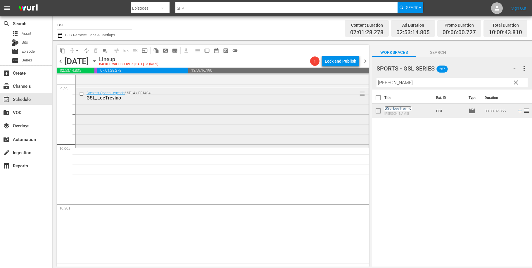
scroll to position [1153, 0]
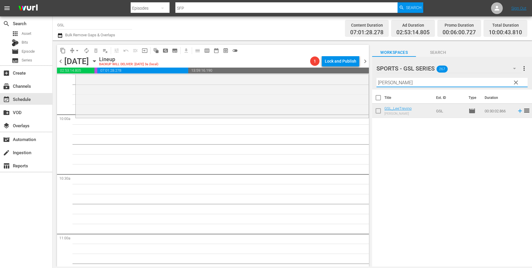
drag, startPoint x: 397, startPoint y: 86, endPoint x: 350, endPoint y: 78, distance: 47.3
click at [376, 78] on input "lee" at bounding box center [451, 82] width 151 height 9
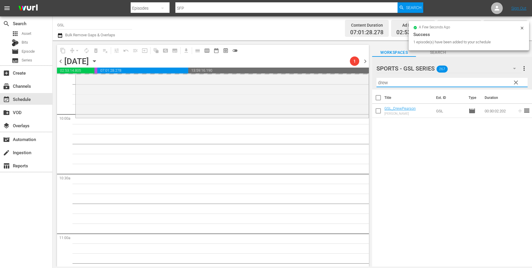
click at [376, 78] on input "drew" at bounding box center [451, 82] width 151 height 9
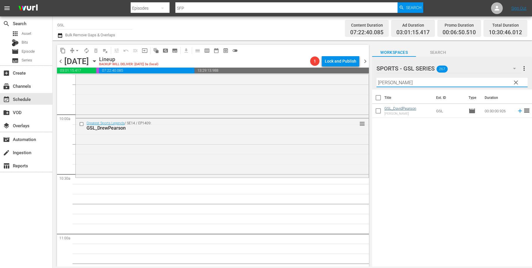
type input "david"
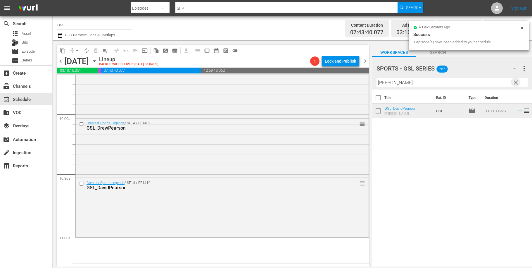
click at [517, 86] on span "clear" at bounding box center [515, 82] width 7 height 7
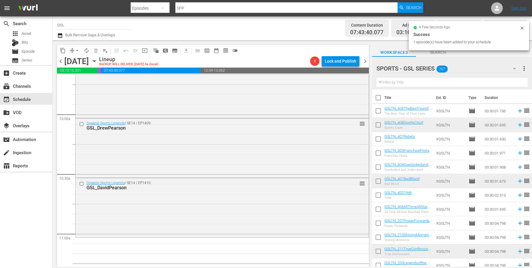
click at [515, 69] on icon "button" at bounding box center [514, 68] width 7 height 7
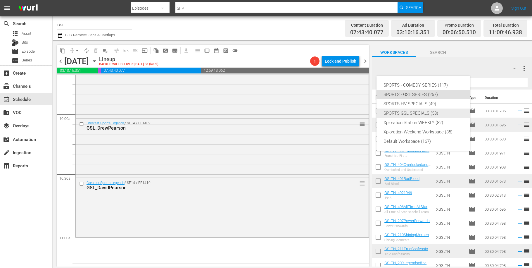
click at [416, 115] on div "SPORTS GSL SPECIALS (58)" at bounding box center [422, 112] width 79 height 9
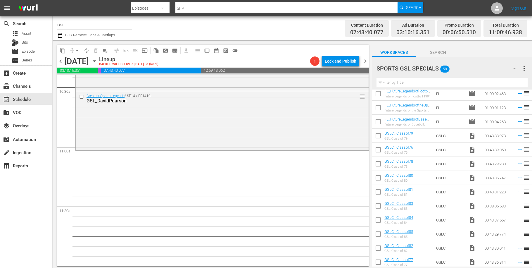
scroll to position [193, 0]
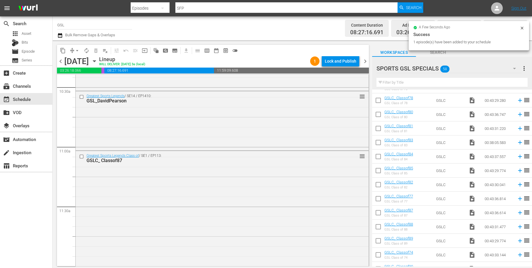
click at [77, 49] on span "arrow_drop_down" at bounding box center [77, 51] width 6 height 6
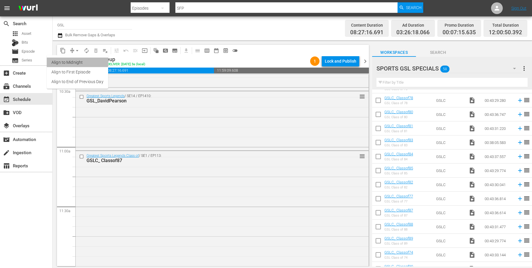
click at [73, 59] on li "Align to Midnight" at bounding box center [77, 63] width 61 height 10
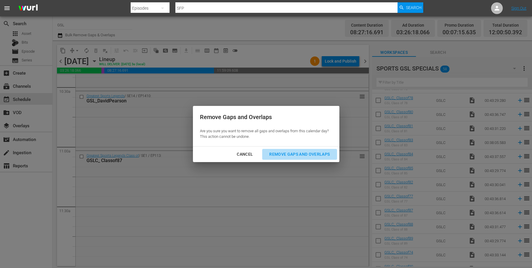
click at [305, 156] on div "Remove Gaps and Overlaps" at bounding box center [299, 154] width 70 height 7
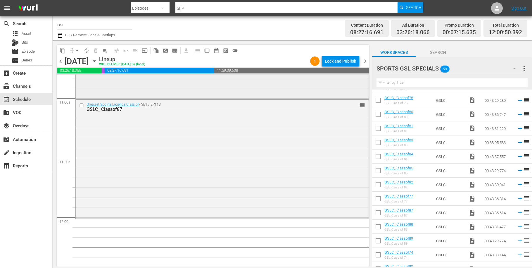
scroll to position [1288, 0]
click at [88, 49] on span "autorenew_outlined" at bounding box center [87, 51] width 6 height 6
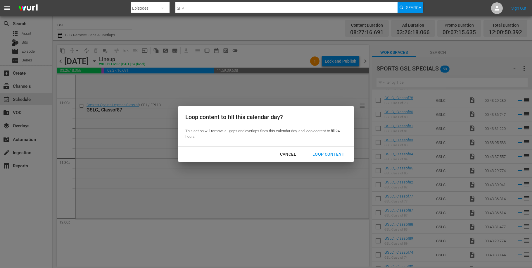
click at [321, 148] on div "Cancel Loop Content" at bounding box center [265, 153] width 175 height 15
click at [328, 153] on div "Loop Content" at bounding box center [328, 154] width 41 height 7
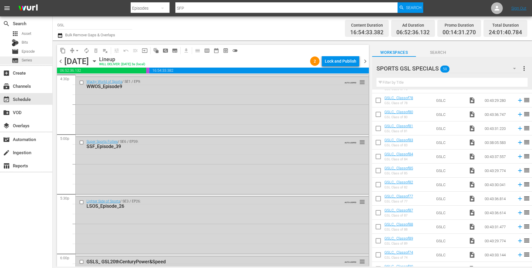
scroll to position [2194, 0]
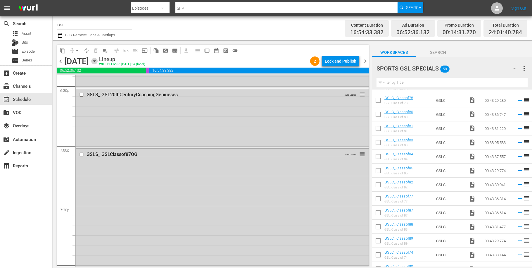
click at [98, 60] on icon "button" at bounding box center [94, 61] width 6 height 6
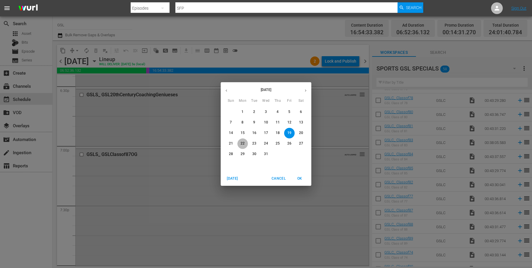
click at [240, 143] on span "22" at bounding box center [242, 143] width 11 height 5
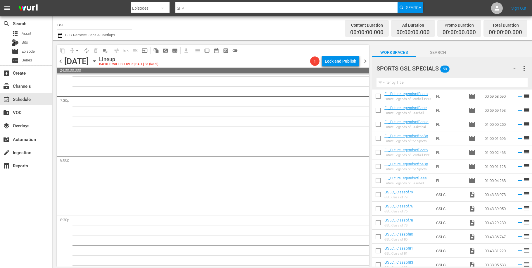
scroll to position [64, 0]
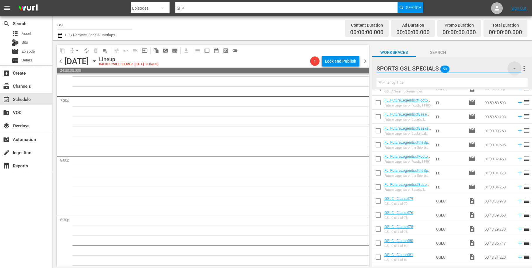
click at [516, 69] on icon "button" at bounding box center [514, 68] width 7 height 7
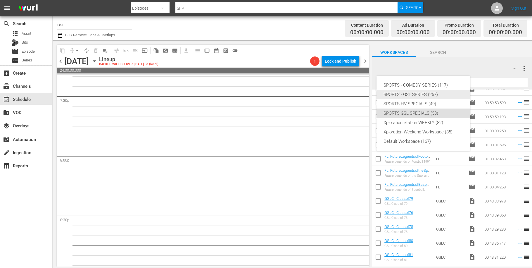
click at [433, 94] on div "SPORTS - GSL SERIES (267)" at bounding box center [422, 94] width 79 height 9
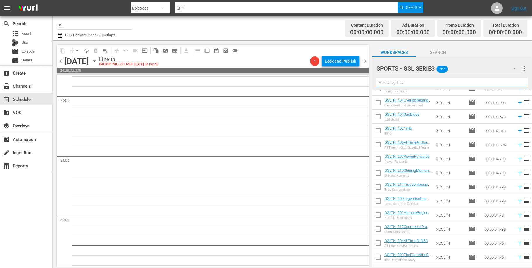
click at [402, 81] on input "text" at bounding box center [451, 82] width 151 height 9
click at [418, 82] on input "text" at bounding box center [451, 82] width 151 height 9
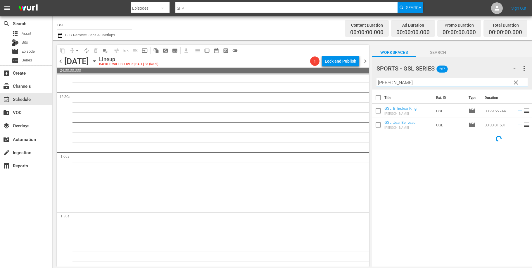
scroll to position [0, 0]
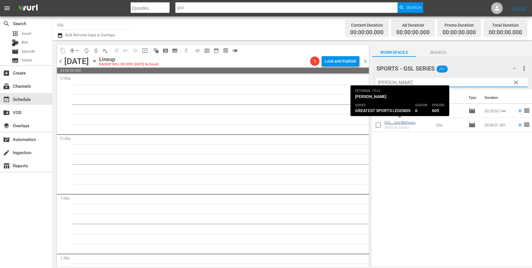
type input "jean"
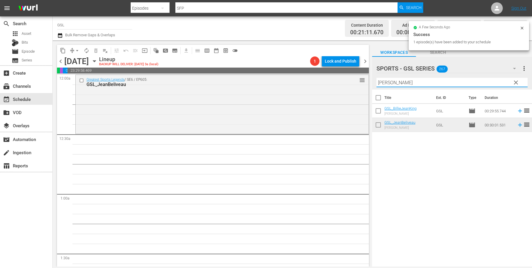
drag, startPoint x: 393, startPoint y: 84, endPoint x: 350, endPoint y: 79, distance: 43.8
click at [376, 79] on input "jean" at bounding box center [451, 82] width 151 height 9
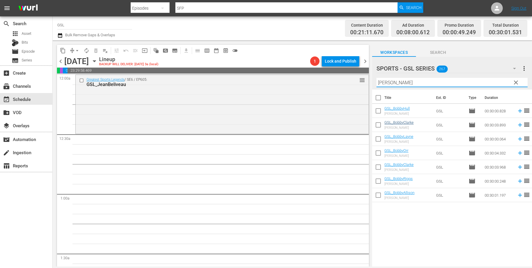
type input "bobby"
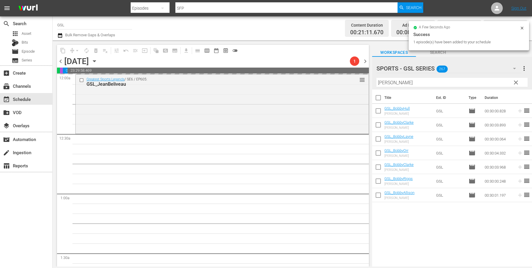
drag, startPoint x: 395, startPoint y: 79, endPoint x: 395, endPoint y: 84, distance: 4.7
click at [395, 79] on div "Filter by Title bobby" at bounding box center [451, 82] width 151 height 14
drag, startPoint x: 395, startPoint y: 84, endPoint x: 338, endPoint y: 74, distance: 58.4
click at [376, 78] on input "bobby" at bounding box center [451, 82] width 151 height 9
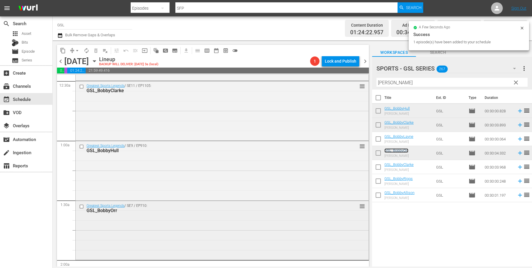
scroll to position [174, 0]
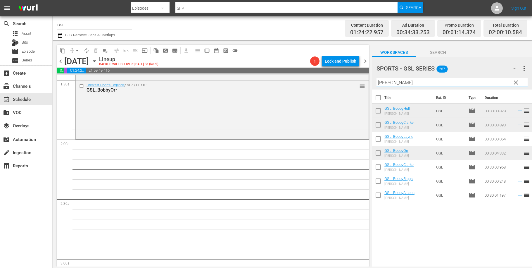
drag, startPoint x: 408, startPoint y: 83, endPoint x: 348, endPoint y: 79, distance: 60.3
click at [376, 79] on input "Bobby" at bounding box center [451, 82] width 151 height 9
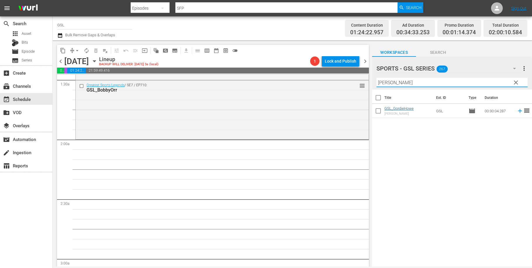
type input "Gordie"
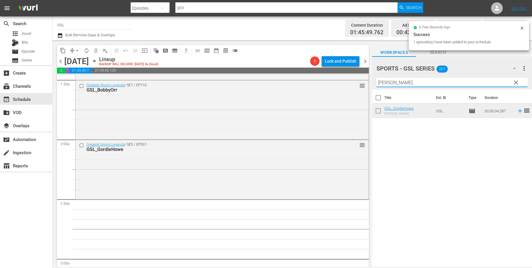
drag, startPoint x: 401, startPoint y: 80, endPoint x: 347, endPoint y: 79, distance: 53.8
click at [376, 79] on input "Gordie" at bounding box center [451, 82] width 151 height 9
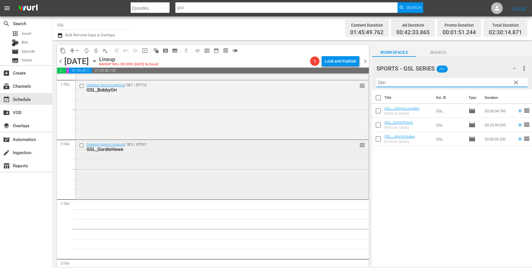
scroll to position [222, 0]
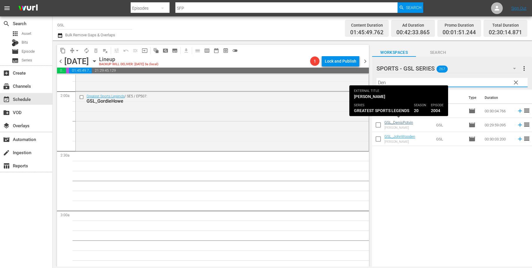
type input "Den"
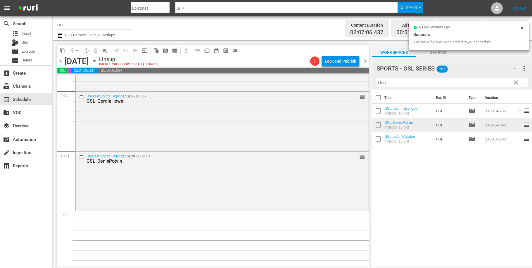
click at [517, 66] on icon "button" at bounding box center [514, 68] width 7 height 7
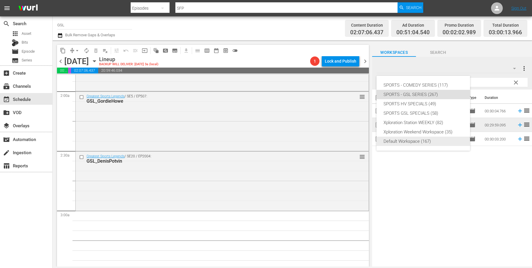
drag, startPoint x: 440, startPoint y: 87, endPoint x: 433, endPoint y: 141, distance: 54.2
click at [433, 141] on div "SPORTS - COMEDY SERIES (117) SPORTS - GSL SERIES (267) SPORTS HV SPECIALS (49) …" at bounding box center [423, 113] width 94 height 75
click at [433, 141] on div "Default Workspace (167)" at bounding box center [422, 140] width 79 height 9
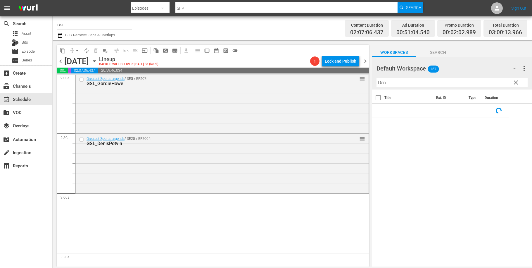
scroll to position [285, 0]
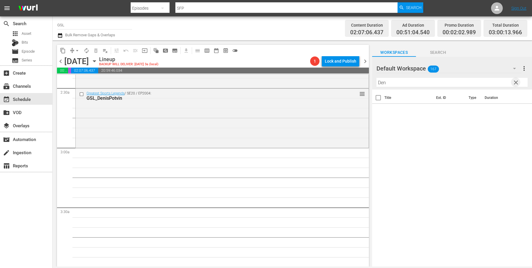
click at [514, 84] on span "clear" at bounding box center [515, 82] width 7 height 7
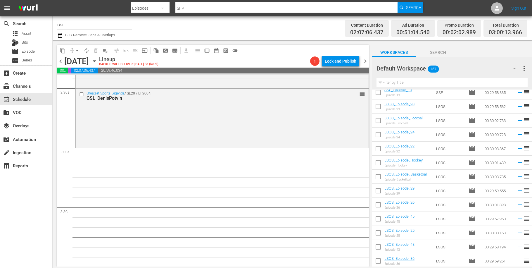
scroll to position [1635, 0]
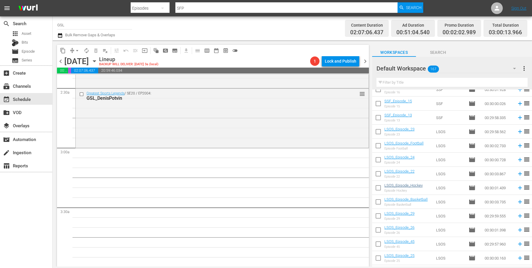
click at [418, 187] on div "LSOS_Episode_Hockey Episode Hockey" at bounding box center [403, 187] width 38 height 9
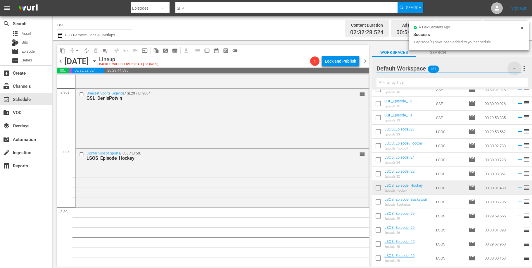
click at [516, 69] on icon "button" at bounding box center [514, 68] width 7 height 7
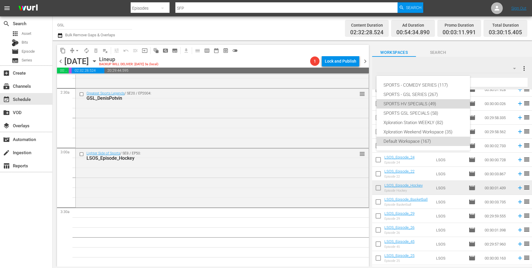
click at [427, 107] on div "SPORTS HV SPECIALS (49)" at bounding box center [422, 103] width 79 height 9
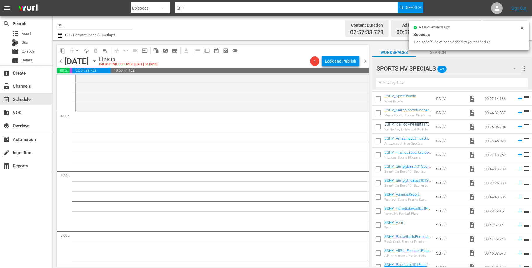
scroll to position [429, 0]
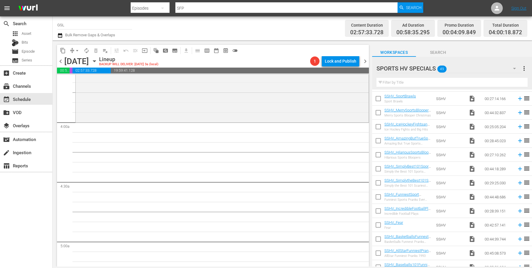
click at [515, 65] on icon "button" at bounding box center [514, 68] width 7 height 7
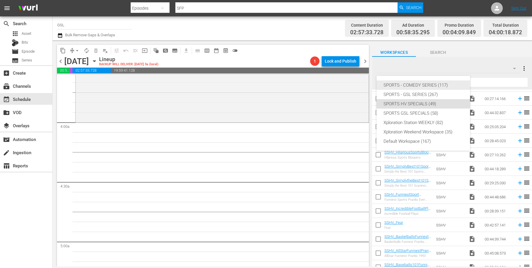
click at [420, 86] on div "SPORTS - COMEDY SERIES (117)" at bounding box center [422, 84] width 79 height 9
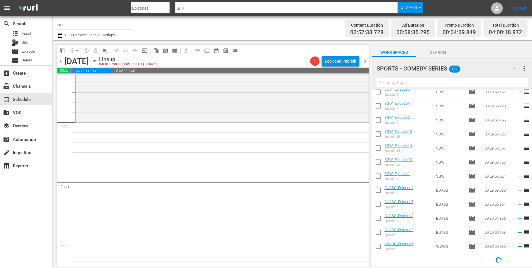
scroll to position [272, 0]
click at [383, 124] on input "checkbox" at bounding box center [378, 121] width 12 height 12
checkbox input "true"
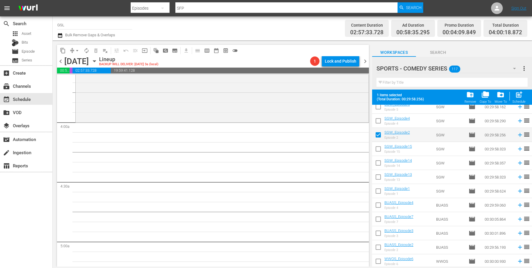
click at [384, 207] on input "checkbox" at bounding box center [378, 206] width 12 height 12
checkbox input "true"
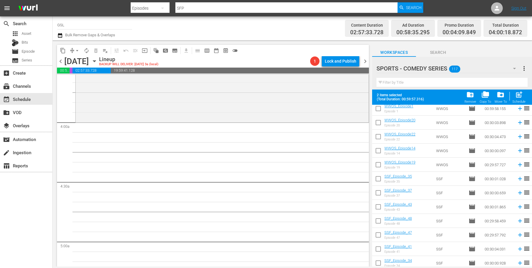
click at [382, 164] on input "checkbox" at bounding box center [378, 166] width 12 height 12
checkbox input "true"
click at [380, 208] on input "checkbox" at bounding box center [378, 208] width 12 height 12
checkbox input "true"
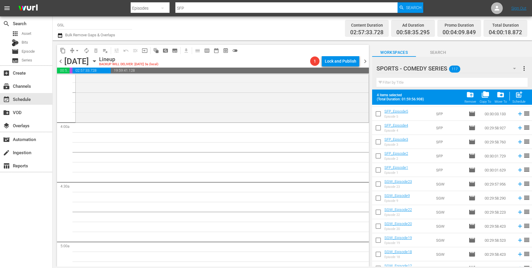
scroll to position [0, 0]
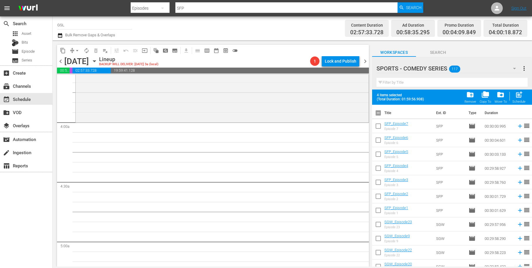
click at [380, 159] on input "checkbox" at bounding box center [378, 155] width 12 height 12
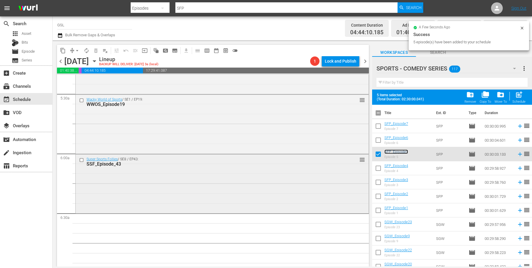
scroll to position [709, 0]
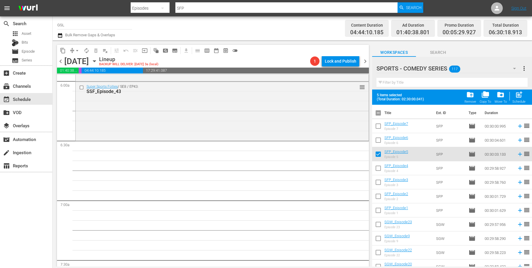
click at [517, 69] on icon "button" at bounding box center [514, 68] width 7 height 7
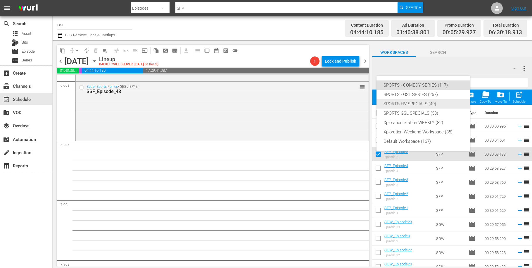
click at [424, 103] on div "SPORTS HV SPECIALS (49)" at bounding box center [422, 103] width 79 height 9
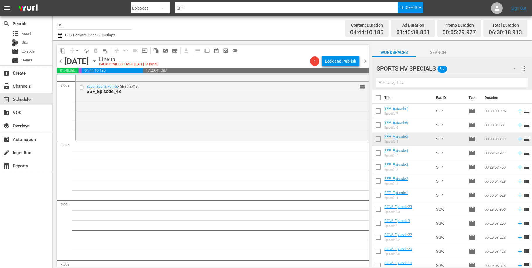
checkbox input "false"
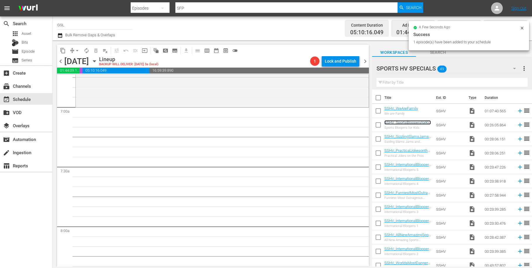
scroll to position [805, 0]
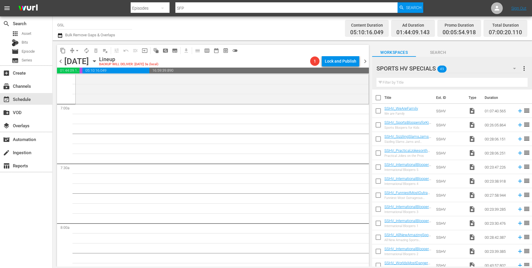
click at [517, 71] on icon "button" at bounding box center [514, 68] width 7 height 7
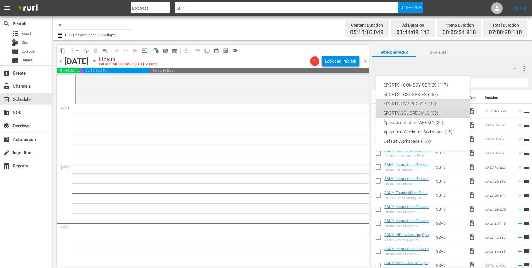
click at [425, 113] on div "SPORTS GSL SPECIALS (58)" at bounding box center [422, 112] width 79 height 9
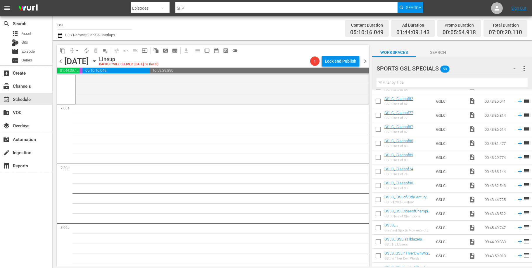
scroll to position [330, 0]
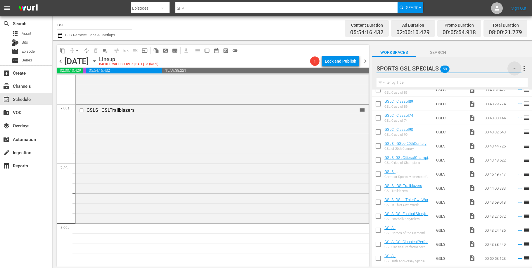
click at [515, 68] on icon "button" at bounding box center [514, 68] width 3 height 1
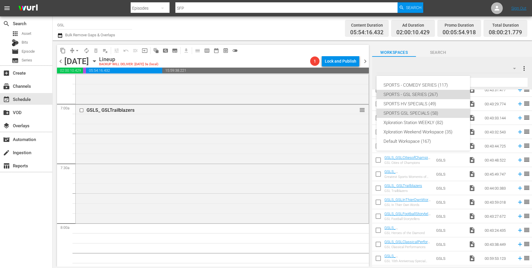
click at [429, 91] on div "SPORTS - GSL SERIES (267)" at bounding box center [422, 94] width 79 height 9
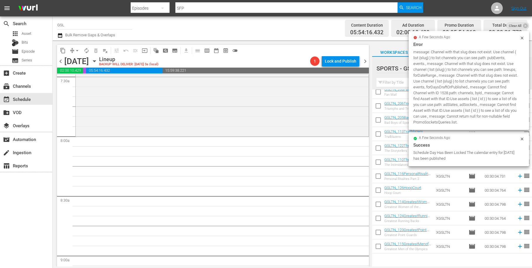
scroll to position [926, 0]
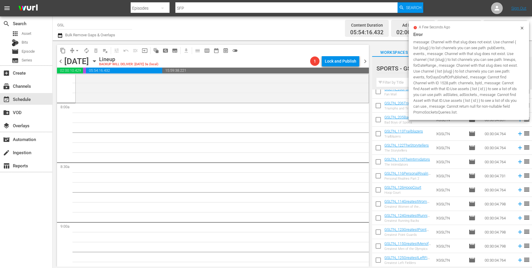
click at [522, 40] on span "Error message: Channel with that slug does not exist. Use channel { list {slug}…" at bounding box center [468, 73] width 111 height 84
click at [387, 83] on input "text" at bounding box center [451, 82] width 151 height 9
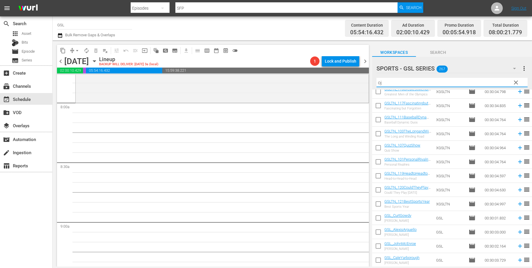
scroll to position [0, 0]
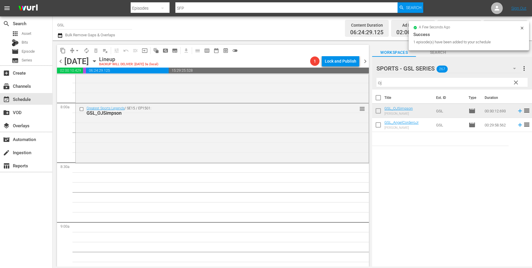
click at [376, 80] on input "oj" at bounding box center [451, 82] width 151 height 9
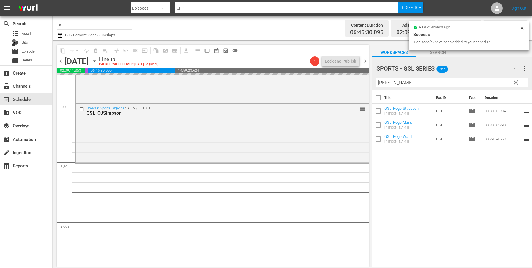
drag, startPoint x: 394, startPoint y: 82, endPoint x: 353, endPoint y: 73, distance: 42.0
click at [376, 78] on input "Roger" at bounding box center [451, 82] width 151 height 9
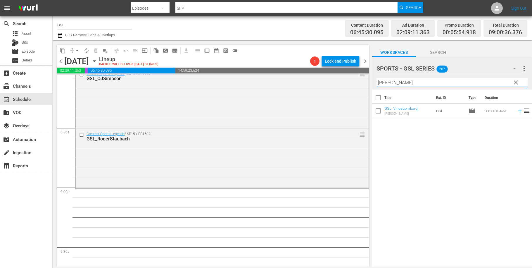
scroll to position [1042, 0]
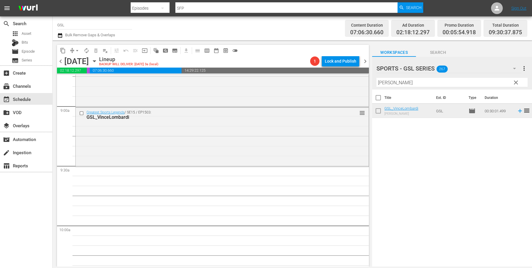
drag, startPoint x: 371, startPoint y: 81, endPoint x: 336, endPoint y: 75, distance: 35.9
click at [376, 78] on input "vince" at bounding box center [451, 82] width 151 height 9
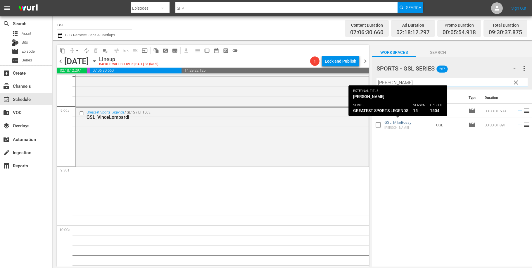
type input "[PERSON_NAME]"
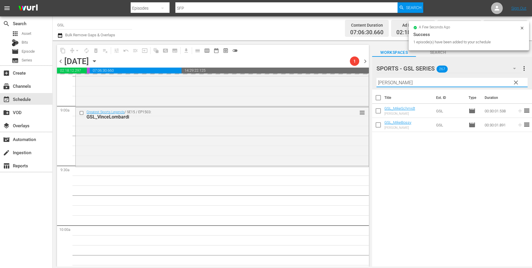
click at [376, 78] on input "[PERSON_NAME]" at bounding box center [451, 82] width 151 height 9
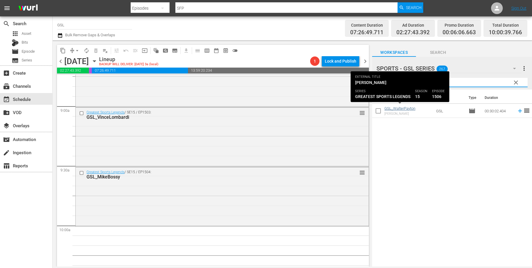
type input "[PERSON_NAME]"
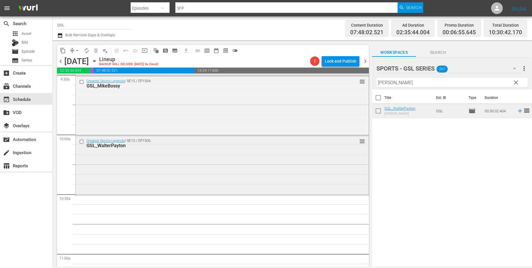
scroll to position [1162, 0]
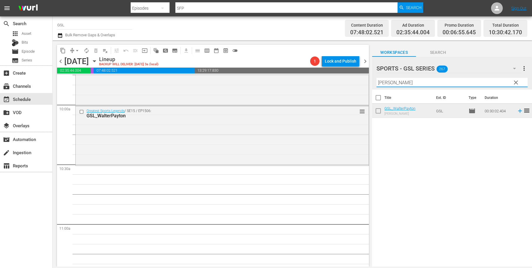
drag, startPoint x: 369, startPoint y: 80, endPoint x: 348, endPoint y: 75, distance: 21.3
click at [376, 78] on input "[PERSON_NAME]" at bounding box center [451, 82] width 151 height 9
type input "[PERSON_NAME]"
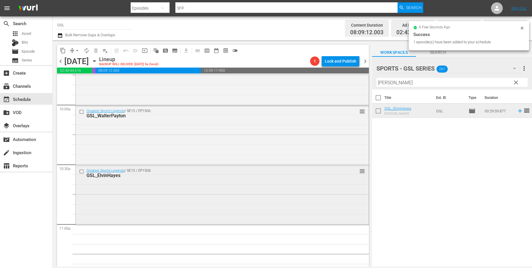
scroll to position [1201, 0]
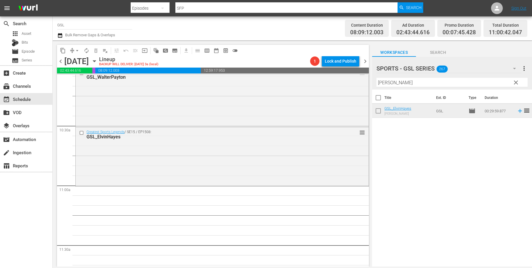
click at [515, 84] on span "clear" at bounding box center [515, 82] width 7 height 7
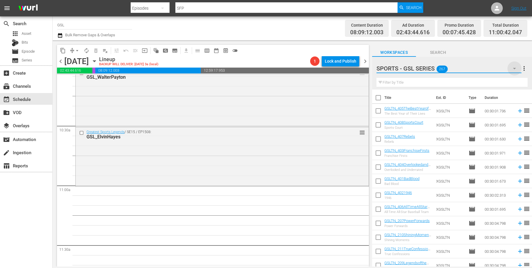
click at [515, 70] on icon "button" at bounding box center [514, 68] width 7 height 7
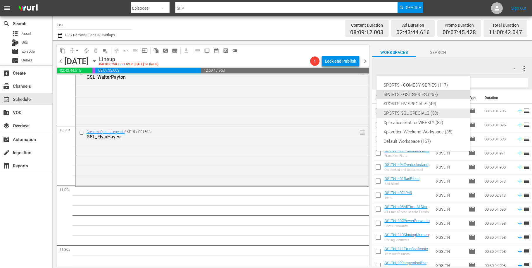
click at [434, 114] on div "SPORTS GSL SPECIALS (58)" at bounding box center [422, 112] width 79 height 9
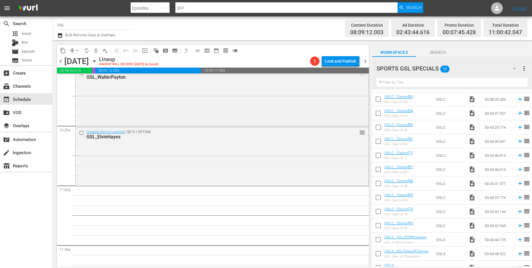
scroll to position [241, 0]
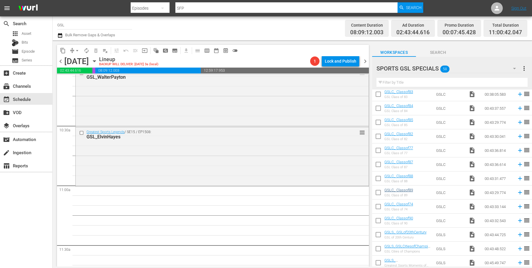
click at [408, 188] on td "GSLC_ Classof89 GSL Class of 89" at bounding box center [408, 192] width 49 height 14
click at [408, 189] on link "GSLC_ Classof89" at bounding box center [398, 190] width 29 height 4
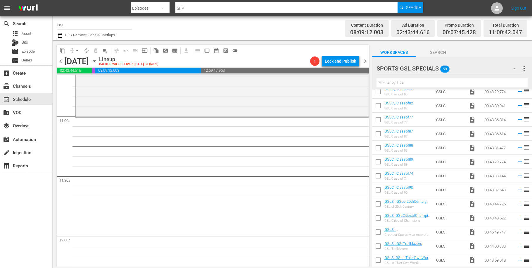
scroll to position [1268, 0]
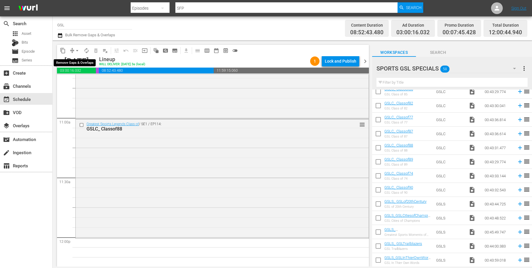
click at [78, 51] on span "arrow_drop_down" at bounding box center [77, 51] width 6 height 6
click at [79, 63] on li "Align to Midnight" at bounding box center [77, 63] width 48 height 10
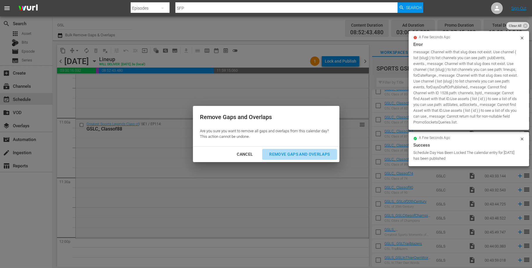
click at [314, 155] on div "Remove Gaps and Overlaps" at bounding box center [299, 154] width 70 height 7
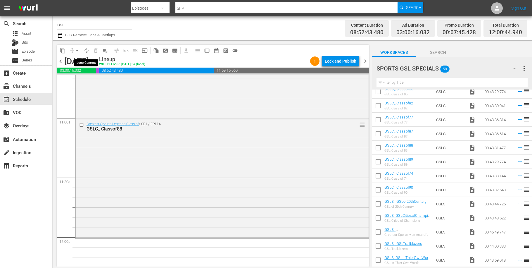
click at [88, 53] on span "autorenew_outlined" at bounding box center [87, 51] width 6 height 6
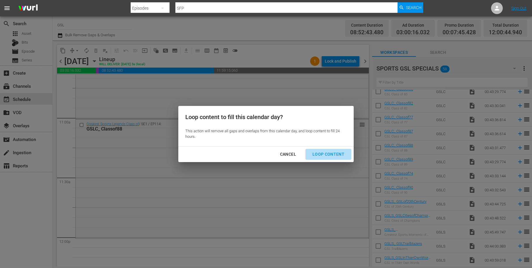
click at [341, 153] on div "Loop Content" at bounding box center [328, 154] width 41 height 7
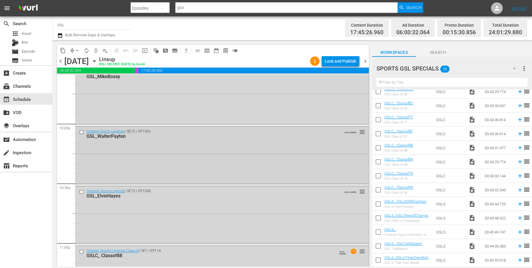
scroll to position [2673, 0]
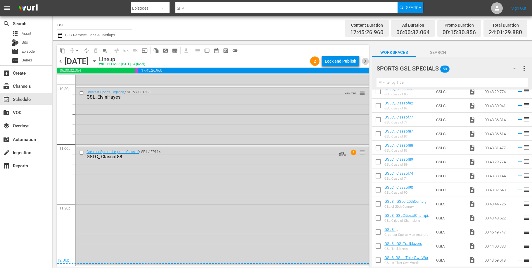
click at [364, 60] on span "chevron_right" at bounding box center [365, 61] width 7 height 7
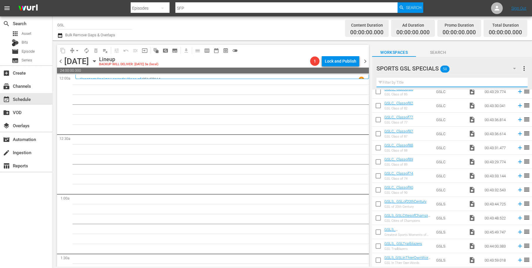
click at [407, 84] on input "text" at bounding box center [451, 82] width 151 height 9
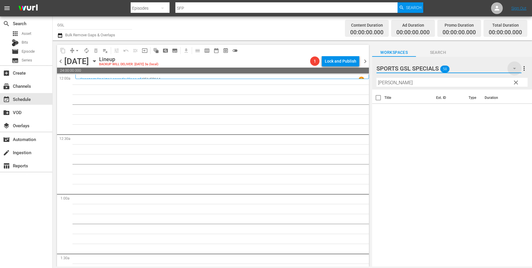
click at [513, 70] on icon "button" at bounding box center [514, 68] width 7 height 7
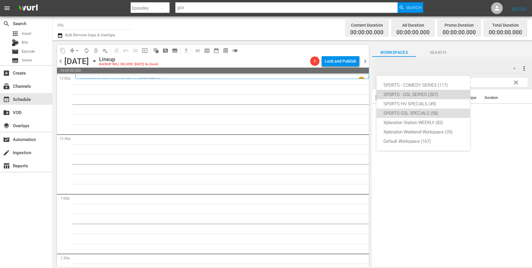
click at [440, 94] on div "SPORTS - GSL SERIES (267)" at bounding box center [422, 94] width 79 height 9
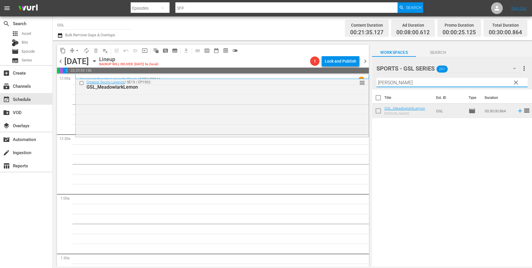
drag, startPoint x: 400, startPoint y: 84, endPoint x: 345, endPoint y: 80, distance: 55.1
click at [376, 80] on input "[PERSON_NAME]" at bounding box center [451, 82] width 151 height 9
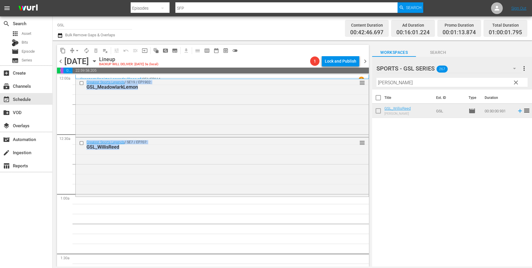
drag, startPoint x: 390, startPoint y: 87, endPoint x: 391, endPoint y: 84, distance: 3.3
click at [391, 84] on div "Filter by Title [PERSON_NAME]" at bounding box center [451, 82] width 151 height 14
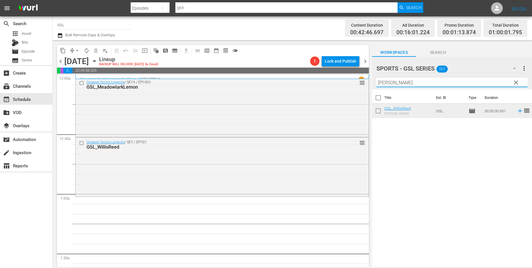
drag, startPoint x: 391, startPoint y: 84, endPoint x: 345, endPoint y: 75, distance: 47.6
click at [376, 78] on input "[PERSON_NAME]" at bounding box center [451, 82] width 151 height 9
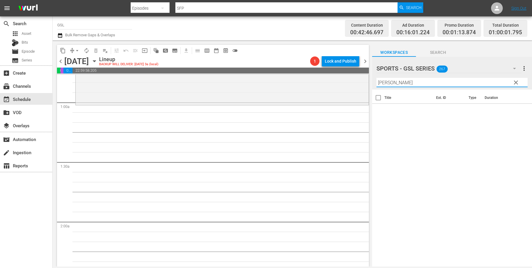
scroll to position [92, 0]
click at [383, 81] on input "[PERSON_NAME]" at bounding box center [451, 82] width 151 height 9
click at [381, 82] on input "[PERSON_NAME]" at bounding box center [451, 82] width 151 height 9
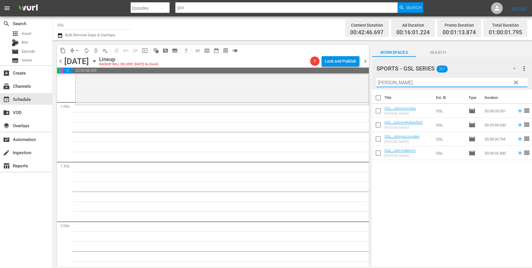
drag, startPoint x: 394, startPoint y: 83, endPoint x: 376, endPoint y: 83, distance: 18.4
click at [376, 82] on input "[PERSON_NAME]" at bounding box center [451, 82] width 151 height 9
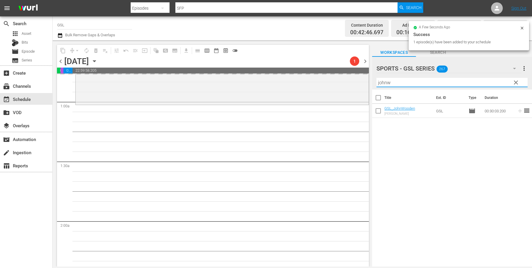
drag, startPoint x: 359, startPoint y: 80, endPoint x: 354, endPoint y: 80, distance: 5.0
click at [376, 80] on input "johnw" at bounding box center [451, 82] width 151 height 9
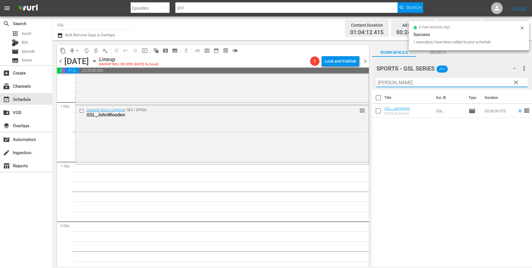
type input "[PERSON_NAME]"
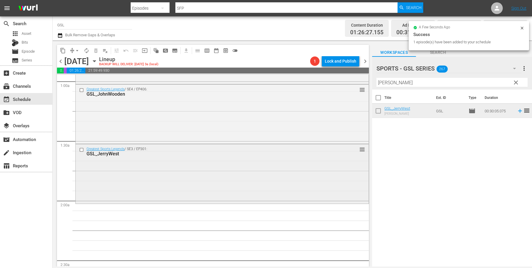
scroll to position [188, 0]
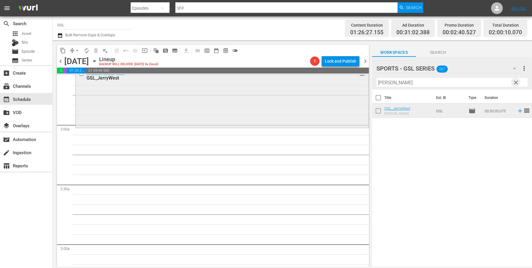
drag, startPoint x: 518, startPoint y: 84, endPoint x: 343, endPoint y: 111, distance: 177.7
click at [518, 84] on span "clear" at bounding box center [515, 82] width 7 height 7
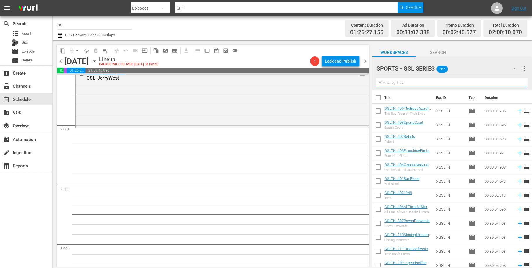
click at [398, 83] on input "text" at bounding box center [451, 82] width 151 height 9
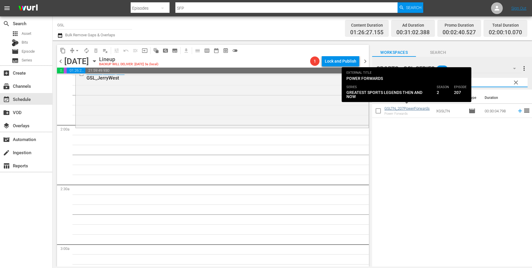
type input "207"
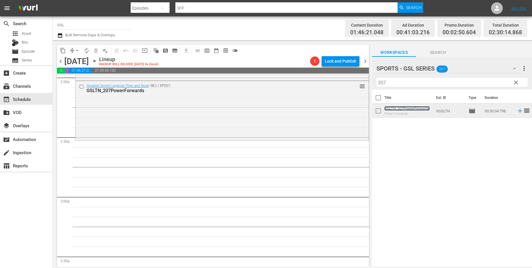
scroll to position [241, 0]
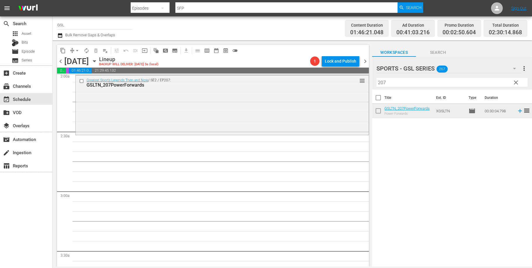
click at [516, 81] on span "clear" at bounding box center [515, 82] width 7 height 7
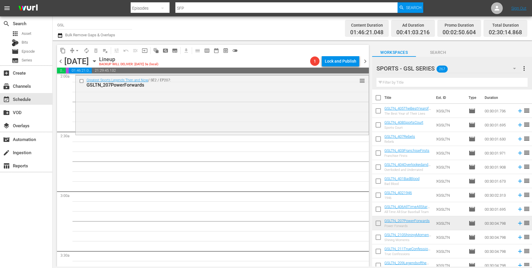
click at [431, 80] on input "text" at bounding box center [451, 82] width 151 height 9
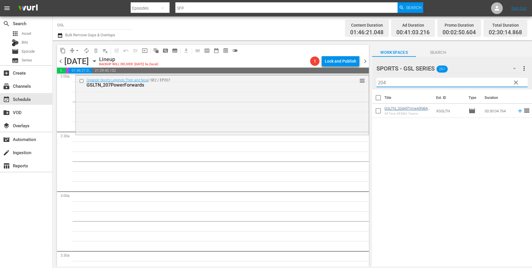
type input "204"
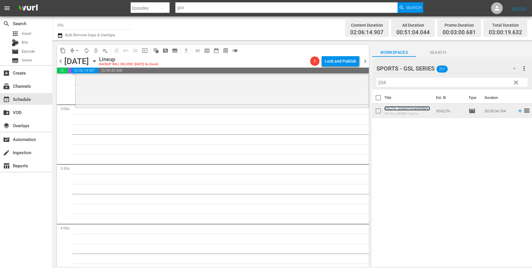
scroll to position [343, 0]
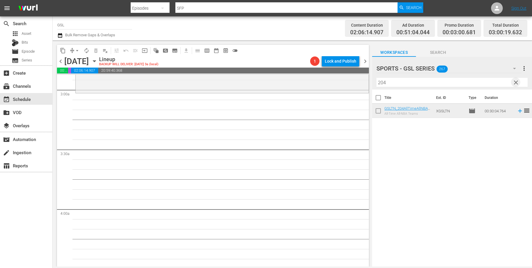
drag, startPoint x: 516, startPoint y: 82, endPoint x: 516, endPoint y: 68, distance: 14.6
click at [516, 82] on span "clear" at bounding box center [515, 82] width 7 height 7
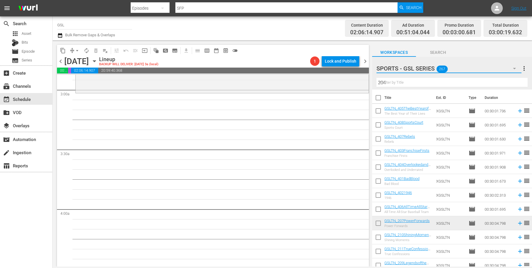
click at [516, 68] on icon "button" at bounding box center [514, 68] width 7 height 7
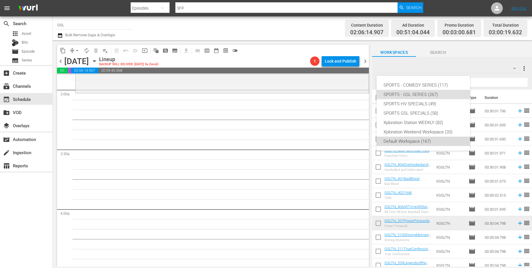
click at [411, 143] on div "Default Workspace (167)" at bounding box center [422, 140] width 79 height 9
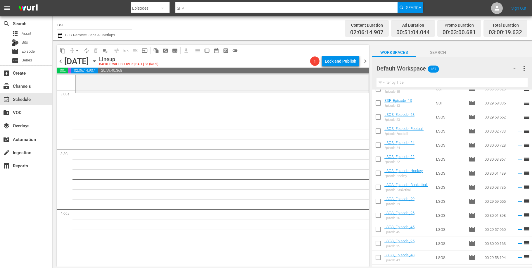
scroll to position [294, 0]
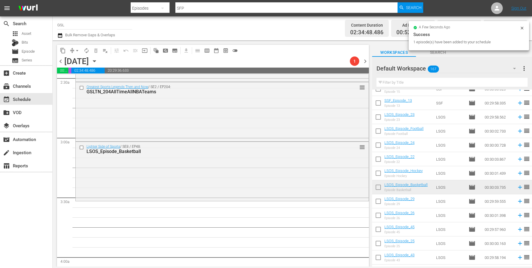
click at [516, 71] on icon "button" at bounding box center [514, 68] width 7 height 7
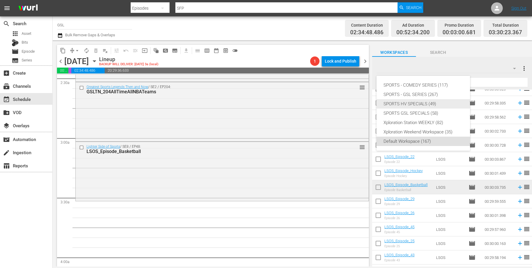
drag, startPoint x: 421, startPoint y: 104, endPoint x: 290, endPoint y: 121, distance: 131.8
click at [421, 104] on div "SPORTS HV SPECIALS (49)" at bounding box center [422, 103] width 79 height 9
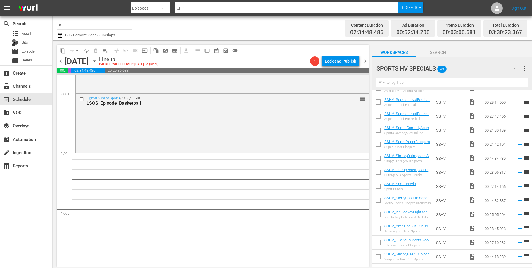
scroll to position [331, 0]
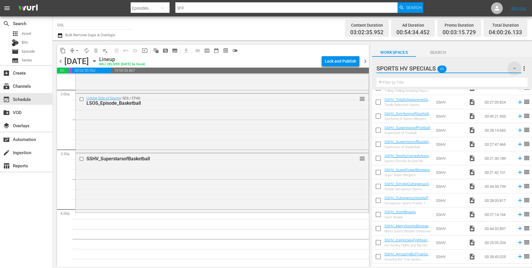
click at [516, 69] on icon "button" at bounding box center [514, 68] width 7 height 7
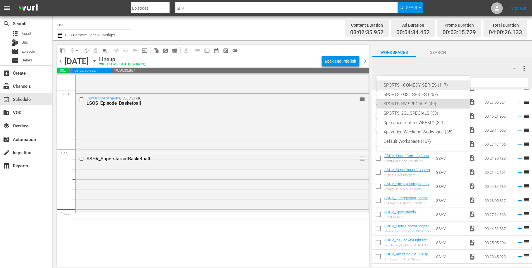
click at [425, 84] on div "SPORTS - COMEDY SERIES (117)" at bounding box center [422, 84] width 79 height 9
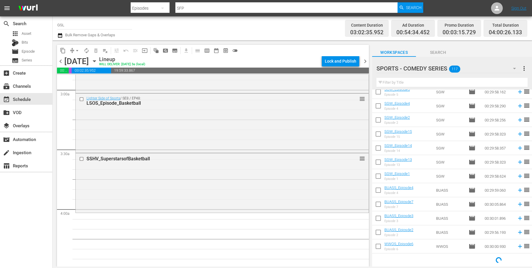
scroll to position [272, 0]
click at [378, 119] on input "checkbox" at bounding box center [378, 121] width 12 height 12
checkbox input "true"
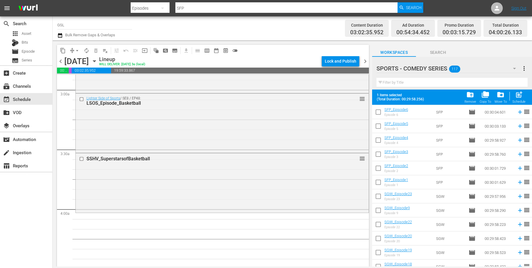
scroll to position [0, 0]
click at [381, 140] on input "checkbox" at bounding box center [378, 141] width 12 height 12
checkbox input "true"
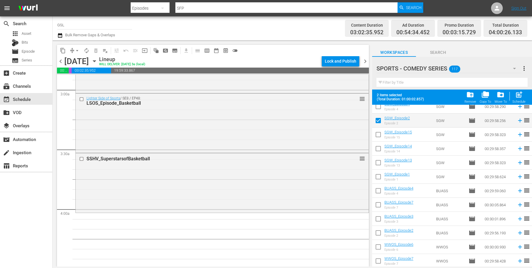
scroll to position [376, 0]
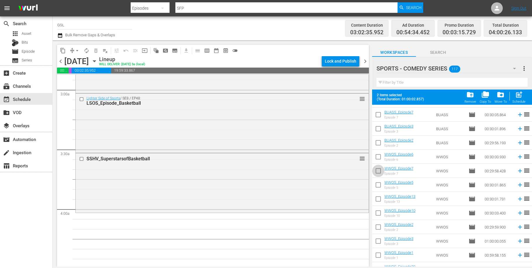
click at [381, 175] on input "checkbox" at bounding box center [378, 172] width 12 height 12
checkbox input "true"
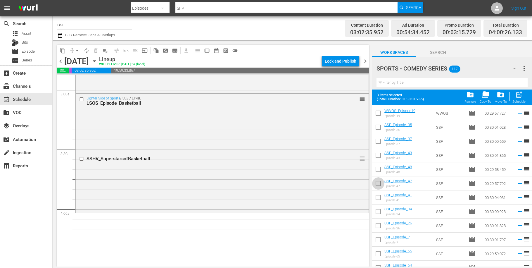
click at [382, 184] on input "checkbox" at bounding box center [378, 184] width 12 height 12
checkbox input "true"
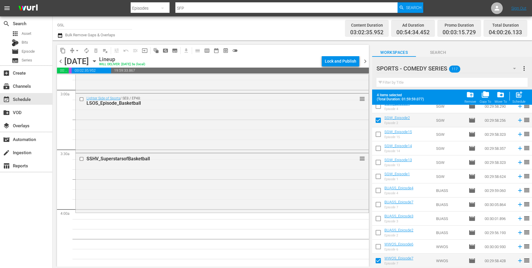
scroll to position [309, 0]
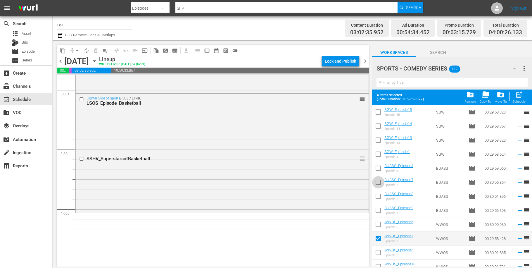
click at [381, 184] on input "checkbox" at bounding box center [378, 183] width 12 height 12
checkbox input "true"
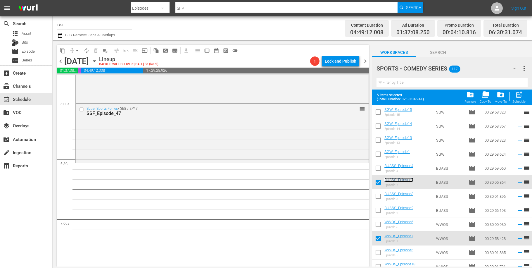
scroll to position [670, 0]
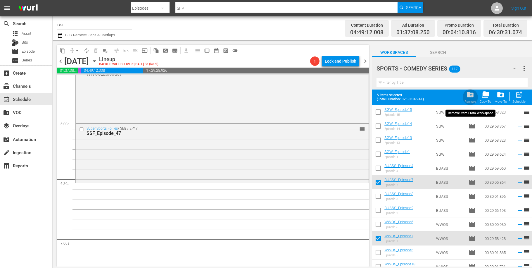
click at [472, 97] on span "folder_delete" at bounding box center [470, 95] width 8 height 8
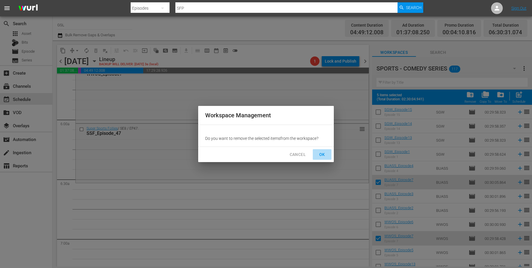
click at [324, 155] on span "OK" at bounding box center [321, 154] width 9 height 7
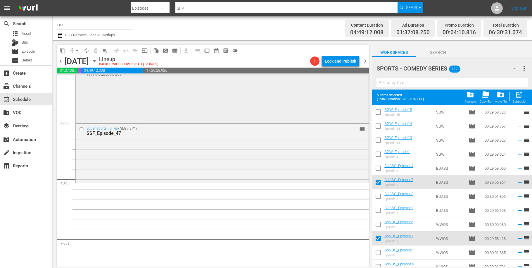
checkbox input "false"
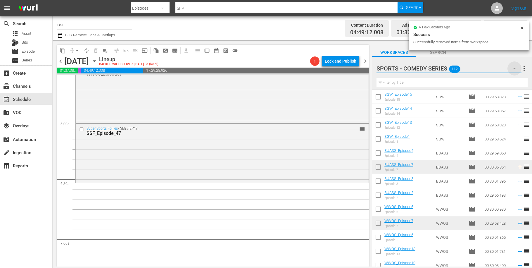
click at [515, 69] on icon "button" at bounding box center [514, 68] width 3 height 1
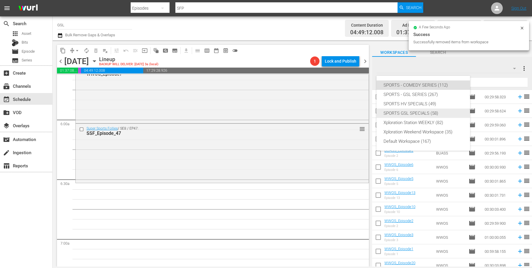
click at [417, 113] on div "SPORTS GSL SPECIALS (58)" at bounding box center [422, 112] width 79 height 9
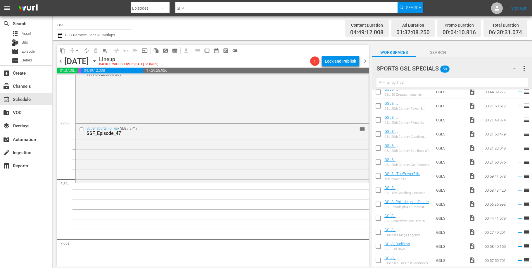
scroll to position [646, 0]
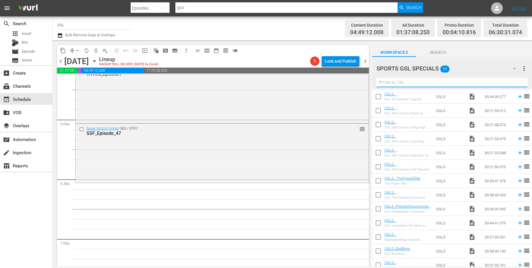
click at [443, 83] on input "text" at bounding box center [451, 82] width 151 height 9
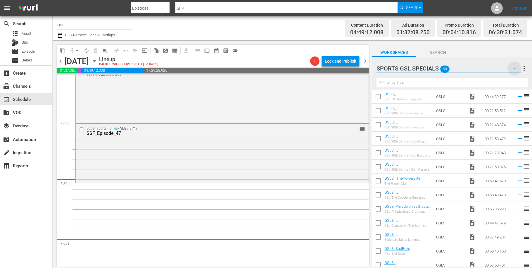
click at [512, 69] on icon "button" at bounding box center [514, 68] width 7 height 7
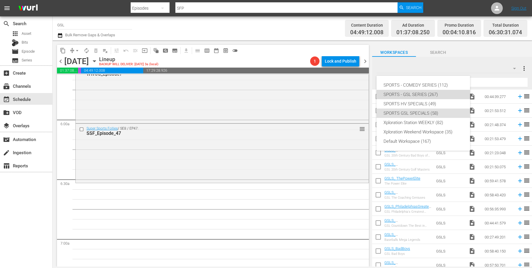
click at [419, 94] on div "SPORTS - GSL SERIES (267)" at bounding box center [422, 94] width 79 height 9
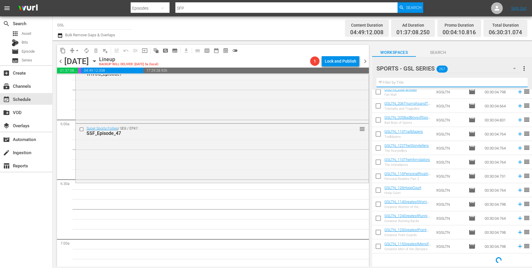
scroll to position [272, 0]
click at [428, 86] on input "text" at bounding box center [451, 82] width 151 height 9
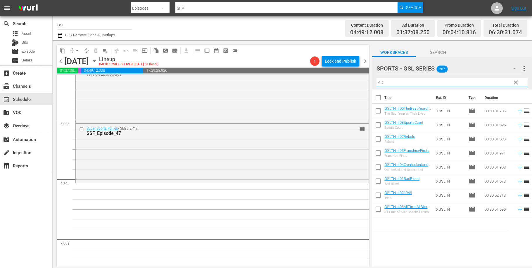
scroll to position [0, 0]
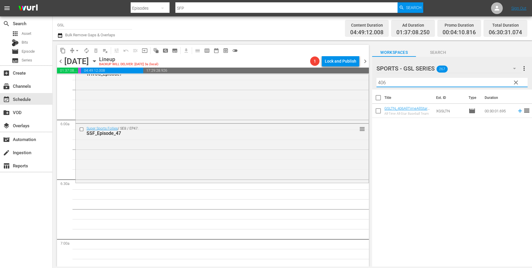
drag, startPoint x: 387, startPoint y: 83, endPoint x: 369, endPoint y: 81, distance: 17.9
click at [376, 81] on input "406" at bounding box center [451, 82] width 151 height 9
type input "123"
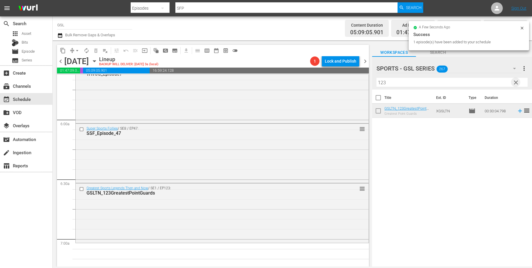
click at [516, 84] on span "clear" at bounding box center [515, 82] width 7 height 7
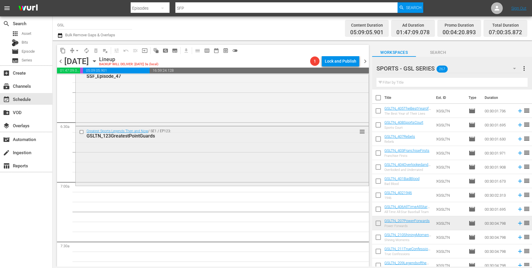
scroll to position [796, 0]
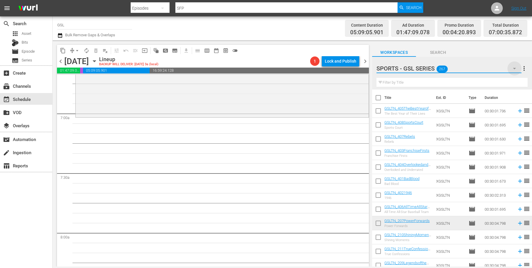
click at [513, 70] on icon "button" at bounding box center [514, 68] width 7 height 7
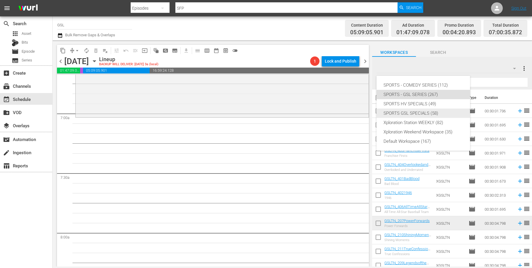
click at [413, 110] on div "SPORTS GSL SPECIALS (58)" at bounding box center [422, 112] width 79 height 9
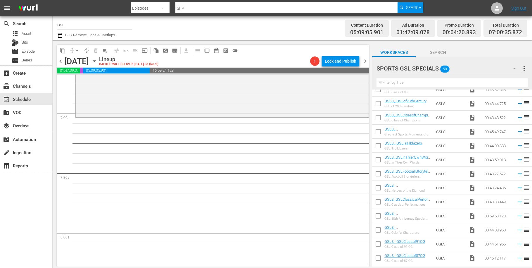
scroll to position [373, 0]
click at [517, 69] on icon "button" at bounding box center [514, 68] width 7 height 7
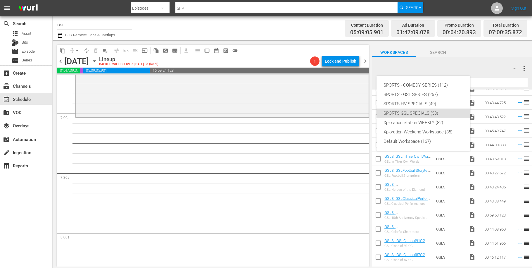
click at [505, 132] on div "SPORTS - COMEDY SERIES (112) SPORTS - GSL SERIES (267) SPORTS HV SPECIALS (49) …" at bounding box center [266, 134] width 532 height 268
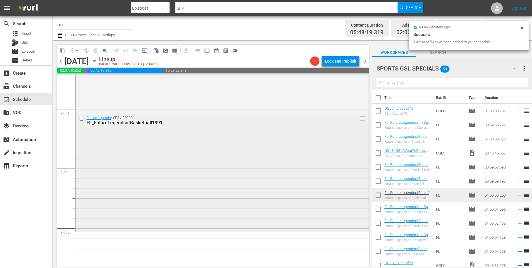
scroll to position [878, 0]
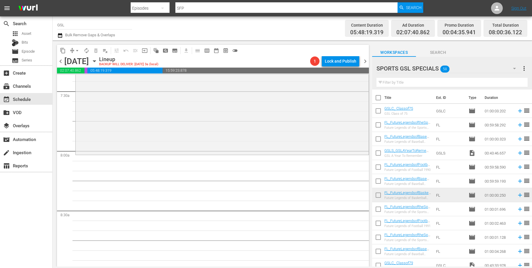
click at [519, 69] on button "button" at bounding box center [514, 68] width 14 height 14
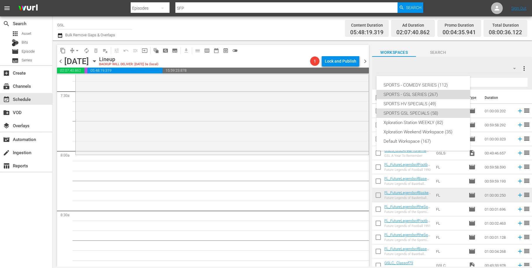
click at [421, 96] on div "SPORTS - GSL SERIES (267)" at bounding box center [422, 94] width 79 height 9
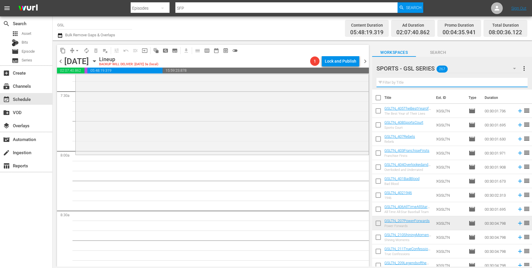
click at [406, 82] on input "text" at bounding box center [451, 82] width 151 height 9
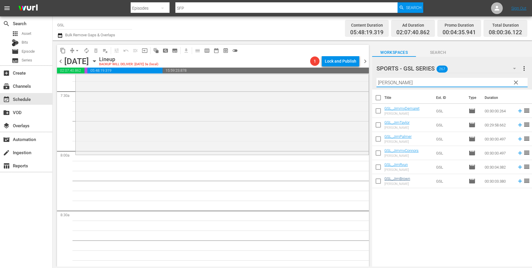
type input "[PERSON_NAME]"
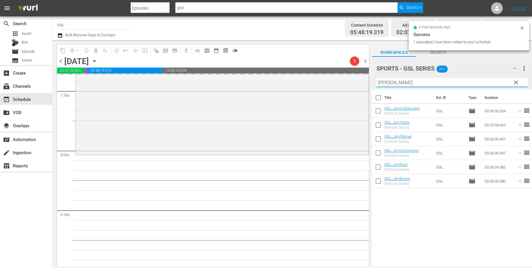
click at [376, 81] on input "[PERSON_NAME]" at bounding box center [451, 82] width 151 height 9
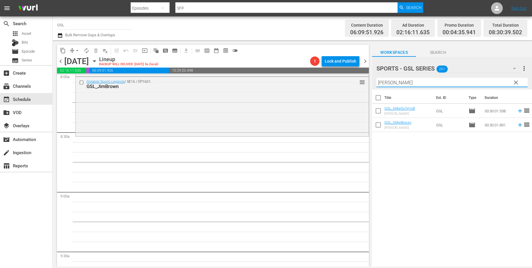
scroll to position [955, 0]
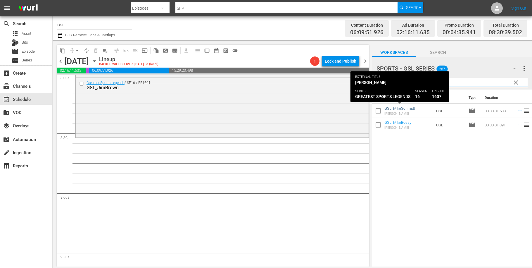
type input "[PERSON_NAME]"
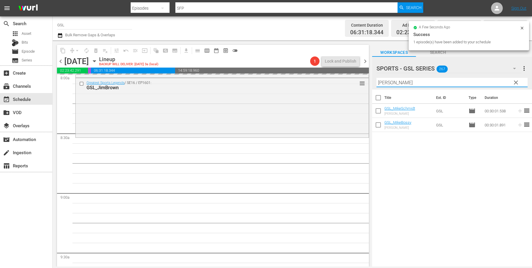
drag, startPoint x: 402, startPoint y: 82, endPoint x: 364, endPoint y: 82, distance: 38.3
click at [376, 82] on input "[PERSON_NAME]" at bounding box center [451, 82] width 151 height 9
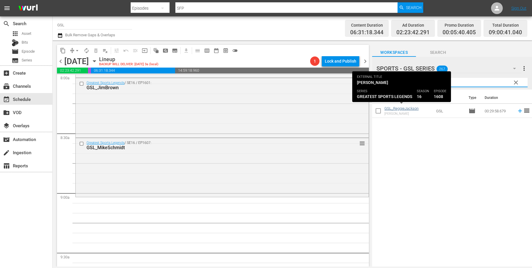
type input "[PERSON_NAME]"
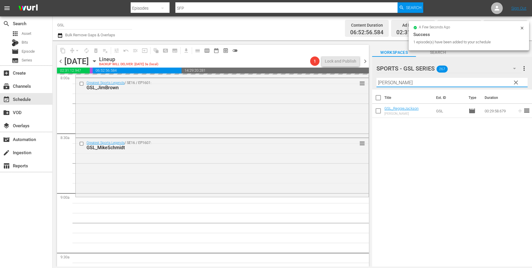
drag, startPoint x: 395, startPoint y: 84, endPoint x: 363, endPoint y: 81, distance: 32.0
click at [376, 81] on input "[PERSON_NAME]" at bounding box center [451, 82] width 151 height 9
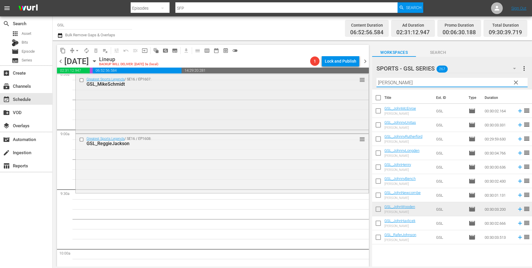
scroll to position [1037, 0]
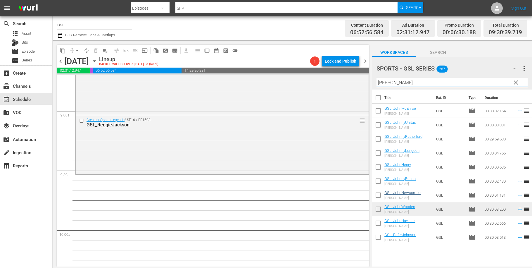
type input "[PERSON_NAME]"
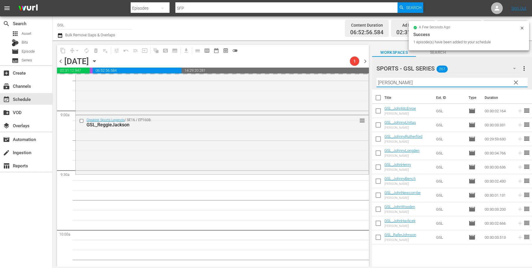
drag, startPoint x: 371, startPoint y: 82, endPoint x: 365, endPoint y: 83, distance: 6.5
click at [376, 83] on input "[PERSON_NAME]" at bounding box center [451, 82] width 151 height 9
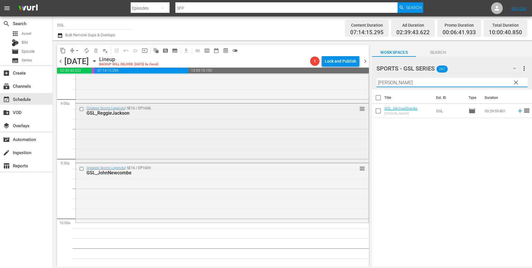
scroll to position [1090, 0]
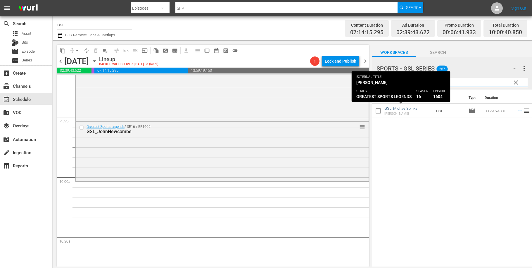
type input "[PERSON_NAME]"
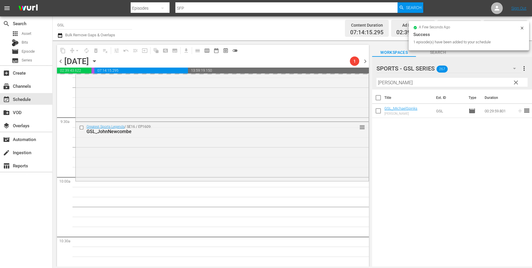
click at [407, 80] on input "[PERSON_NAME]" at bounding box center [451, 82] width 151 height 9
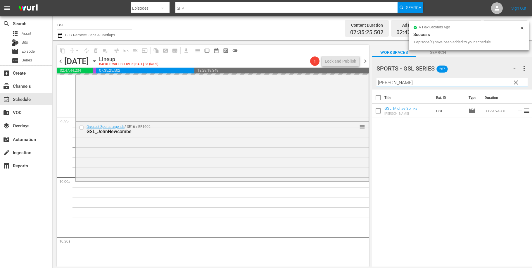
drag, startPoint x: 406, startPoint y: 85, endPoint x: 336, endPoint y: 67, distance: 72.2
click at [376, 80] on input "[PERSON_NAME]" at bounding box center [451, 82] width 151 height 9
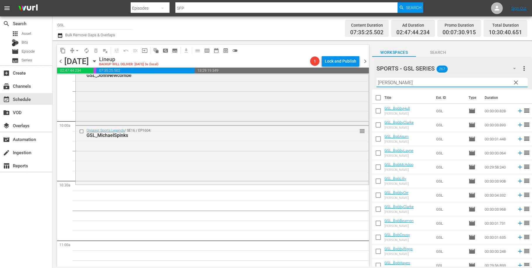
scroll to position [1177, 0]
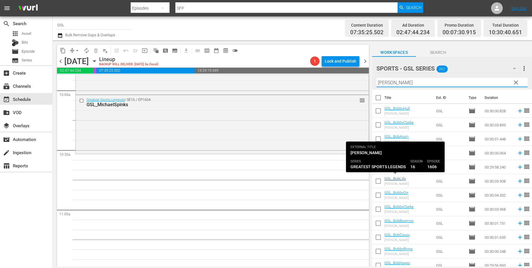
type input "[PERSON_NAME]"
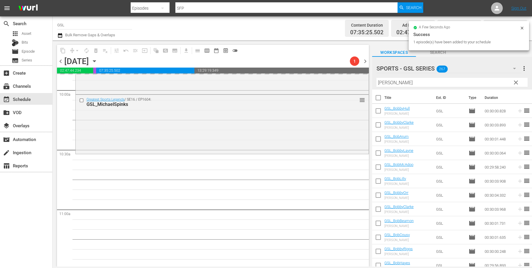
click at [517, 84] on span "clear" at bounding box center [515, 82] width 7 height 7
click at [516, 81] on input "[PERSON_NAME]" at bounding box center [451, 82] width 151 height 9
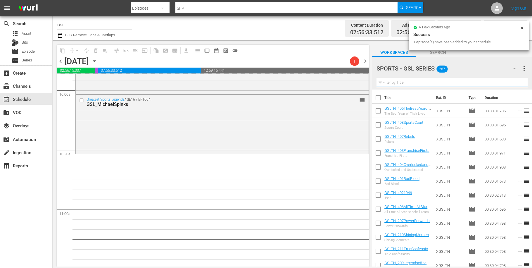
click at [516, 69] on icon "button" at bounding box center [514, 68] width 7 height 7
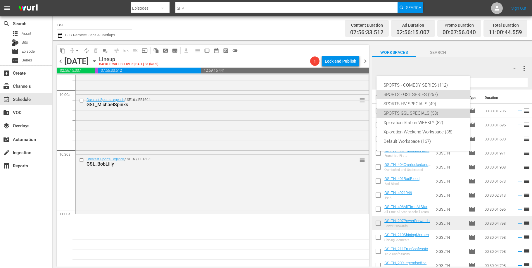
click at [432, 115] on div "SPORTS GSL SPECIALS (58)" at bounding box center [422, 112] width 79 height 9
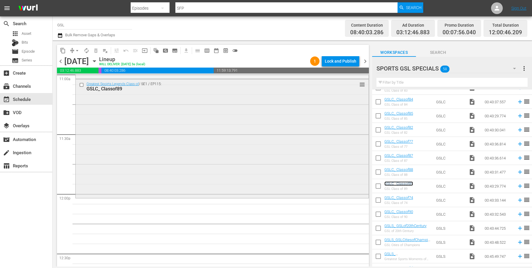
scroll to position [1355, 0]
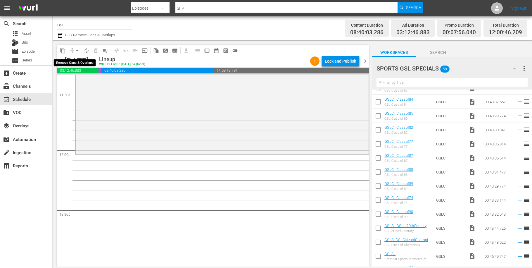
click at [81, 50] on button "arrow_drop_down" at bounding box center [76, 50] width 9 height 9
click at [82, 66] on li "Align to Midnight" at bounding box center [77, 63] width 61 height 10
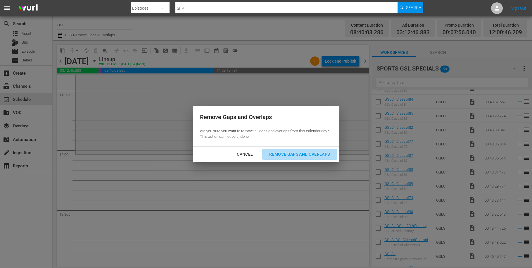
click at [308, 153] on div "Remove Gaps and Overlaps" at bounding box center [299, 154] width 70 height 7
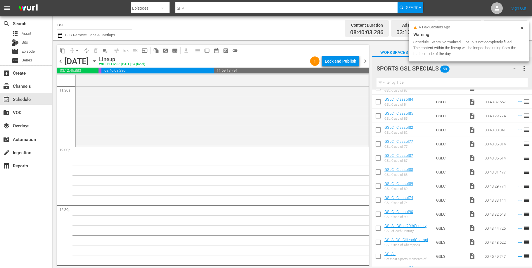
scroll to position [1356, 0]
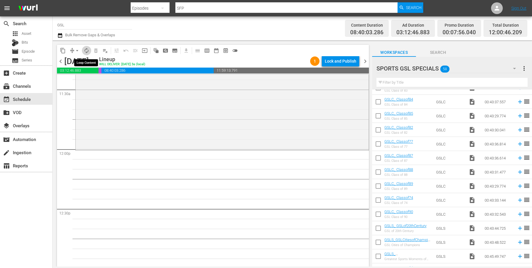
click at [89, 49] on button "autorenew_outlined" at bounding box center [86, 50] width 9 height 9
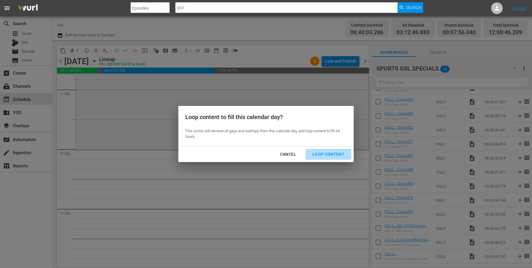
click at [335, 153] on div "Loop Content" at bounding box center [328, 154] width 41 height 7
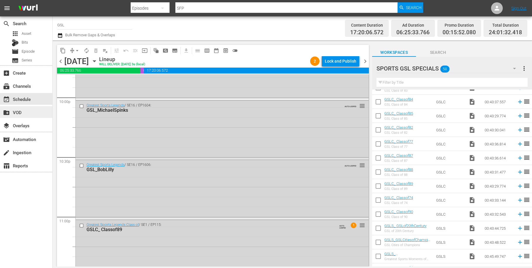
scroll to position [2673, 0]
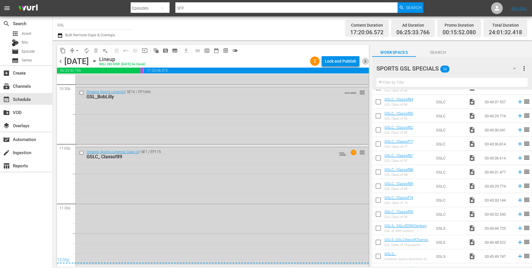
click at [364, 60] on span "chevron_right" at bounding box center [365, 61] width 7 height 7
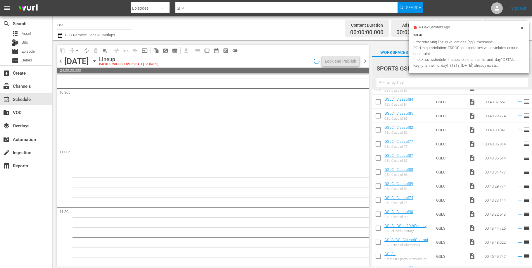
scroll to position [2659, 0]
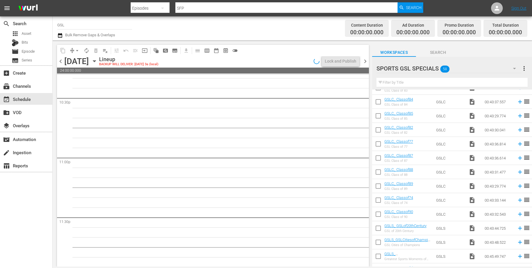
click at [515, 68] on icon "button" at bounding box center [514, 68] width 7 height 7
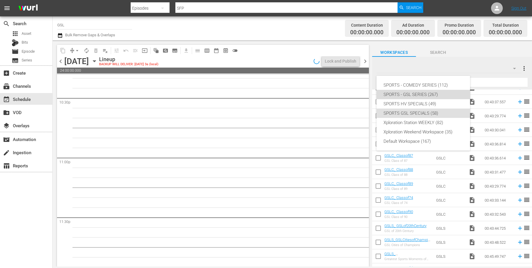
click at [427, 94] on div "SPORTS - GSL SERIES (267)" at bounding box center [422, 94] width 79 height 9
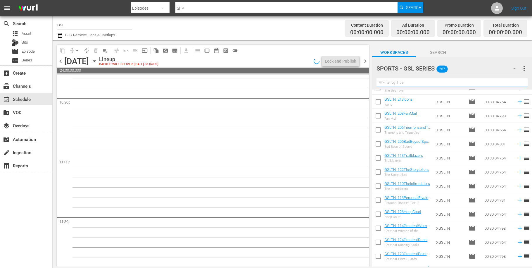
click at [387, 81] on input "text" at bounding box center [451, 82] width 151 height 9
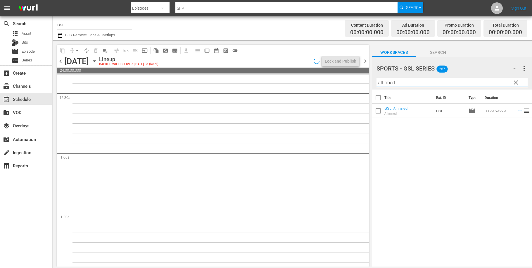
scroll to position [0, 0]
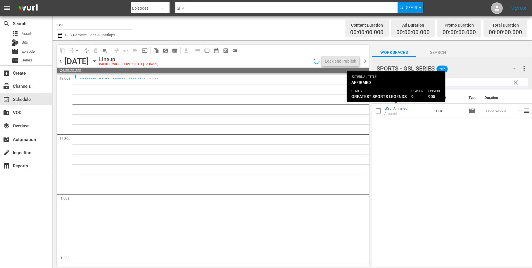
type input "affirmed"
click at [396, 110] on link "GSL_Affirmed" at bounding box center [395, 108] width 23 height 4
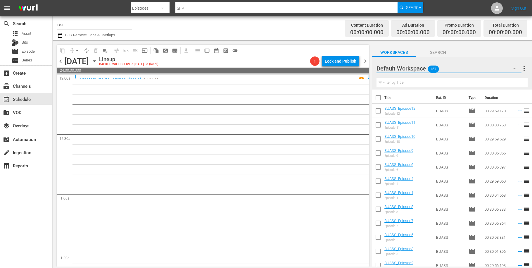
click at [511, 69] on button "button" at bounding box center [514, 68] width 14 height 14
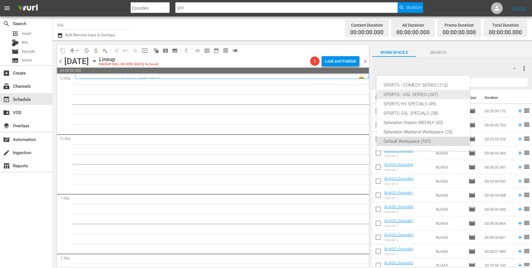
click at [413, 91] on div "SPORTS - GSL SERIES (267)" at bounding box center [422, 94] width 79 height 9
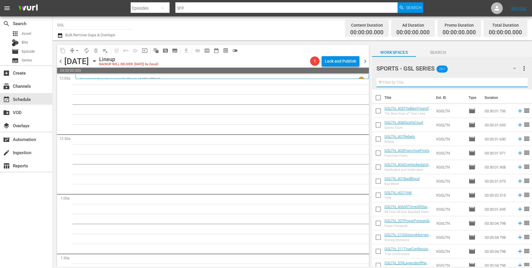
click at [400, 85] on input "text" at bounding box center [451, 82] width 151 height 9
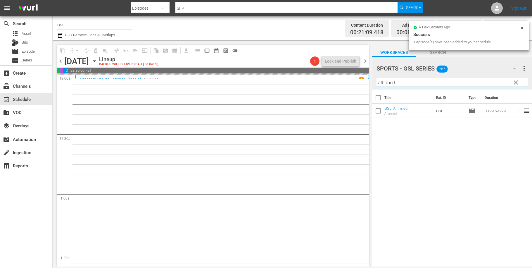
drag, startPoint x: 384, startPoint y: 79, endPoint x: 337, endPoint y: 73, distance: 47.2
click at [376, 78] on input "affirmed" at bounding box center [451, 82] width 151 height 9
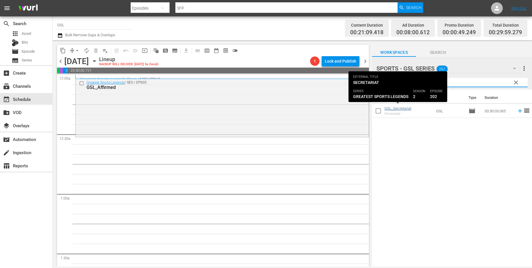
type input "sec"
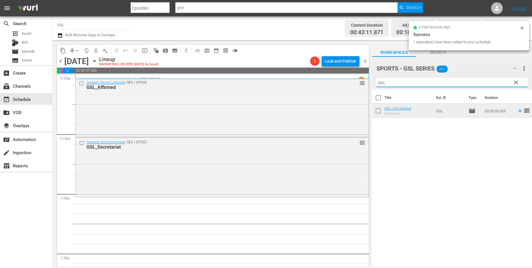
click at [376, 81] on input "sec" at bounding box center [451, 82] width 151 height 9
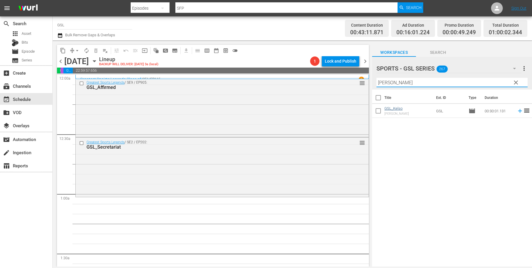
type input "[PERSON_NAME]"
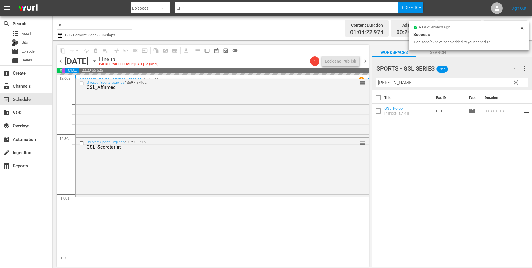
drag, startPoint x: 394, startPoint y: 84, endPoint x: 350, endPoint y: 74, distance: 45.6
click at [376, 78] on input "[PERSON_NAME]" at bounding box center [451, 82] width 151 height 9
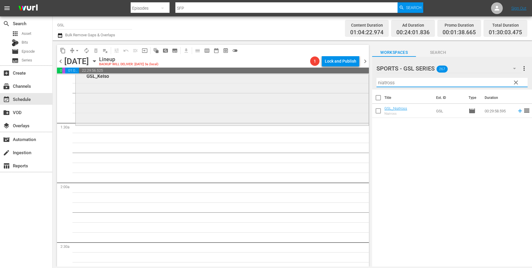
scroll to position [135, 0]
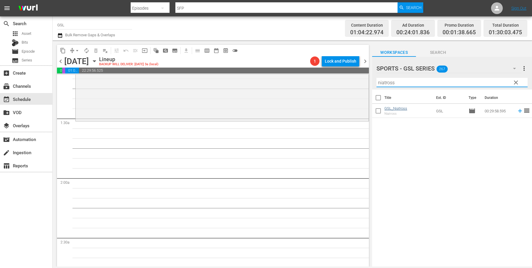
type input "niatross"
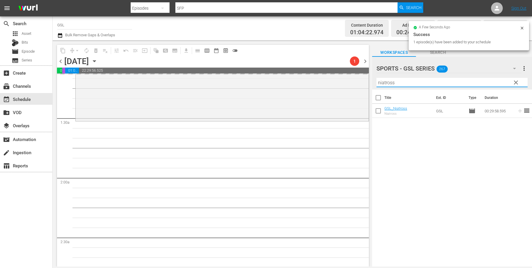
click at [376, 79] on input "niatross" at bounding box center [451, 82] width 151 height 9
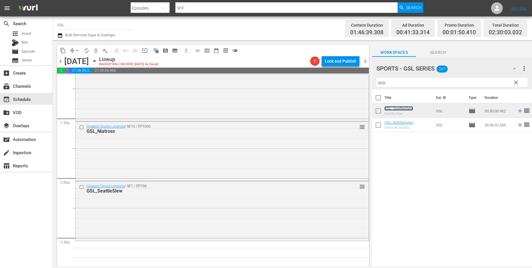
scroll to position [251, 0]
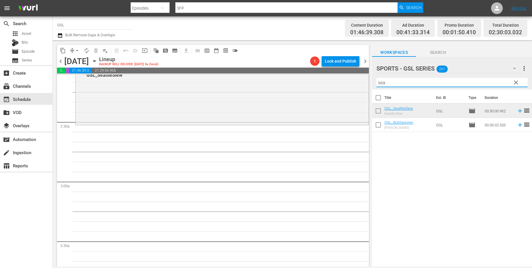
drag, startPoint x: 411, startPoint y: 87, endPoint x: 361, endPoint y: 80, distance: 50.1
click at [376, 80] on input "sea" at bounding box center [451, 82] width 151 height 9
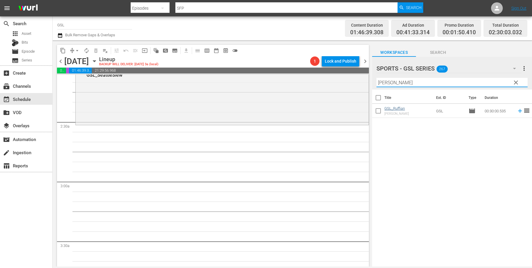
type input "[PERSON_NAME]"
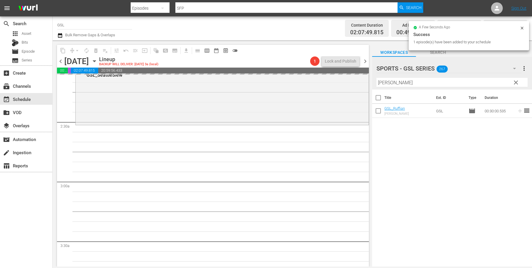
click at [514, 82] on span "clear" at bounding box center [515, 82] width 7 height 7
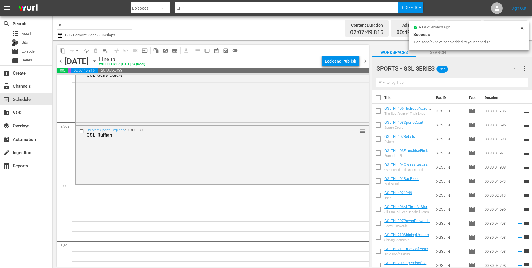
click at [518, 71] on button "button" at bounding box center [514, 68] width 14 height 14
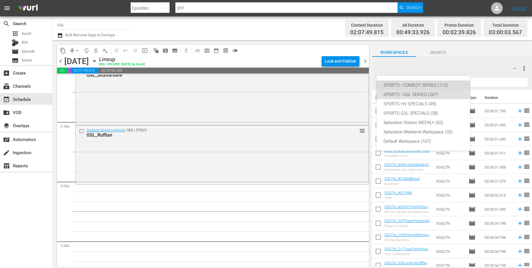
click at [443, 83] on div "SPORTS - COMEDY SERIES (112)" at bounding box center [422, 84] width 79 height 9
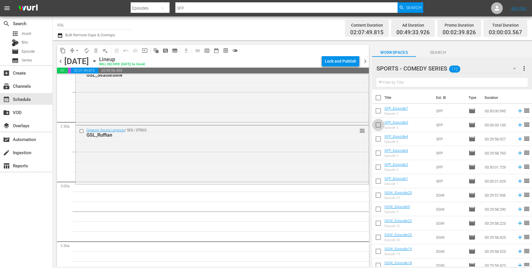
click at [379, 126] on input "checkbox" at bounding box center [378, 126] width 12 height 12
checkbox input "true"
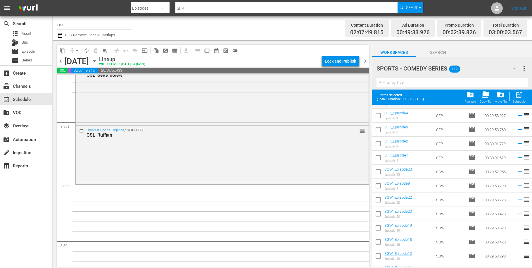
scroll to position [68, 0]
click at [382, 158] on input "checkbox" at bounding box center [378, 158] width 12 height 12
checkbox input "true"
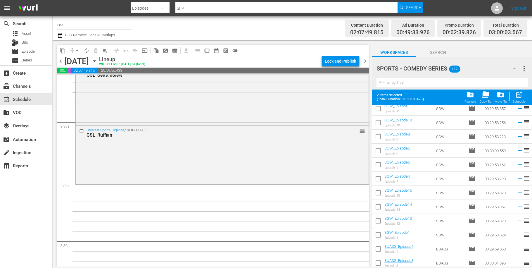
scroll to position [212, 0]
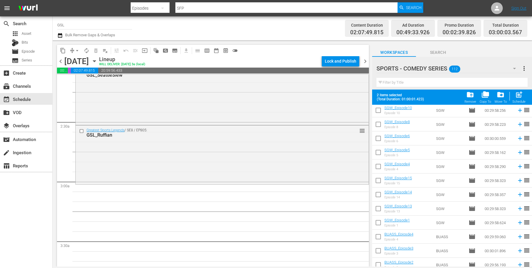
click at [377, 236] on input "checkbox" at bounding box center [378, 237] width 12 height 12
checkbox input "true"
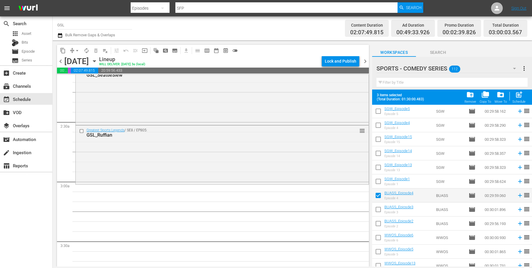
scroll to position [287, 0]
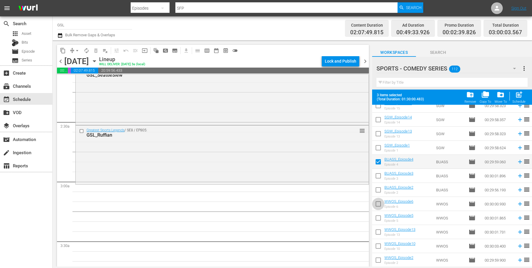
click at [382, 205] on input "checkbox" at bounding box center [378, 205] width 12 height 12
checkbox input "true"
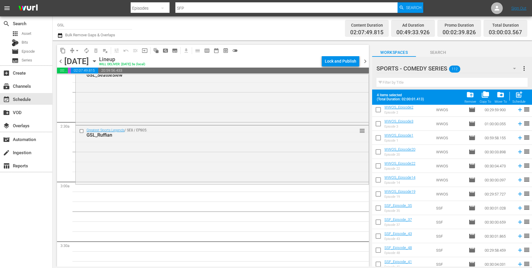
scroll to position [557, 0]
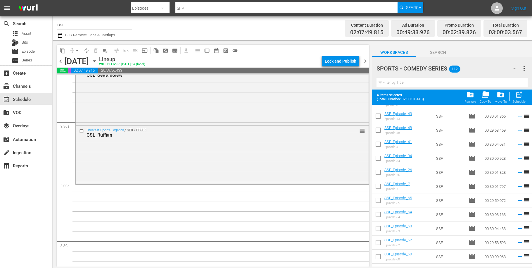
click at [380, 203] on input "checkbox" at bounding box center [378, 201] width 12 height 12
checkbox input "true"
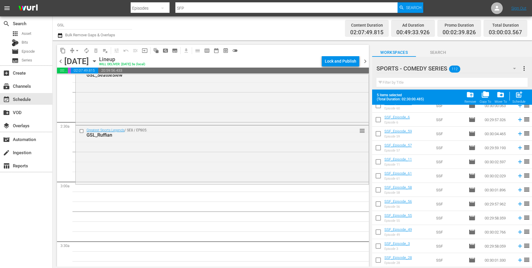
scroll to position [983, 0]
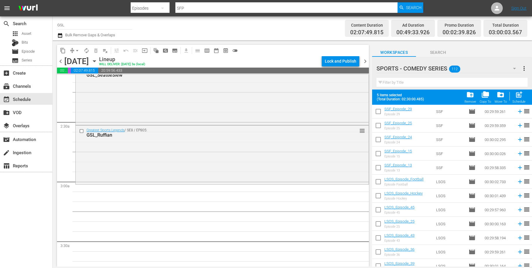
click at [378, 226] on input "checkbox" at bounding box center [378, 225] width 12 height 12
checkbox input "true"
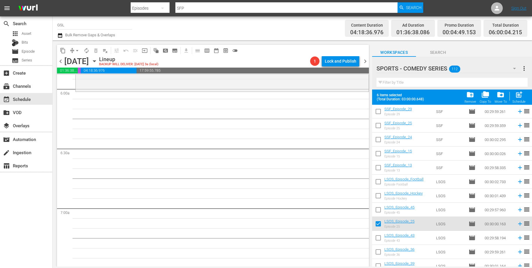
scroll to position [694, 0]
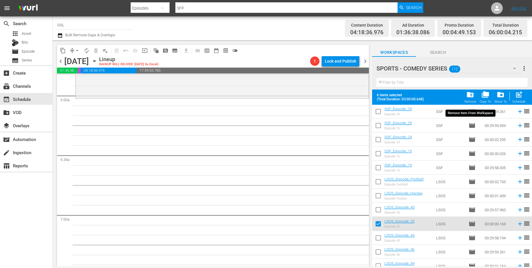
click at [472, 96] on span "folder_delete" at bounding box center [470, 95] width 8 height 8
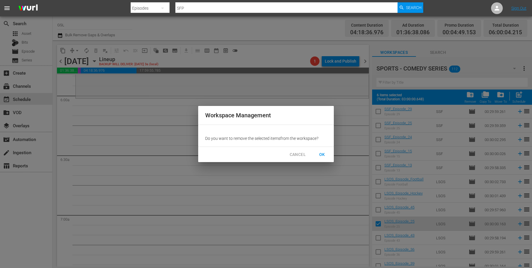
click at [320, 154] on span "OK" at bounding box center [321, 154] width 9 height 7
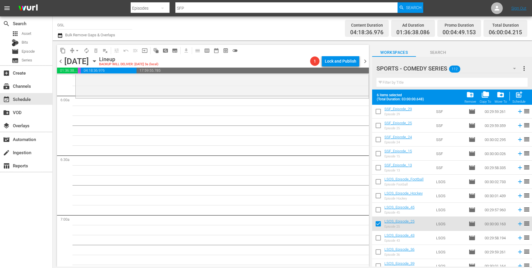
checkbox input "false"
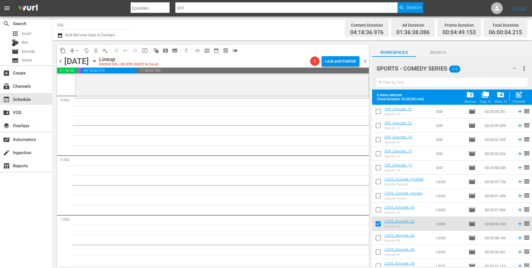
checkbox input "false"
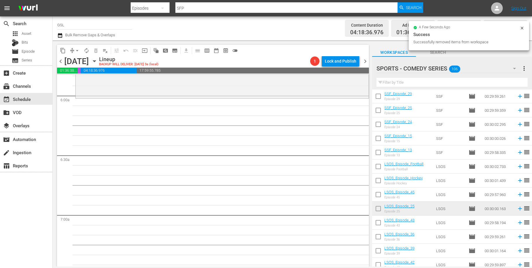
click at [515, 72] on icon "button" at bounding box center [514, 68] width 7 height 7
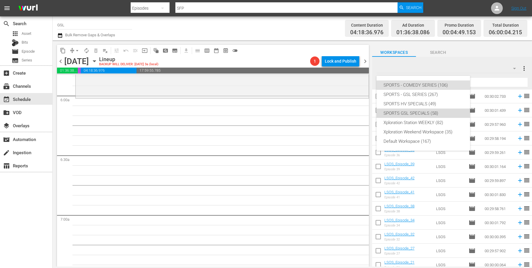
click at [432, 113] on div "SPORTS GSL SPECIALS (58)" at bounding box center [422, 112] width 79 height 9
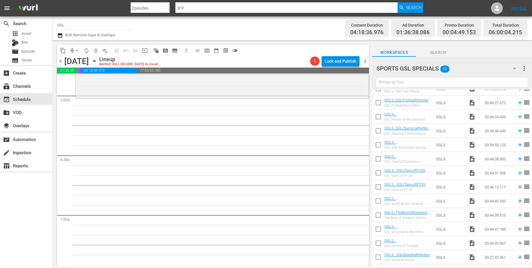
scroll to position [429, 0]
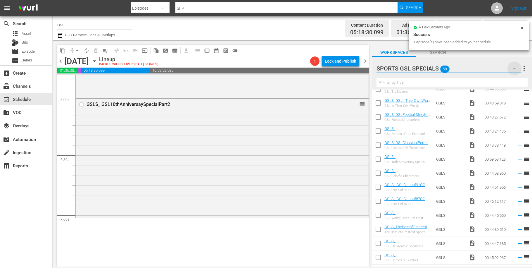
click at [516, 69] on icon "button" at bounding box center [514, 68] width 7 height 7
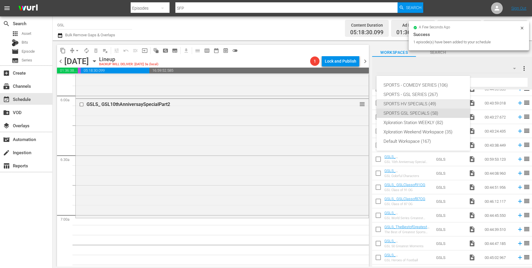
click at [419, 102] on div "SPORTS HV SPECIALS (49)" at bounding box center [422, 103] width 79 height 9
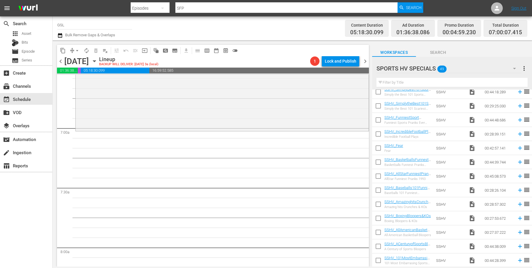
scroll to position [757, 0]
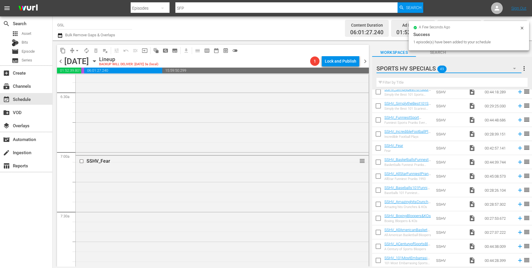
click at [514, 70] on icon "button" at bounding box center [514, 68] width 7 height 7
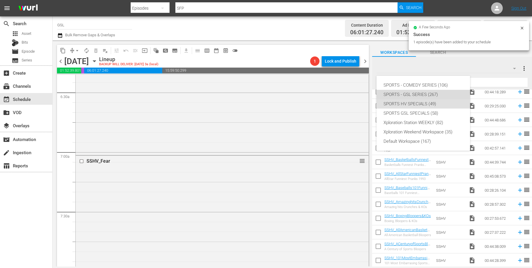
click at [425, 96] on div "SPORTS - GSL SERIES (267)" at bounding box center [422, 94] width 79 height 9
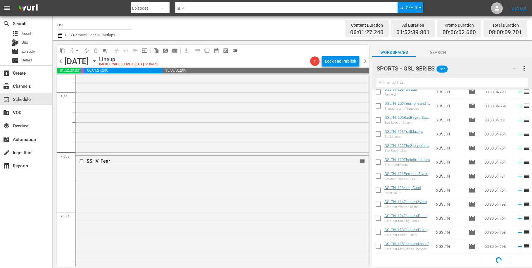
scroll to position [272, 0]
click at [459, 82] on input "text" at bounding box center [451, 82] width 151 height 9
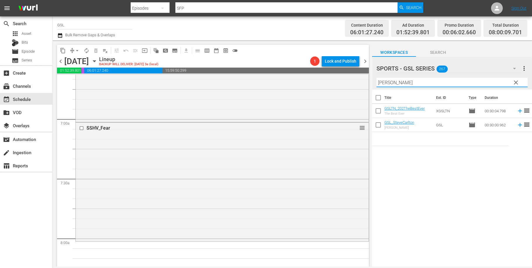
scroll to position [912, 0]
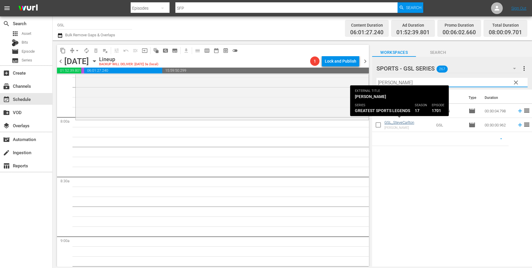
type input "[PERSON_NAME]"
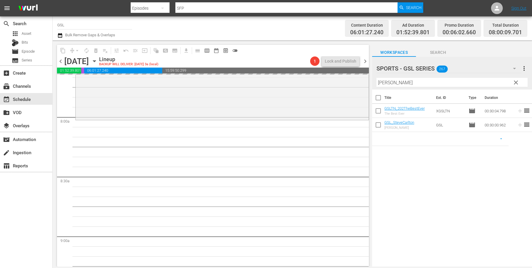
drag, startPoint x: 395, startPoint y: 82, endPoint x: 325, endPoint y: 76, distance: 70.1
click at [376, 78] on input "[PERSON_NAME]" at bounding box center [451, 82] width 151 height 9
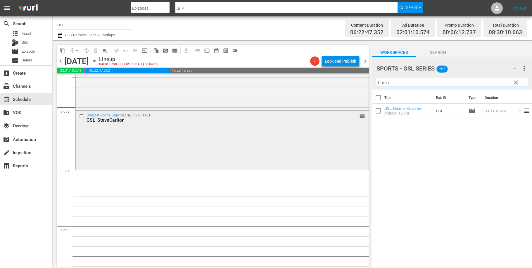
scroll to position [950, 0]
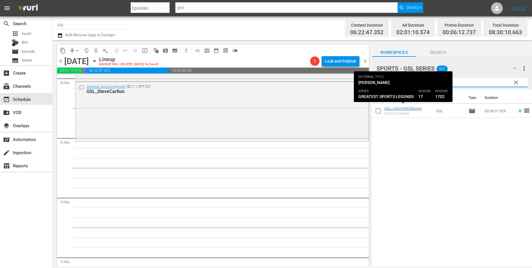
type input "harm"
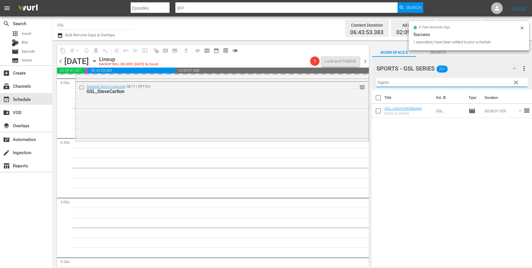
drag, startPoint x: 401, startPoint y: 82, endPoint x: 337, endPoint y: 79, distance: 64.4
click at [376, 79] on input "harm" at bounding box center [451, 82] width 151 height 9
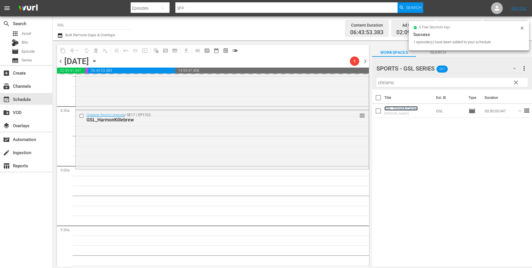
scroll to position [1051, 0]
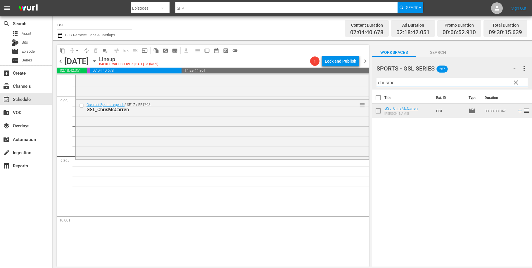
drag, startPoint x: 398, startPoint y: 84, endPoint x: 352, endPoint y: 73, distance: 46.8
click at [376, 81] on input "chrismc" at bounding box center [451, 82] width 151 height 9
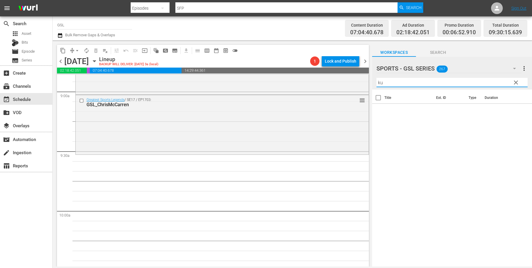
type input "k"
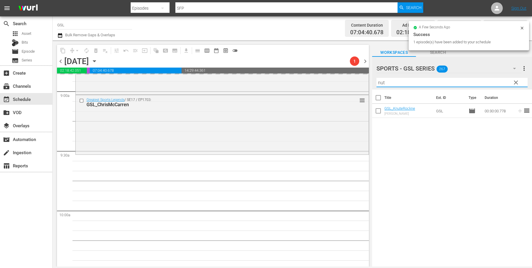
click at [376, 81] on input "nut" at bounding box center [451, 82] width 151 height 9
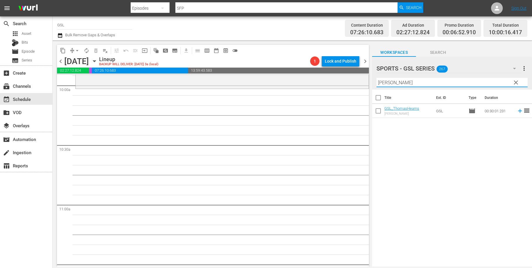
scroll to position [1167, 0]
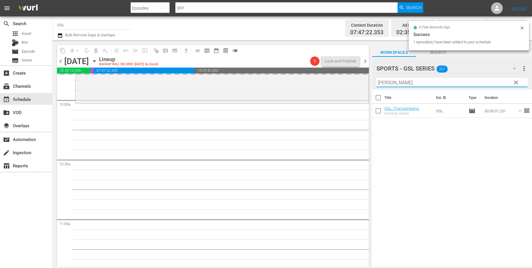
drag, startPoint x: 363, startPoint y: 77, endPoint x: 343, endPoint y: 75, distance: 20.5
click at [376, 78] on input "[PERSON_NAME]" at bounding box center [451, 82] width 151 height 9
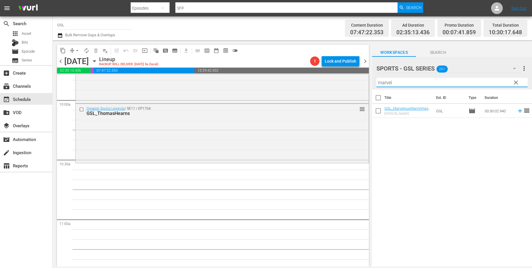
type input "marvel"
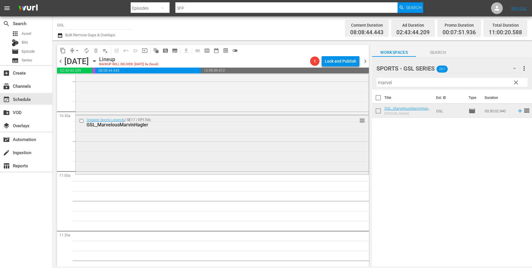
scroll to position [1215, 0]
click at [519, 83] on span "clear" at bounding box center [515, 82] width 7 height 7
click at [517, 68] on icon "button" at bounding box center [514, 68] width 7 height 7
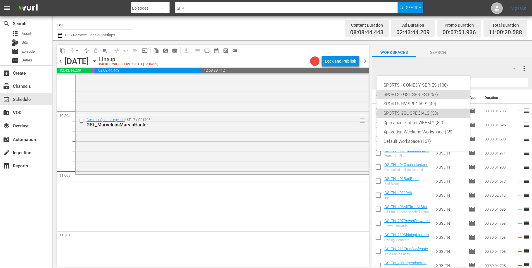
click at [424, 111] on div "SPORTS GSL SPECIALS (58)" at bounding box center [422, 112] width 79 height 9
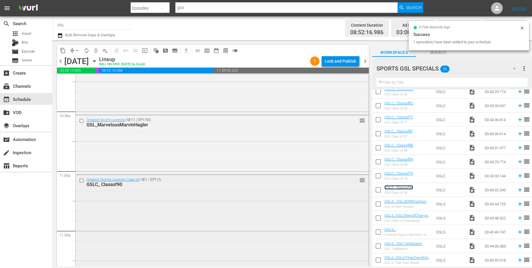
scroll to position [1326, 0]
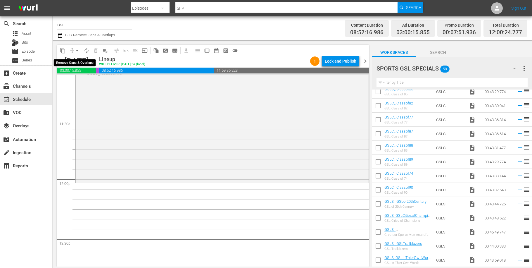
click at [73, 49] on button "arrow_drop_down" at bounding box center [76, 50] width 9 height 9
click at [76, 60] on li "Align to Midnight" at bounding box center [77, 63] width 61 height 10
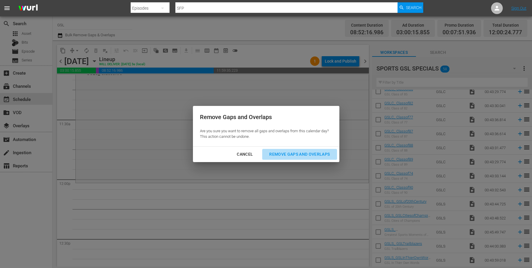
click at [317, 151] on div "Remove Gaps and Overlaps" at bounding box center [299, 154] width 70 height 7
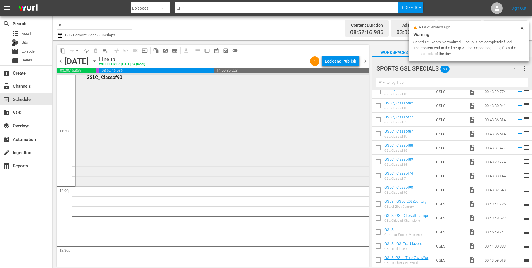
scroll to position [1313, 0]
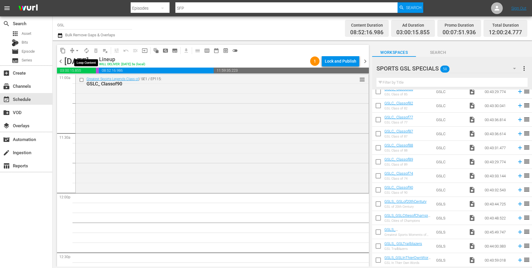
click at [87, 49] on span "autorenew_outlined" at bounding box center [87, 51] width 6 height 6
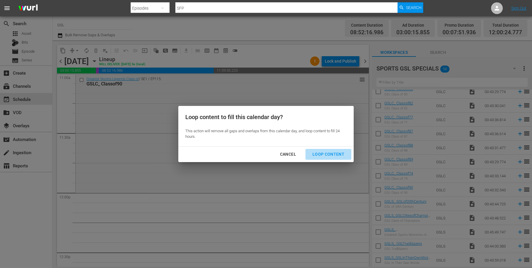
click at [331, 153] on div "Loop Content" at bounding box center [328, 154] width 41 height 7
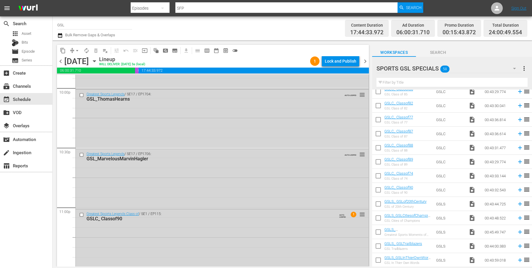
scroll to position [2672, 0]
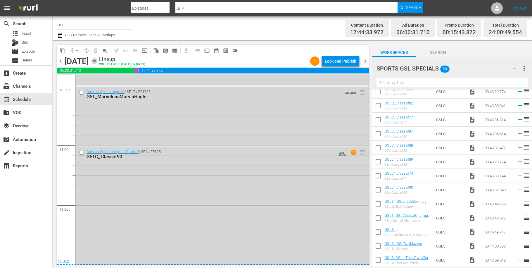
click at [98, 62] on icon "button" at bounding box center [94, 61] width 6 height 6
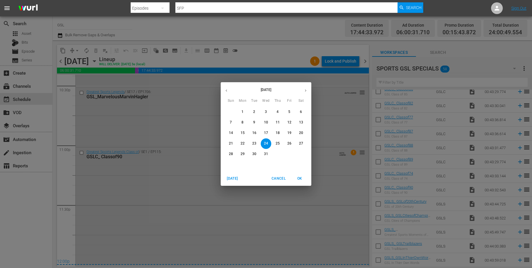
click at [345, 107] on div "[DATE] Sun Mon Tue Wed Thu Fri Sat 30 1 2 3 4 5 6 7 8 9 10 11 12 13 14 15 16 17…" at bounding box center [266, 134] width 532 height 268
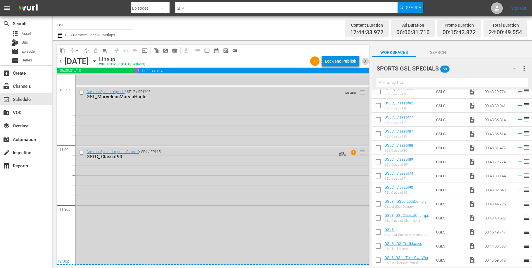
click at [366, 63] on span "chevron_right" at bounding box center [365, 61] width 7 height 7
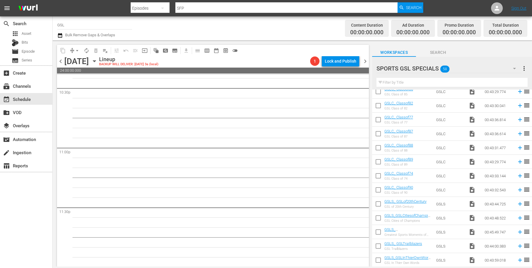
scroll to position [2659, 0]
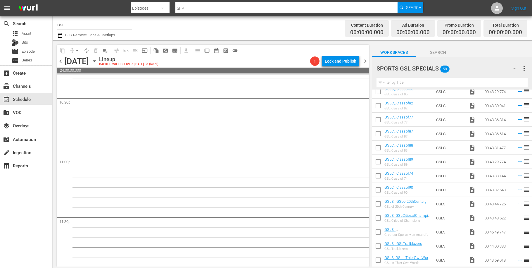
drag, startPoint x: 521, startPoint y: 68, endPoint x: 513, endPoint y: 69, distance: 8.3
click at [511, 71] on div "SPORTS GSL SPECIALS 58 SPORTS GSL SPECIALS more_vert" at bounding box center [451, 66] width 151 height 19
click at [513, 68] on icon "button" at bounding box center [514, 68] width 3 height 1
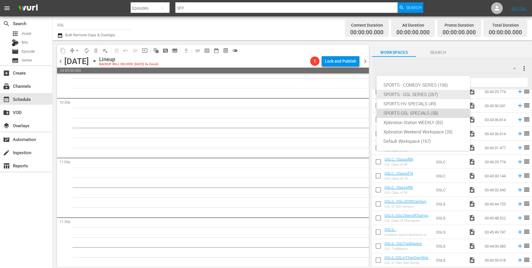
click at [426, 93] on div "SPORTS - GSL SERIES (267)" at bounding box center [422, 94] width 79 height 9
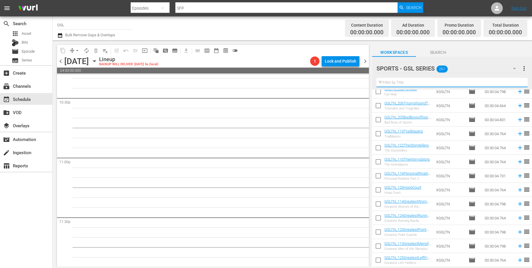
click at [399, 86] on input "text" at bounding box center [451, 82] width 151 height 9
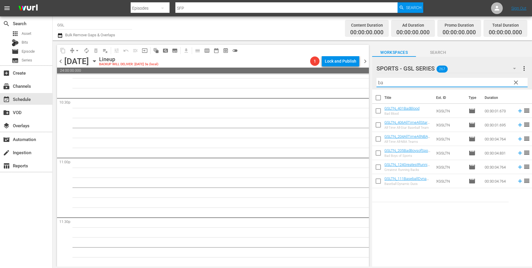
scroll to position [0, 0]
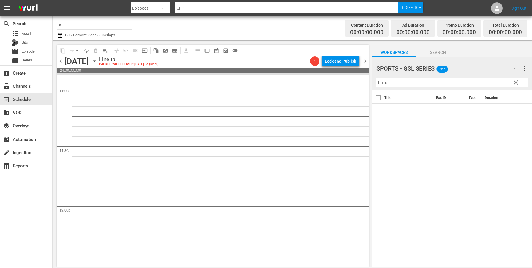
type input "babe"
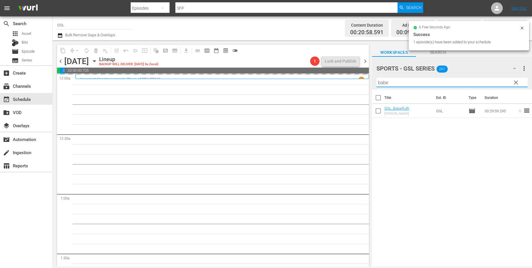
drag, startPoint x: 406, startPoint y: 84, endPoint x: 367, endPoint y: 81, distance: 39.5
click at [376, 81] on input "babe" at bounding box center [451, 82] width 151 height 9
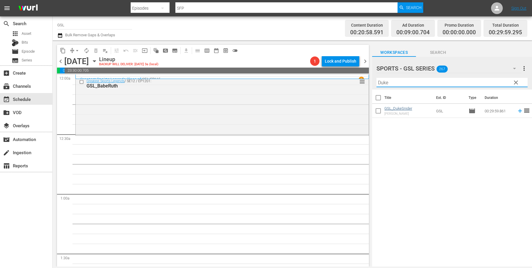
type input "Duke"
drag, startPoint x: 397, startPoint y: 84, endPoint x: 355, endPoint y: 77, distance: 42.0
click at [376, 79] on input "Duke" at bounding box center [451, 82] width 151 height 9
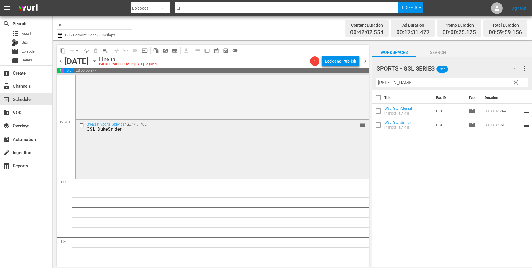
scroll to position [44, 0]
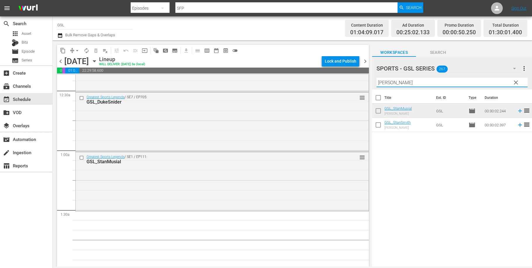
drag, startPoint x: 396, startPoint y: 84, endPoint x: 354, endPoint y: 80, distance: 42.0
click at [376, 80] on input "[PERSON_NAME]" at bounding box center [451, 82] width 151 height 9
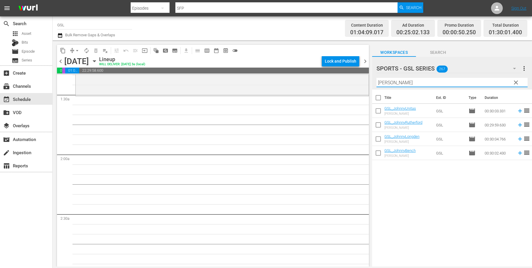
scroll to position [159, 0]
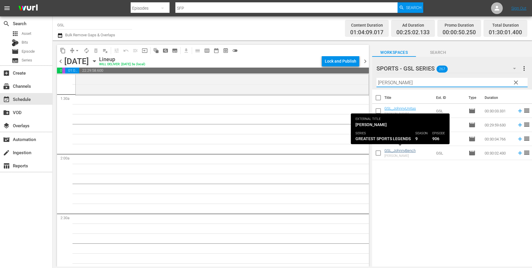
type input "[PERSON_NAME]"
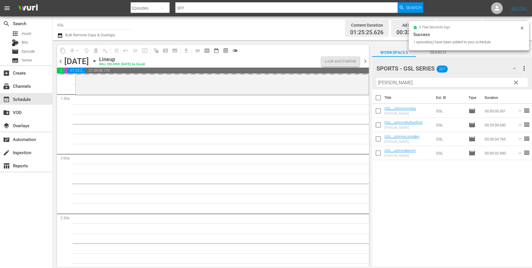
drag, startPoint x: 366, startPoint y: 78, endPoint x: 339, endPoint y: 72, distance: 28.4
click at [376, 78] on input "[PERSON_NAME]" at bounding box center [451, 82] width 151 height 9
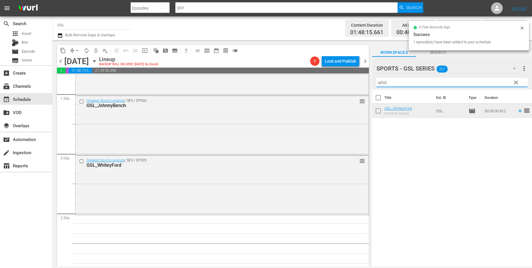
drag, startPoint x: 384, startPoint y: 85, endPoint x: 351, endPoint y: 82, distance: 33.1
click at [376, 82] on input "whit" at bounding box center [451, 82] width 151 height 9
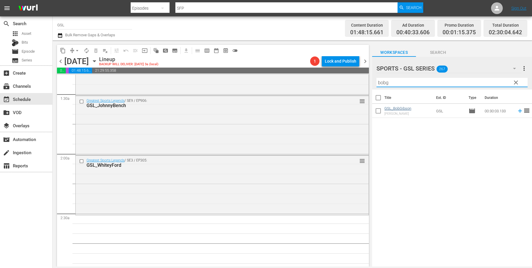
type input "bobg"
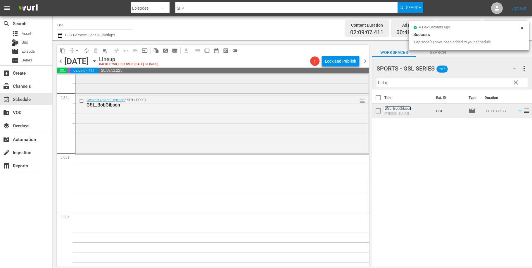
scroll to position [289, 0]
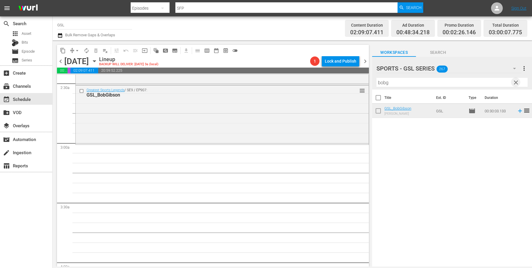
click at [514, 83] on span "clear" at bounding box center [515, 82] width 7 height 7
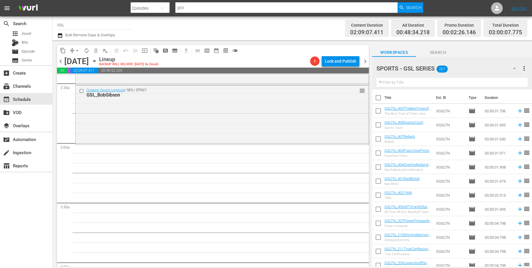
click at [516, 69] on icon "button" at bounding box center [514, 68] width 7 height 7
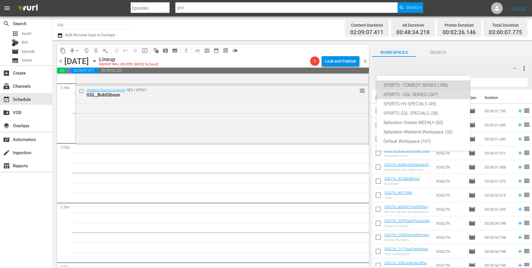
click at [426, 84] on div "SPORTS - COMEDY SERIES (106)" at bounding box center [422, 84] width 79 height 9
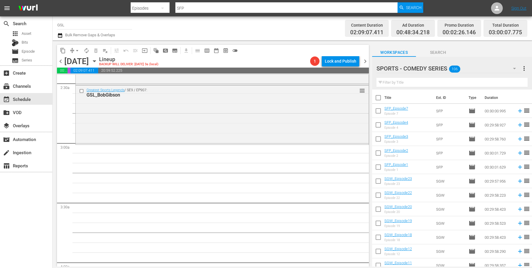
drag, startPoint x: 380, startPoint y: 122, endPoint x: 383, endPoint y: 137, distance: 14.7
click at [380, 123] on input "checkbox" at bounding box center [378, 126] width 12 height 12
checkbox input "true"
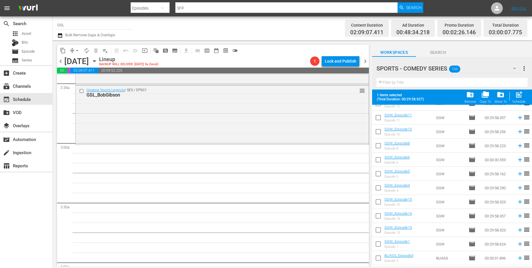
scroll to position [169, 0]
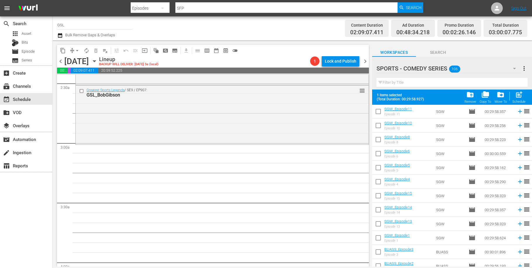
click at [377, 166] on input "checkbox" at bounding box center [378, 168] width 12 height 12
checkbox input "true"
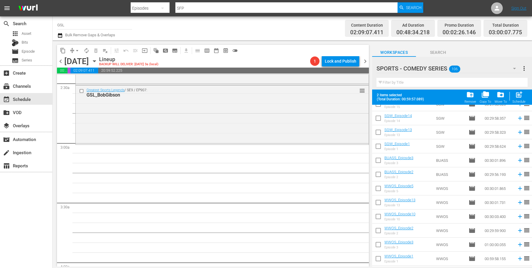
scroll to position [260, 0]
drag, startPoint x: 377, startPoint y: 172, endPoint x: 400, endPoint y: 177, distance: 23.7
click at [377, 172] on input "checkbox" at bounding box center [378, 175] width 12 height 12
checkbox input "true"
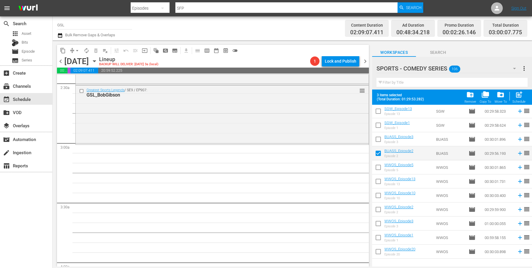
scroll to position [287, 0]
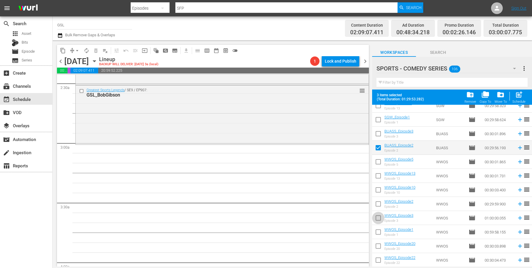
click at [379, 217] on input "checkbox" at bounding box center [378, 219] width 12 height 12
checkbox input "true"
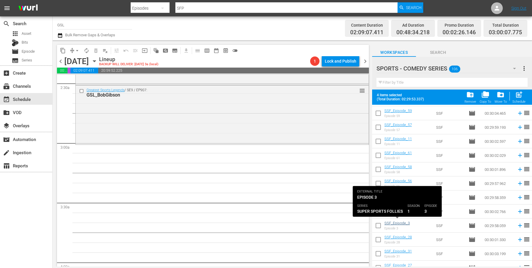
scroll to position [708, 0]
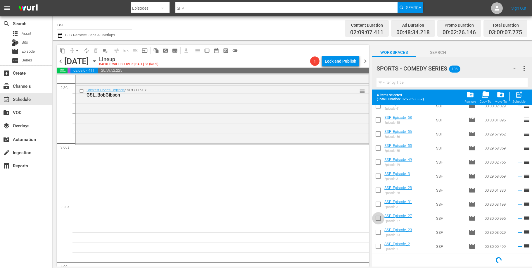
click at [376, 217] on input "checkbox" at bounding box center [378, 219] width 12 height 12
checkbox input "true"
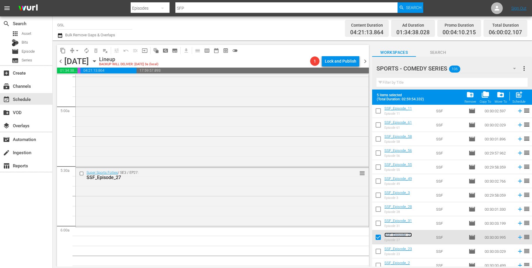
scroll to position [516, 0]
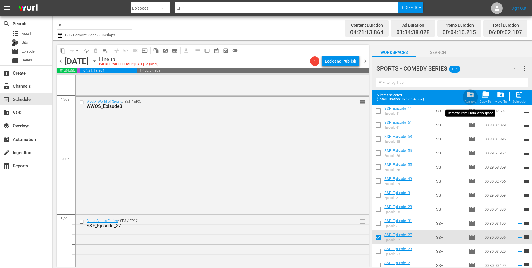
click at [472, 95] on span "folder_delete" at bounding box center [470, 95] width 8 height 8
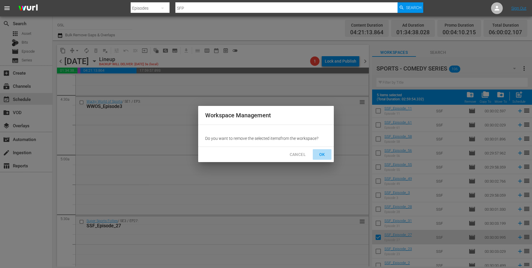
drag, startPoint x: 327, startPoint y: 153, endPoint x: 321, endPoint y: 155, distance: 6.3
click at [327, 154] on button "OK" at bounding box center [322, 154] width 19 height 11
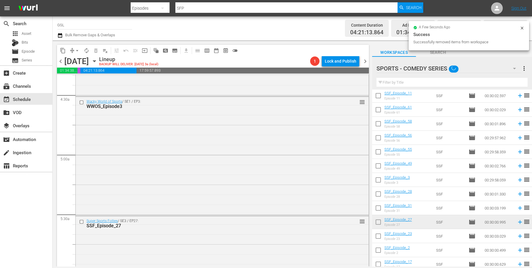
checkbox input "false"
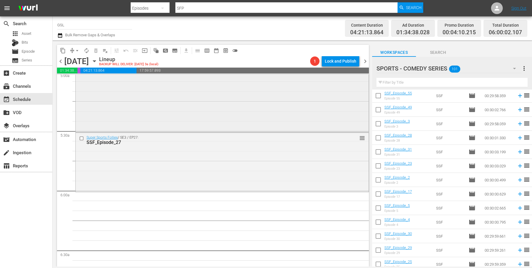
scroll to position [632, 0]
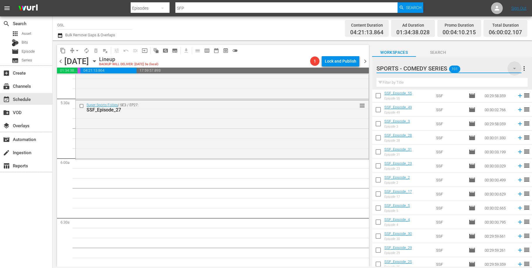
click at [513, 69] on icon "button" at bounding box center [514, 68] width 7 height 7
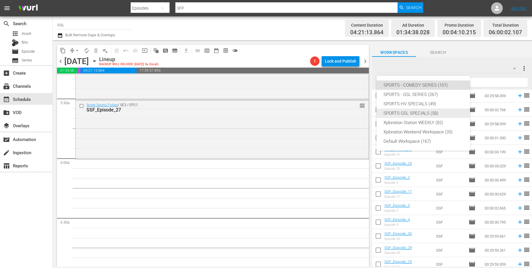
click at [410, 113] on div "SPORTS GSL SPECIALS (58)" at bounding box center [422, 112] width 79 height 9
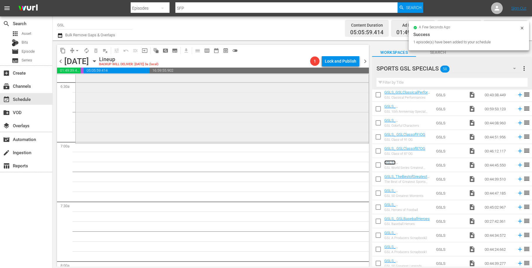
scroll to position [796, 0]
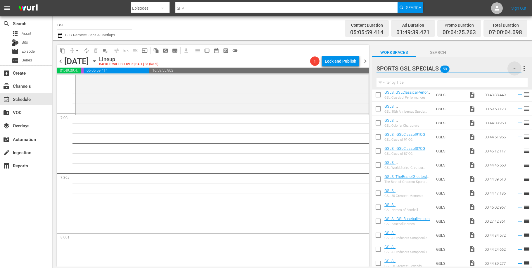
click at [517, 69] on icon "button" at bounding box center [514, 68] width 7 height 7
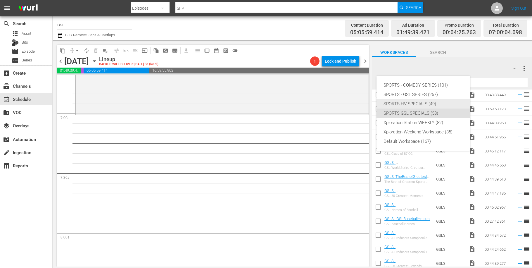
click at [432, 102] on div "SPORTS HV SPECIALS (49)" at bounding box center [422, 103] width 79 height 9
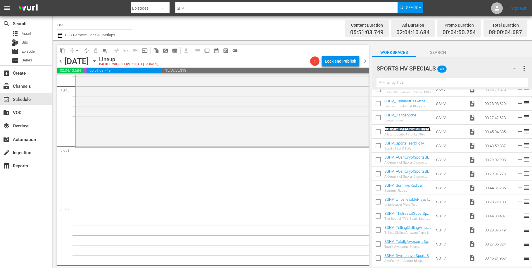
scroll to position [926, 0]
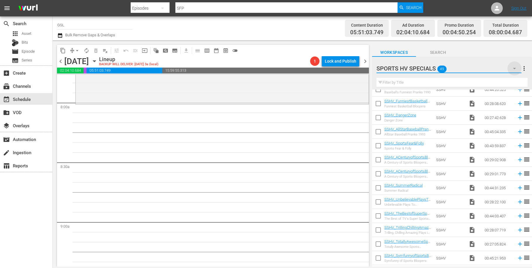
click at [512, 67] on icon "button" at bounding box center [514, 68] width 7 height 7
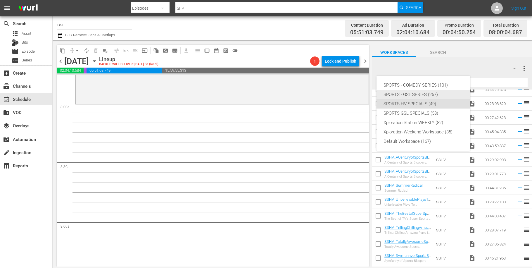
drag, startPoint x: 418, startPoint y: 84, endPoint x: 415, endPoint y: 93, distance: 9.5
click at [415, 93] on div "SPORTS - COMEDY SERIES (101) SPORTS - GSL SERIES (267) SPORTS HV SPECIALS (49) …" at bounding box center [423, 113] width 94 height 75
click at [415, 93] on div "SPORTS - GSL SERIES (267)" at bounding box center [422, 94] width 79 height 9
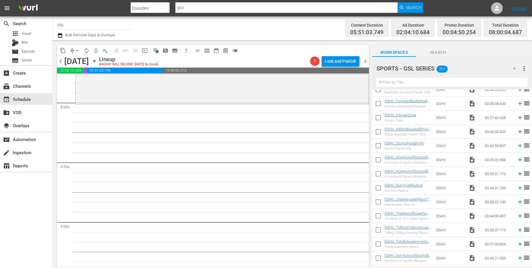
click at [402, 84] on input "text" at bounding box center [451, 82] width 151 height 9
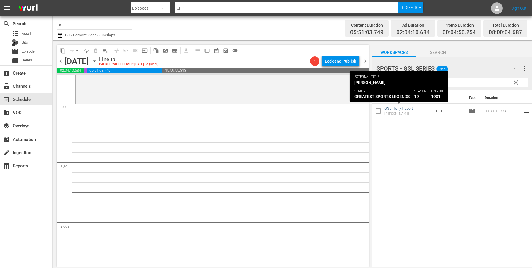
type input "[PERSON_NAME]"
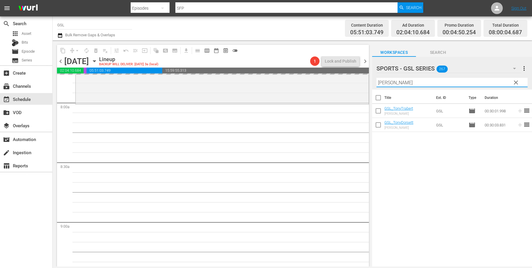
drag, startPoint x: 406, startPoint y: 84, endPoint x: 355, endPoint y: 76, distance: 52.2
click at [376, 78] on input "[PERSON_NAME]" at bounding box center [451, 82] width 151 height 9
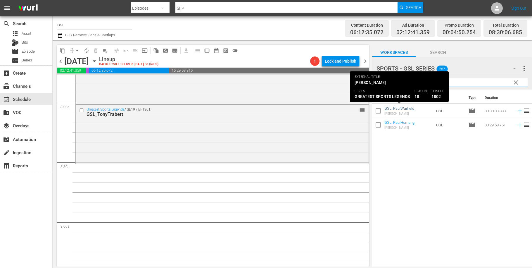
type input "[PERSON_NAME]"
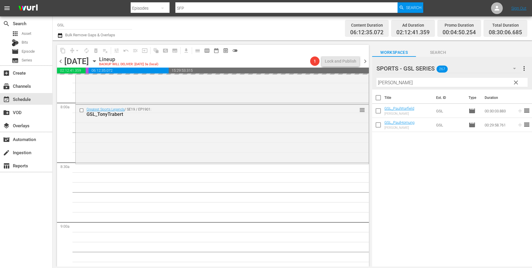
click at [396, 78] on div "Filter by Title [PERSON_NAME]" at bounding box center [451, 82] width 151 height 14
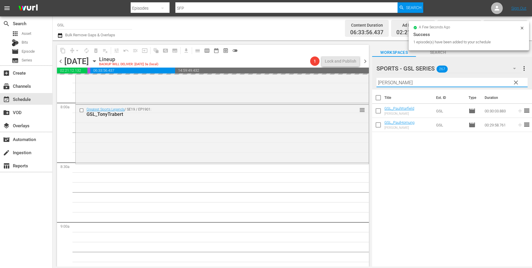
drag, startPoint x: 388, startPoint y: 82, endPoint x: 355, endPoint y: 75, distance: 33.8
click at [376, 78] on input "[PERSON_NAME]" at bounding box center [451, 82] width 151 height 9
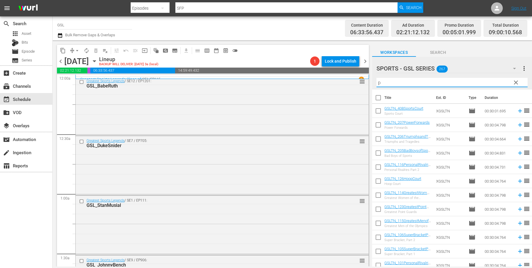
scroll to position [926, 0]
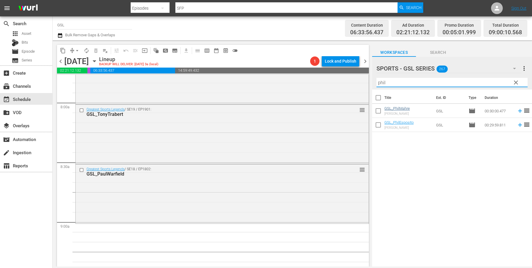
type input "phil"
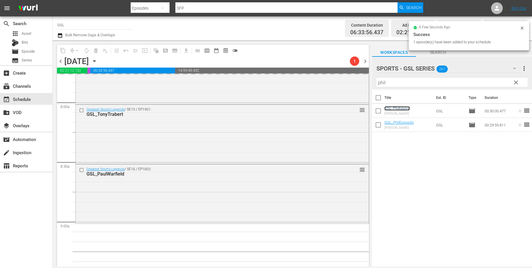
scroll to position [1008, 0]
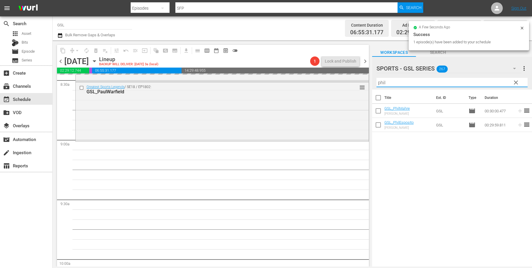
drag, startPoint x: 392, startPoint y: 83, endPoint x: 362, endPoint y: 76, distance: 31.5
click at [376, 78] on input "phil" at bounding box center [451, 82] width 151 height 9
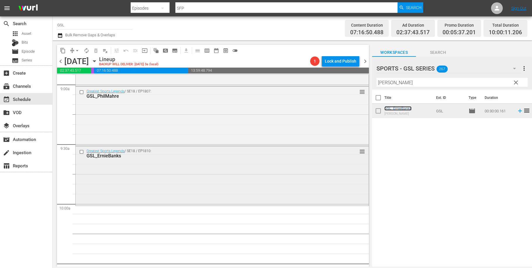
scroll to position [1085, 0]
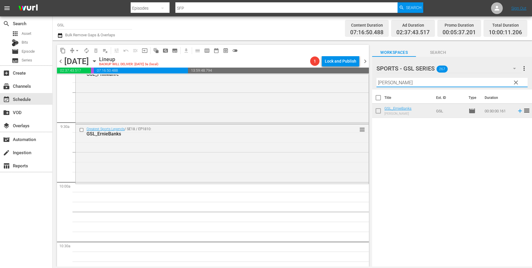
drag, startPoint x: 402, startPoint y: 81, endPoint x: 353, endPoint y: 72, distance: 49.4
click at [376, 78] on input "ernie" at bounding box center [451, 82] width 151 height 9
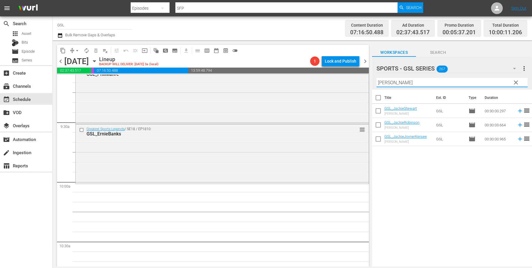
type input "jackie"
